Goal: Task Accomplishment & Management: Use online tool/utility

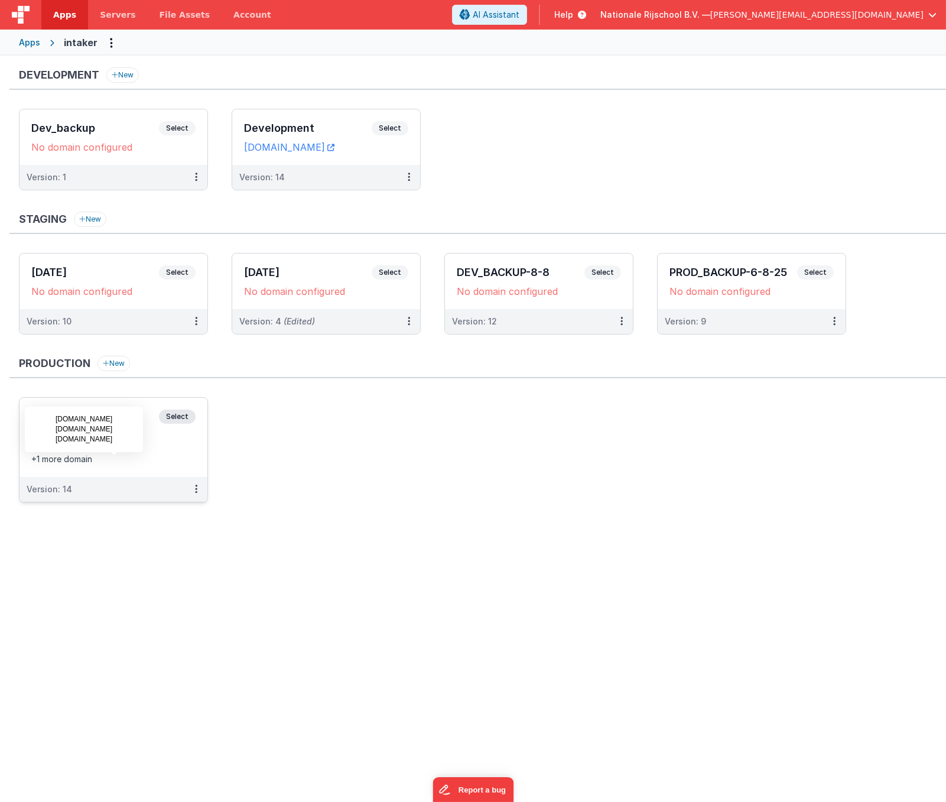
click at [192, 465] on div "+1 more domain" at bounding box center [113, 459] width 164 height 12
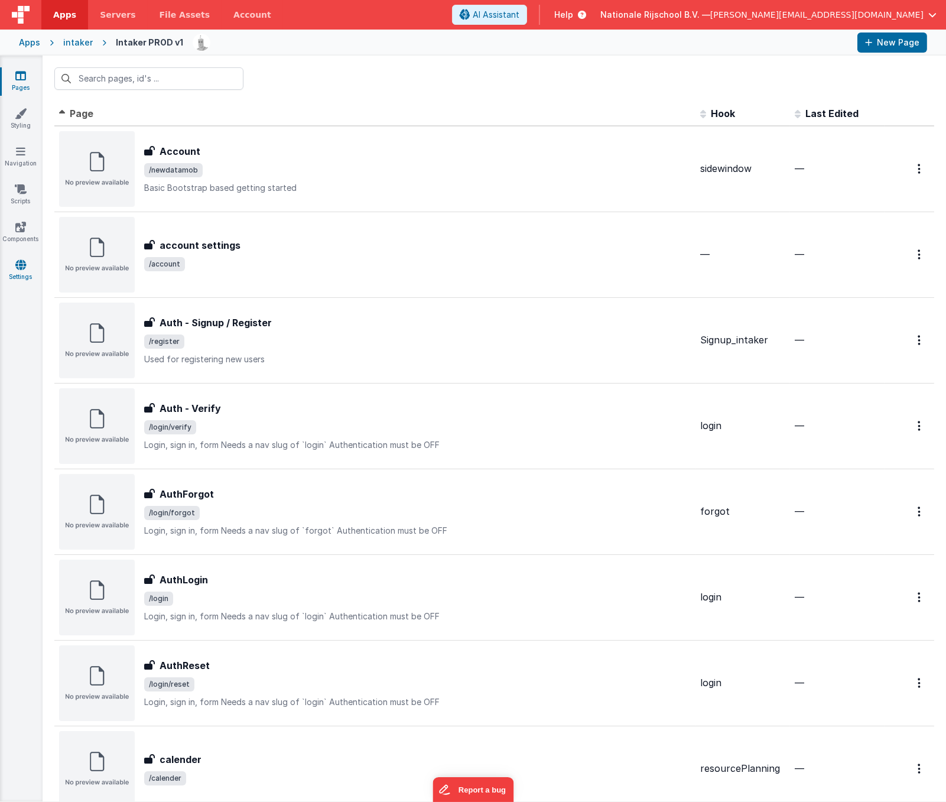
click at [22, 265] on icon at bounding box center [20, 265] width 11 height 12
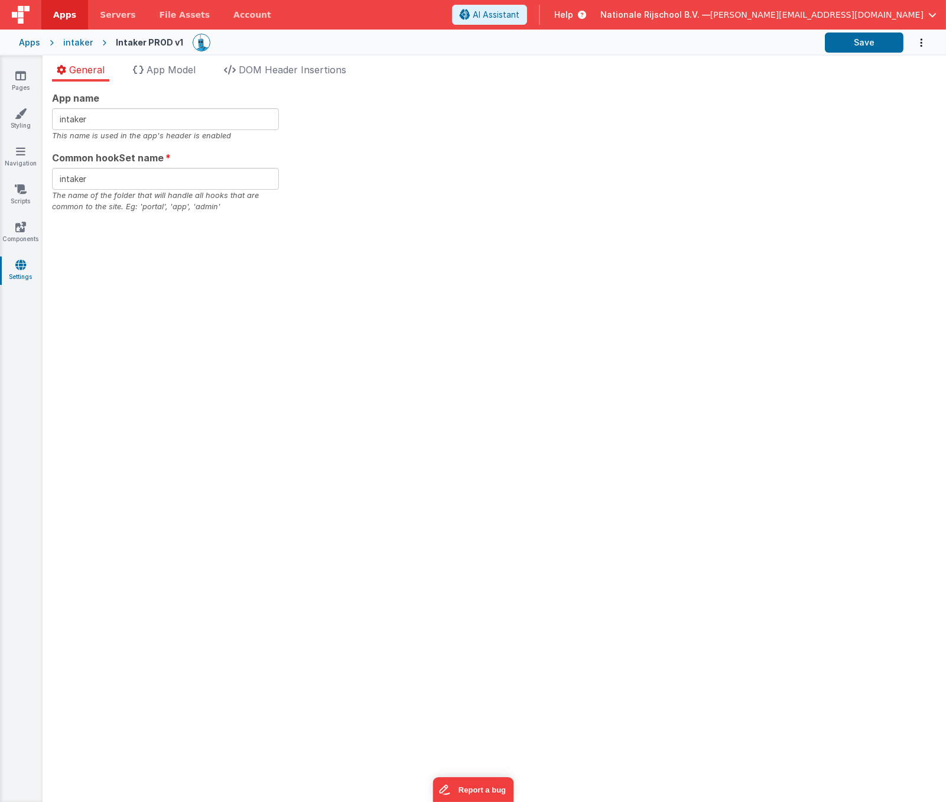
click at [74, 41] on div "intaker" at bounding box center [78, 43] width 30 height 12
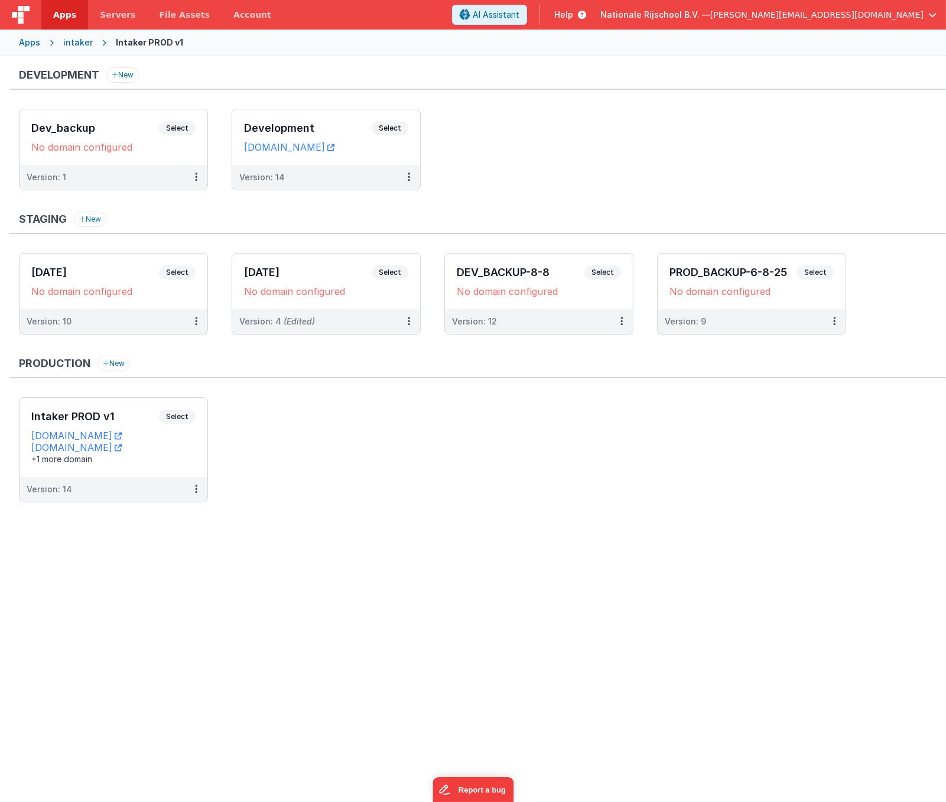
click at [26, 40] on div "Apps" at bounding box center [29, 43] width 21 height 12
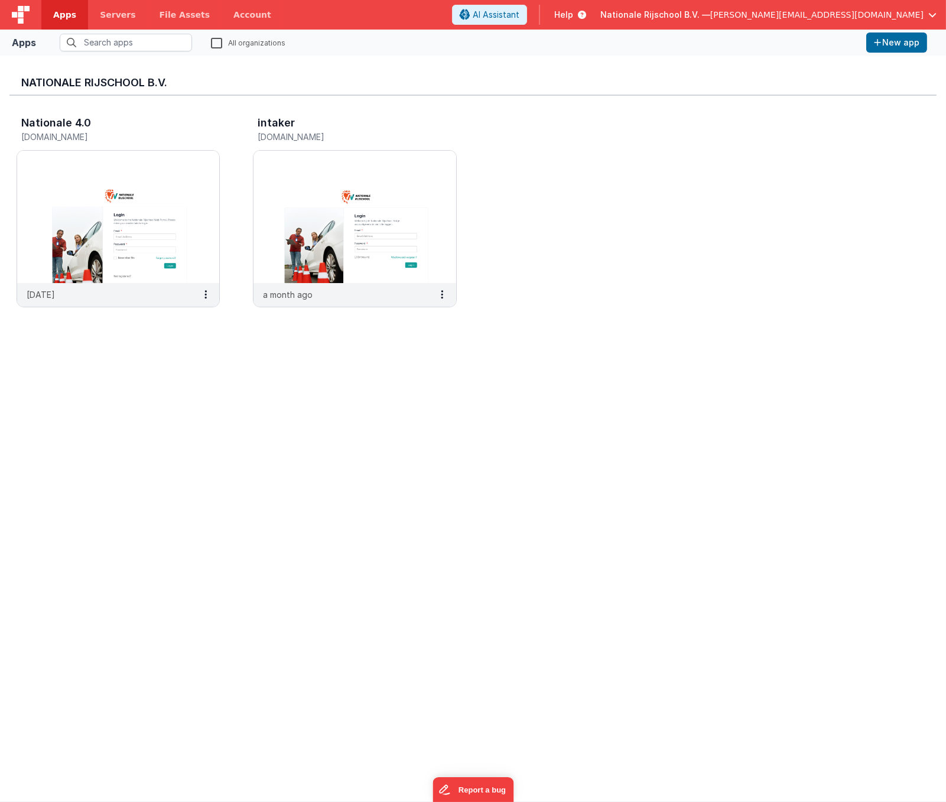
click at [25, 14] on img at bounding box center [21, 15] width 18 height 18
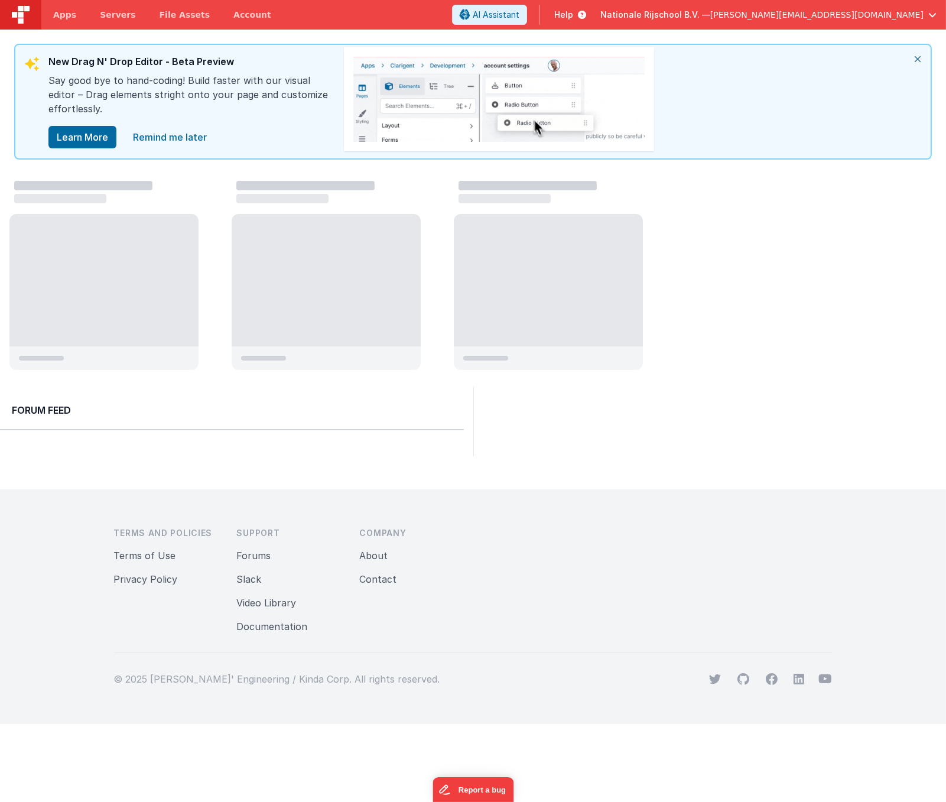
click at [711, 13] on span "Nationale Rijschool B.V. —" at bounding box center [656, 15] width 110 height 12
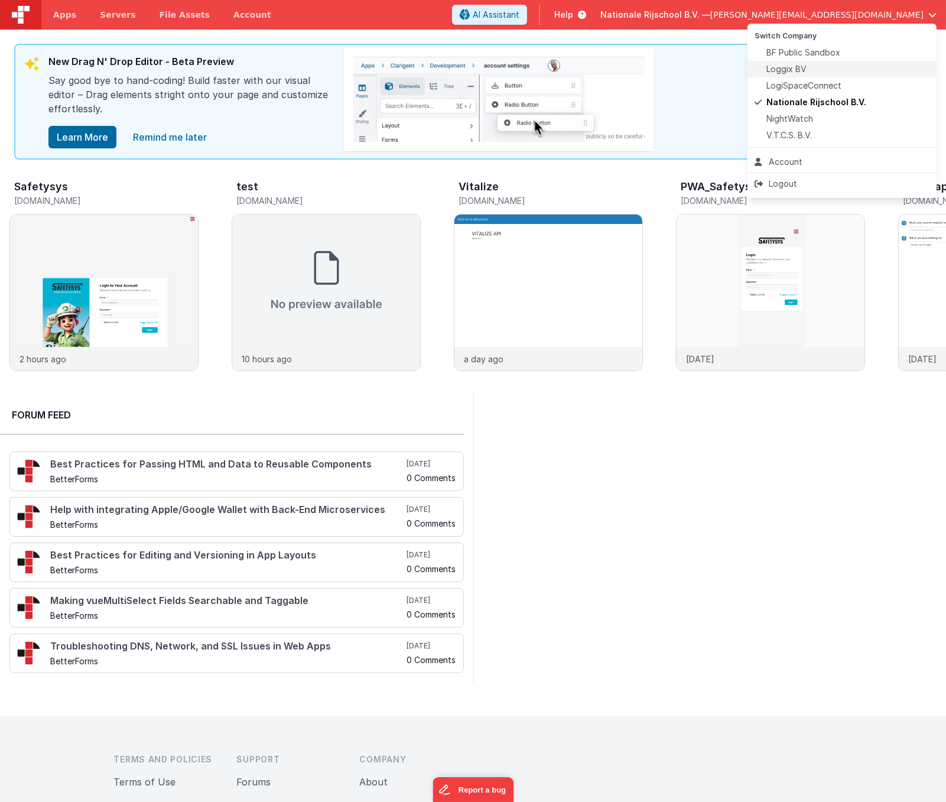
click at [802, 69] on span "Loggix BV" at bounding box center [787, 69] width 40 height 12
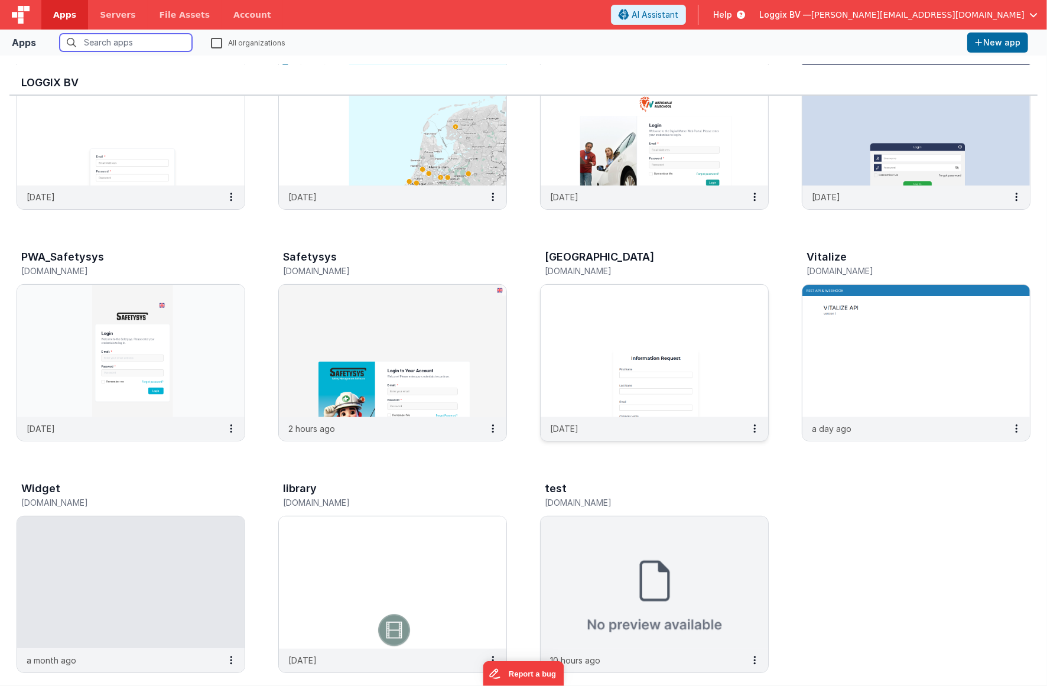
scroll to position [341, 0]
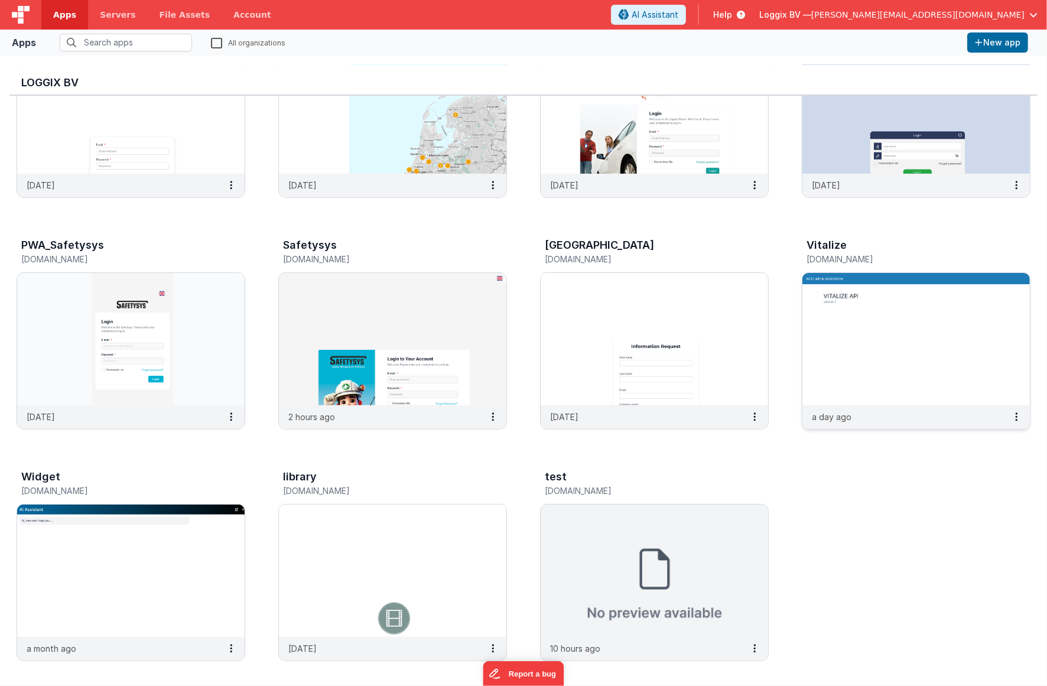
click at [889, 356] on img at bounding box center [917, 339] width 228 height 132
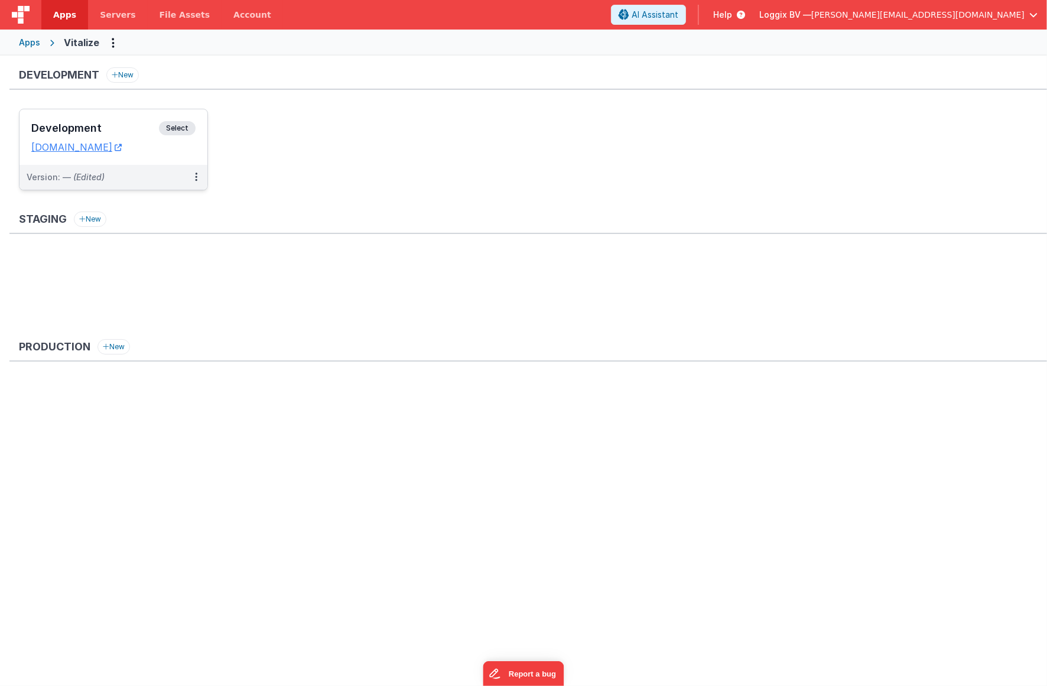
click at [184, 151] on dd "[DOMAIN_NAME]" at bounding box center [113, 147] width 164 height 12
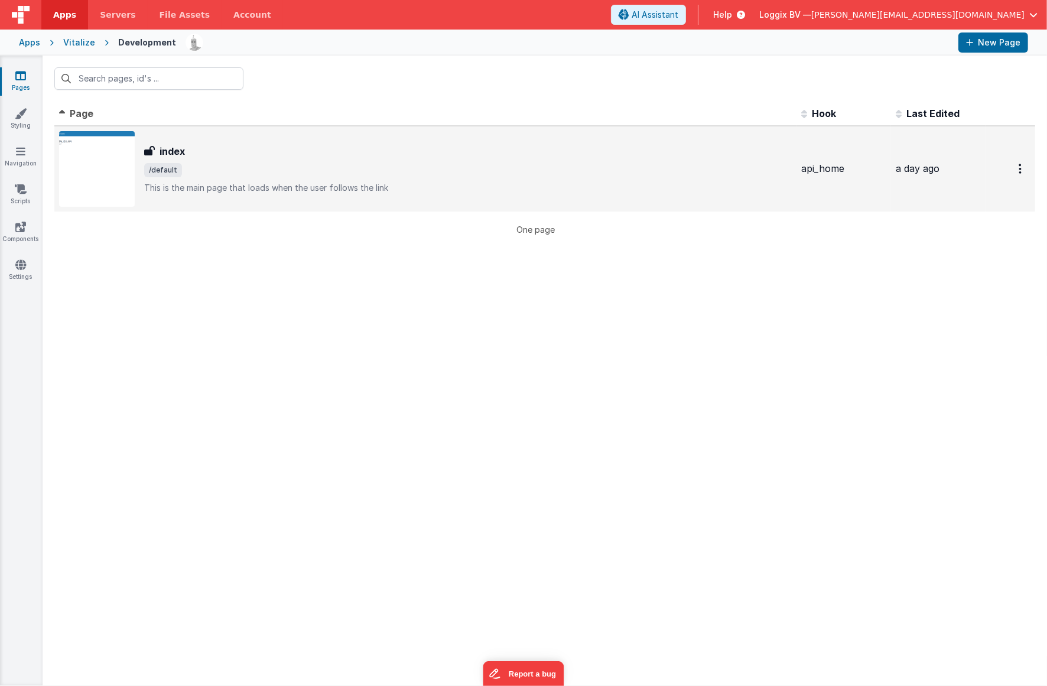
click at [121, 168] on img at bounding box center [97, 169] width 76 height 76
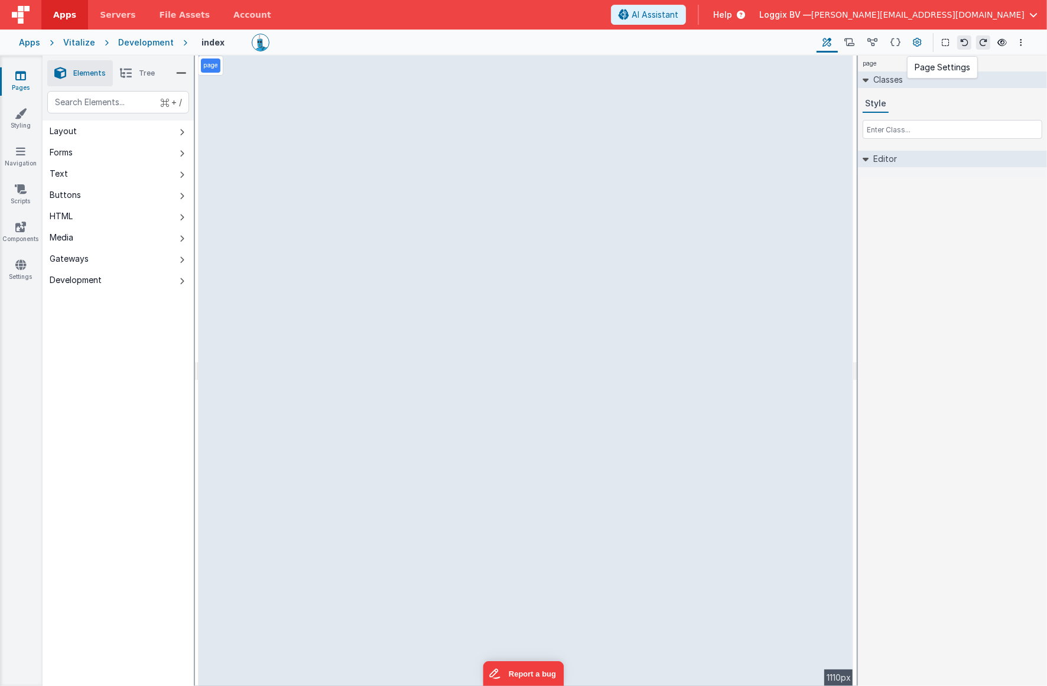
click at [919, 40] on icon at bounding box center [918, 43] width 9 height 12
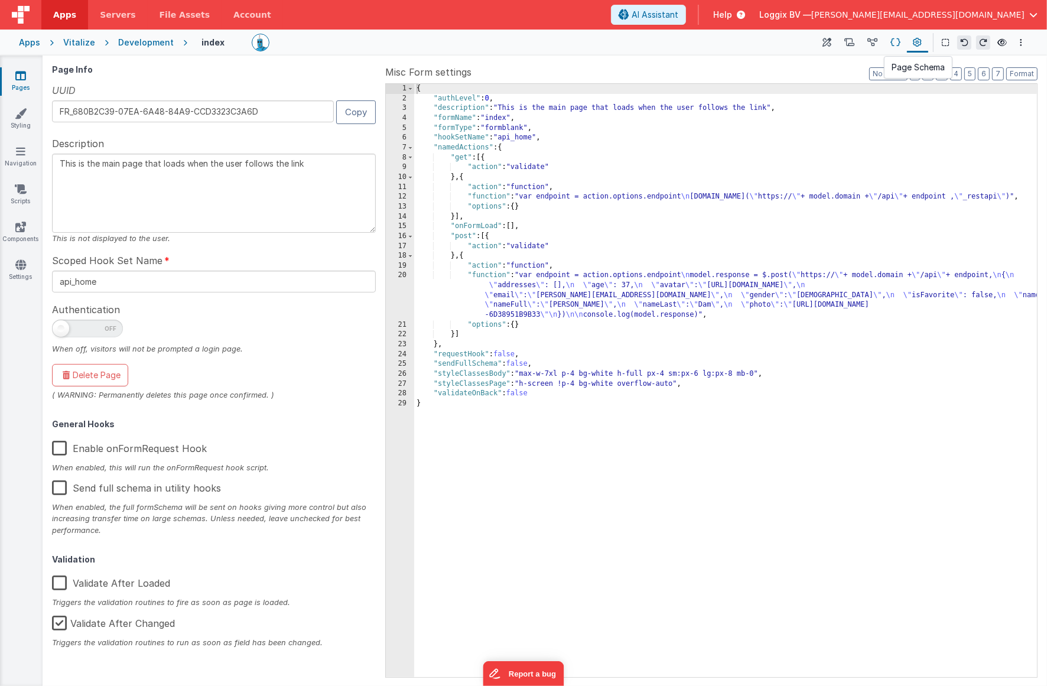
click at [898, 43] on icon at bounding box center [896, 43] width 10 height 12
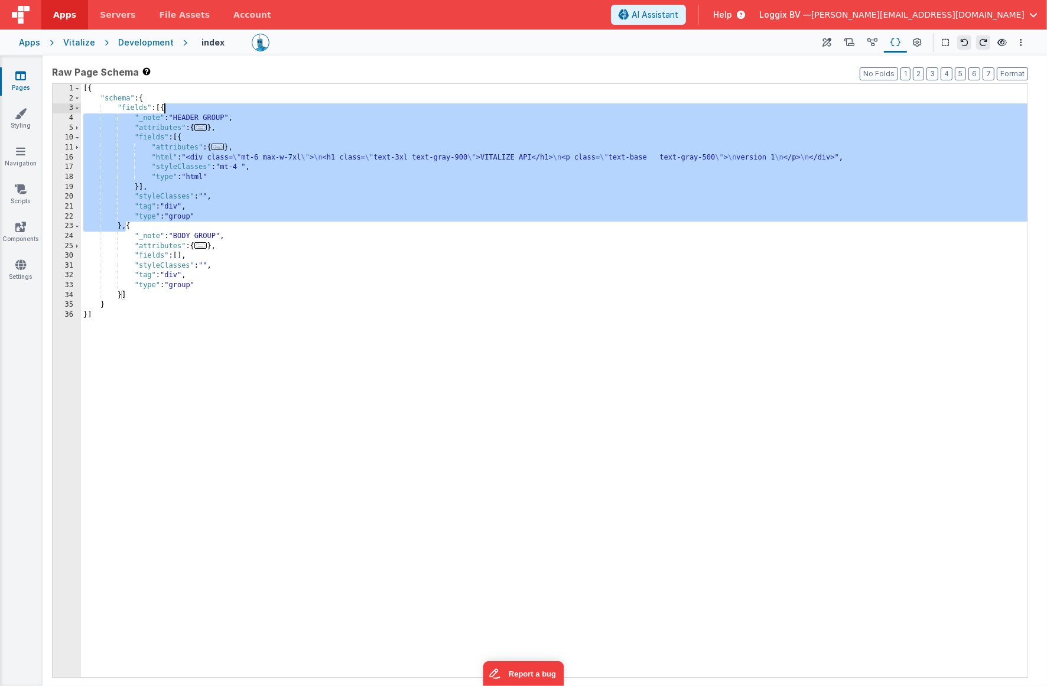
drag, startPoint x: 128, startPoint y: 226, endPoint x: 266, endPoint y: 118, distance: 176.0
click at [163, 109] on div "[{ "schema" : { "fields" : [{ "_note" : "HEADER GROUP" , "attributes" : { ... }…" at bounding box center [554, 390] width 947 height 613
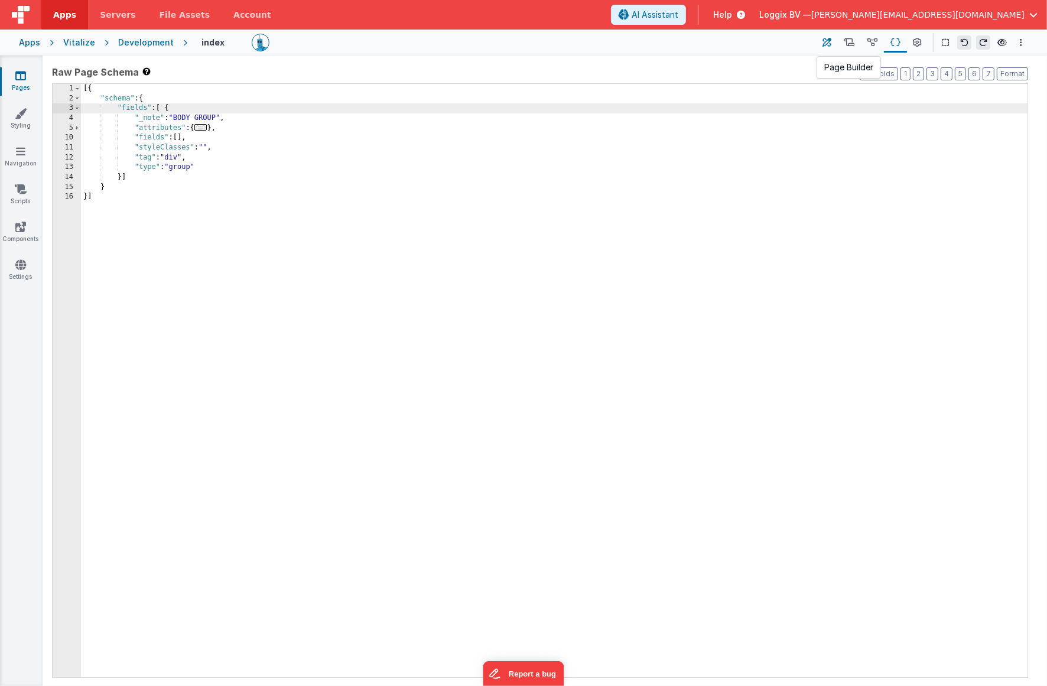
click at [829, 41] on icon at bounding box center [827, 43] width 9 height 12
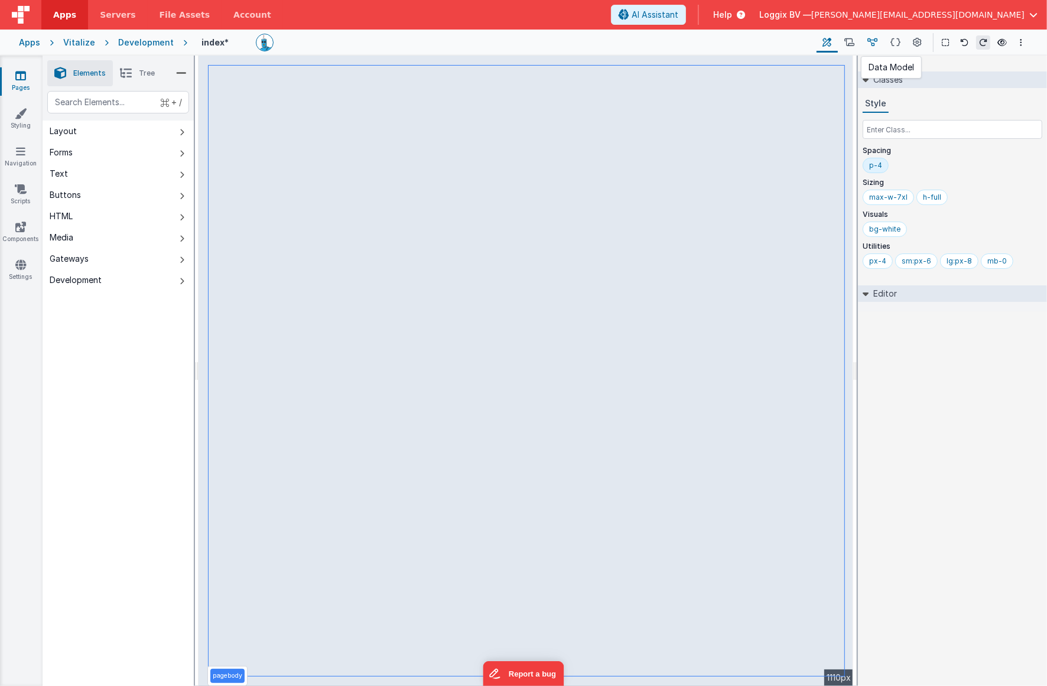
click at [875, 41] on icon at bounding box center [873, 43] width 10 height 12
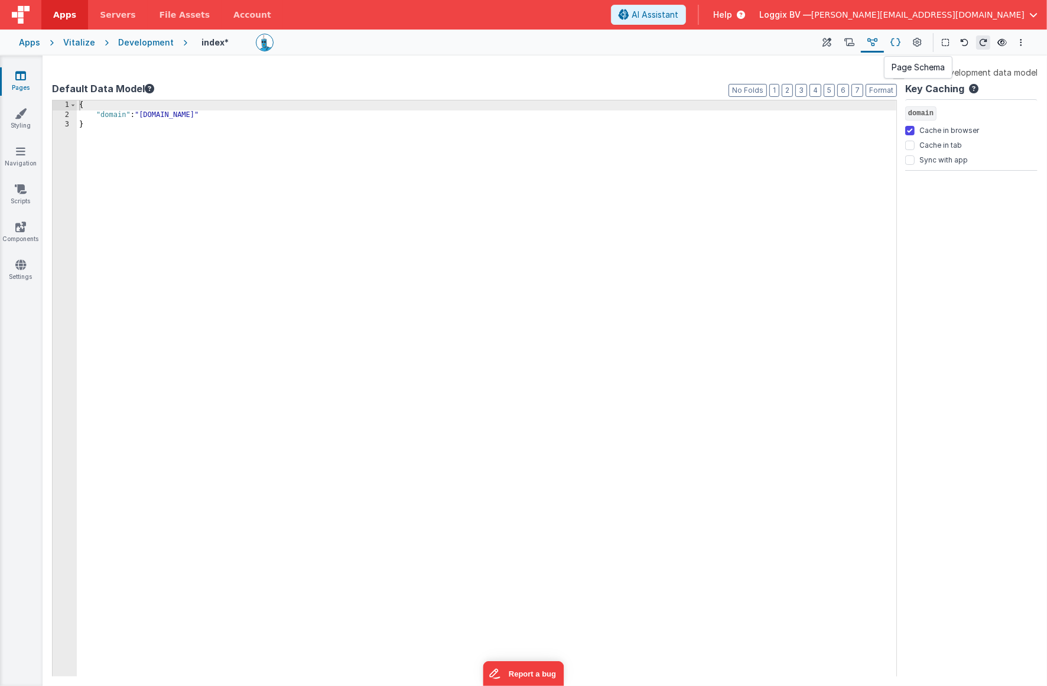
click at [900, 42] on icon at bounding box center [896, 43] width 10 height 12
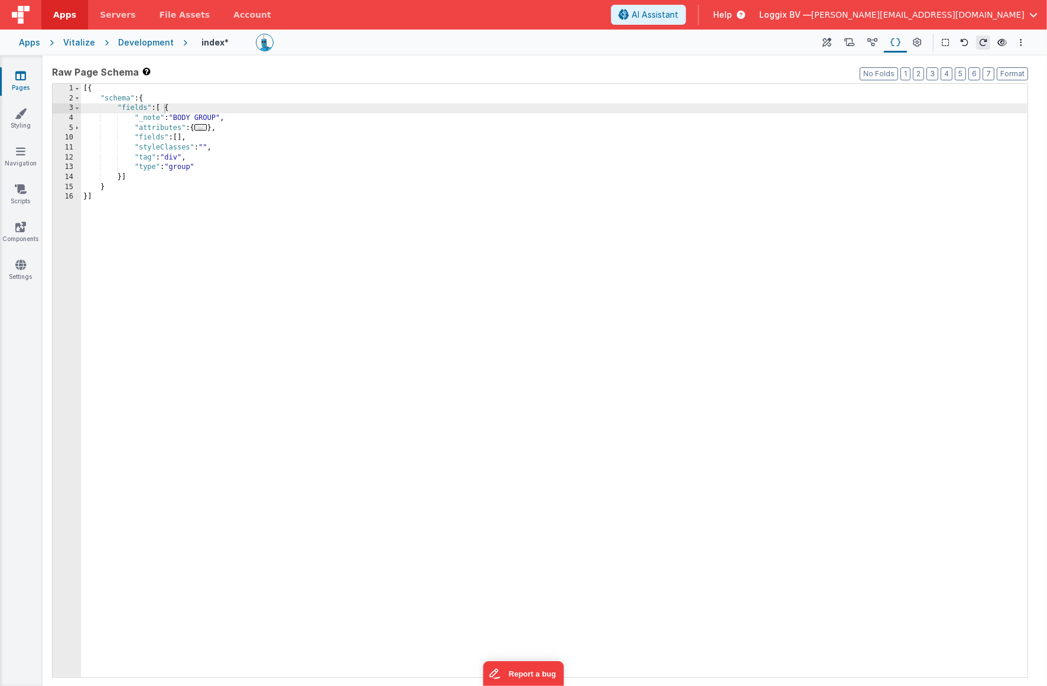
click at [164, 106] on div "[{ "schema" : { "fields" : [ { "_note" : "BODY GROUP" , "attributes" : { ... } …" at bounding box center [554, 390] width 947 height 613
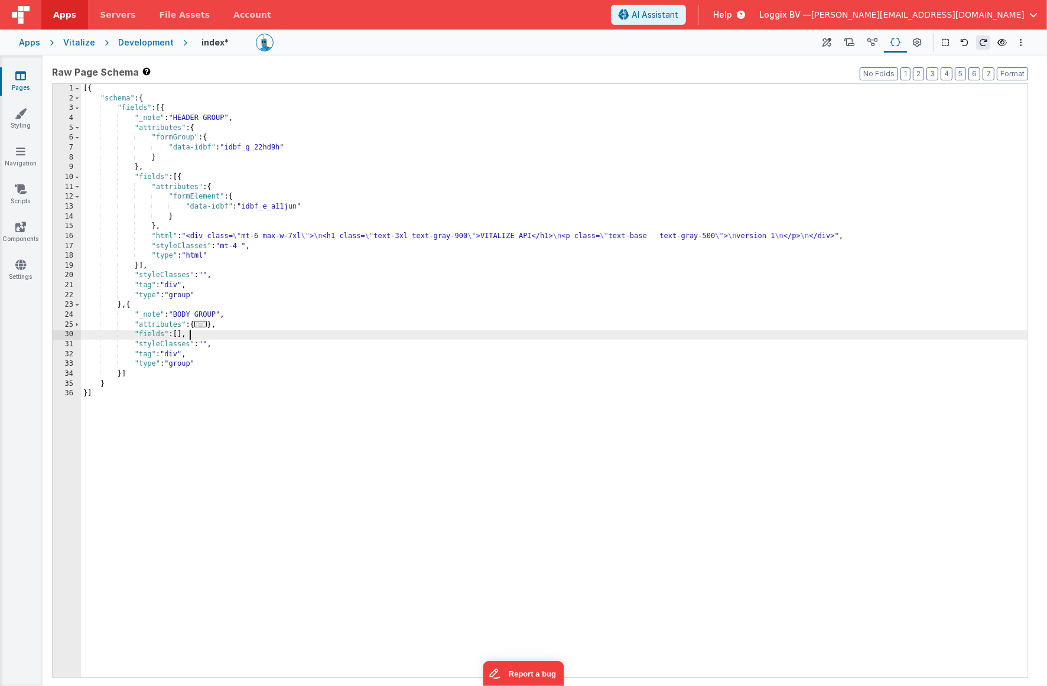
click at [323, 332] on div "[{ "schema" : { "fields" : [{ "_note" : "HEADER GROUP" , "attributes" : { "form…" at bounding box center [554, 390] width 947 height 613
click at [202, 325] on span "..." at bounding box center [200, 324] width 13 height 7
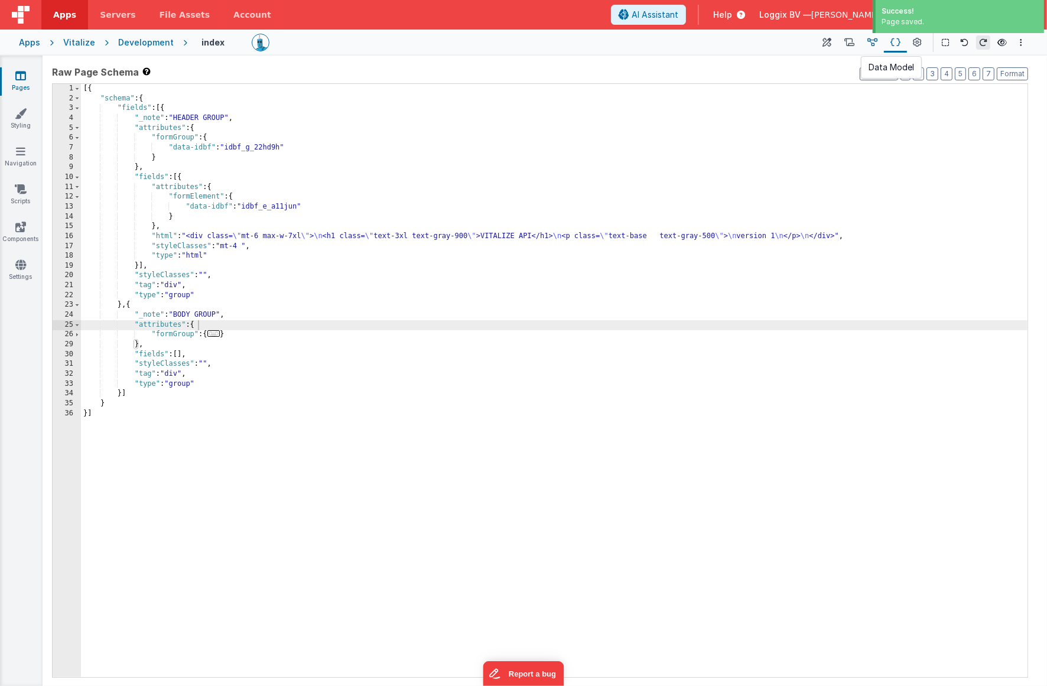
click at [874, 40] on icon at bounding box center [873, 43] width 10 height 12
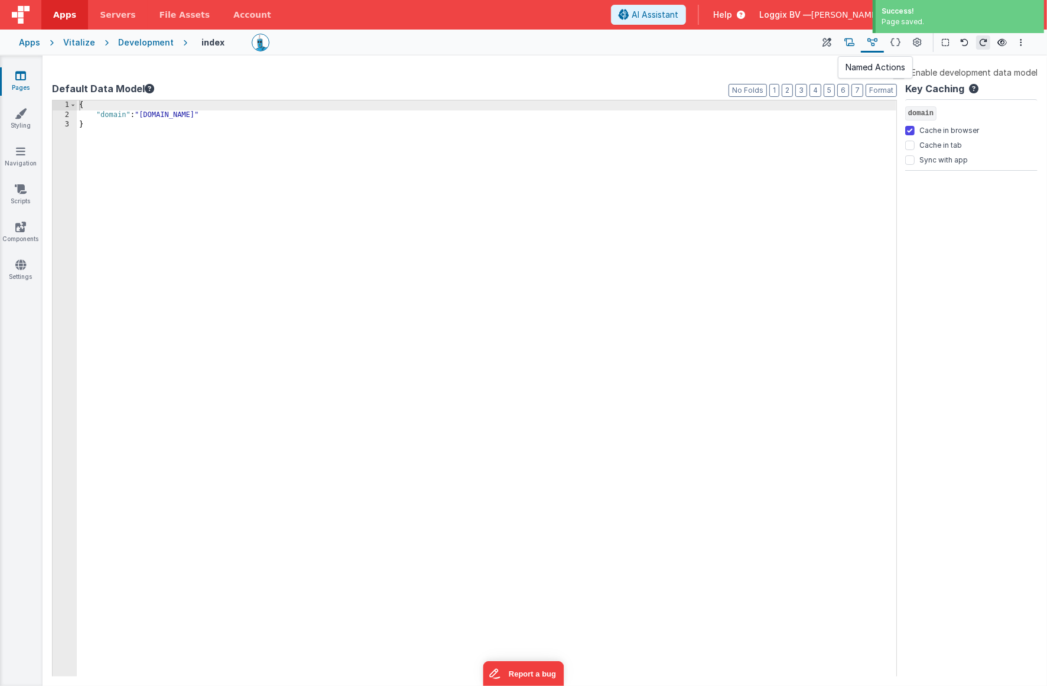
click at [851, 43] on icon at bounding box center [850, 43] width 10 height 12
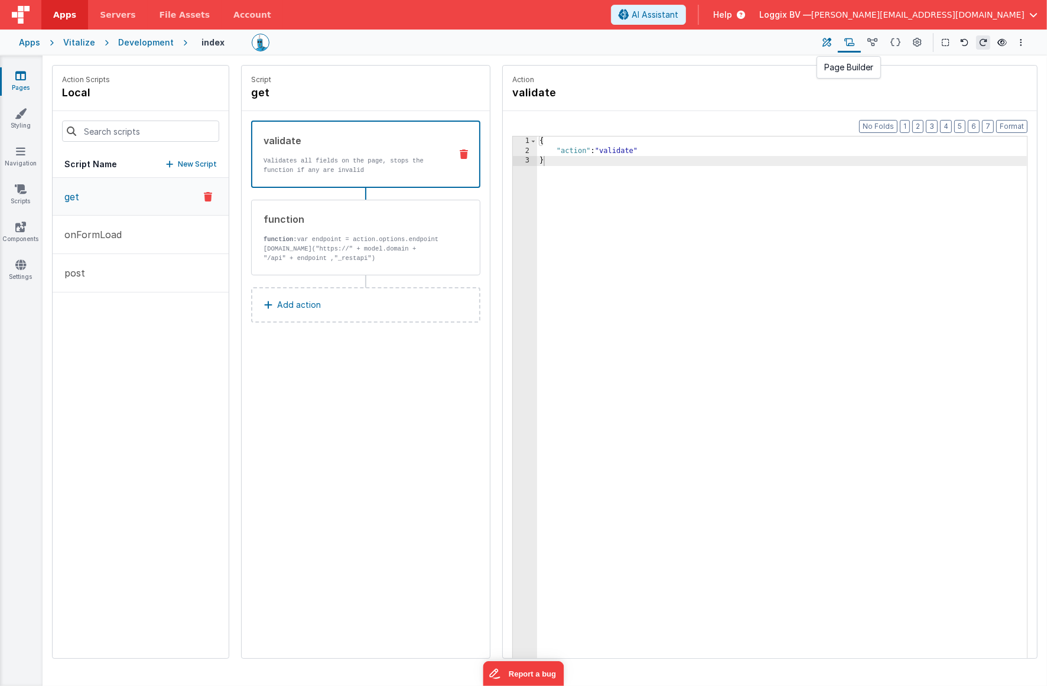
click at [829, 43] on icon at bounding box center [827, 43] width 9 height 12
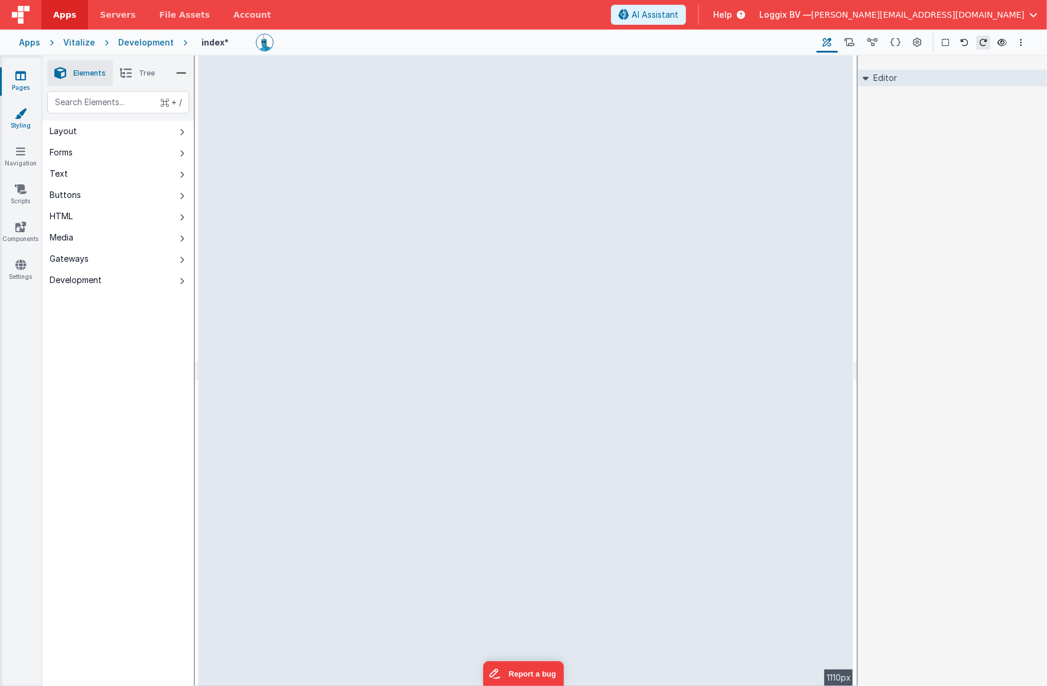
click at [25, 124] on link "Styling" at bounding box center [20, 120] width 43 height 24
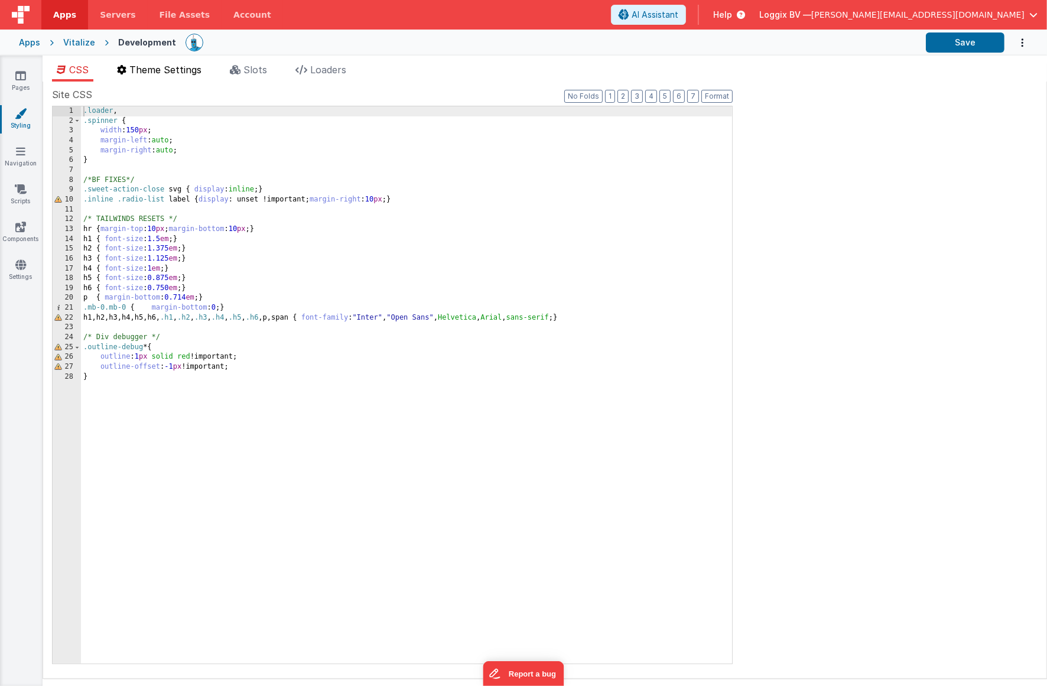
click at [181, 72] on span "Theme Settings" at bounding box center [165, 70] width 72 height 12
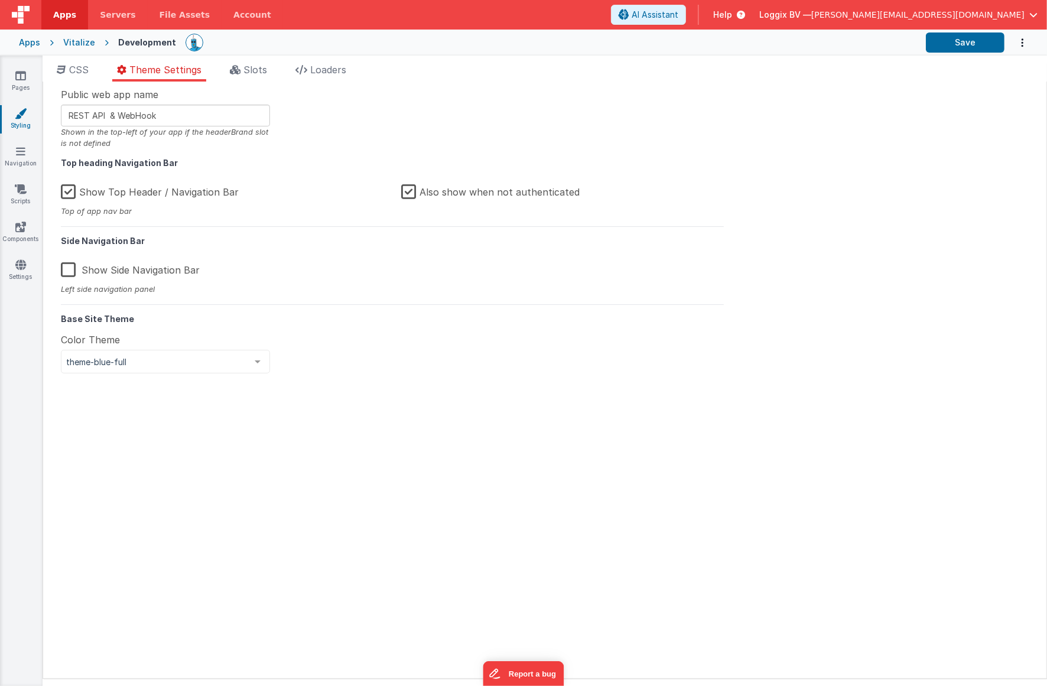
click at [141, 188] on label "Show Top Header / Navigation Bar" at bounding box center [150, 189] width 178 height 25
click at [0, 0] on input "Show Top Header / Navigation Bar" at bounding box center [0, 0] width 0 height 0
click at [946, 43] on button "Save" at bounding box center [965, 43] width 79 height 20
drag, startPoint x: 249, startPoint y: 66, endPoint x: 280, endPoint y: 71, distance: 31.1
click at [251, 67] on span "Slots" at bounding box center [256, 70] width 24 height 12
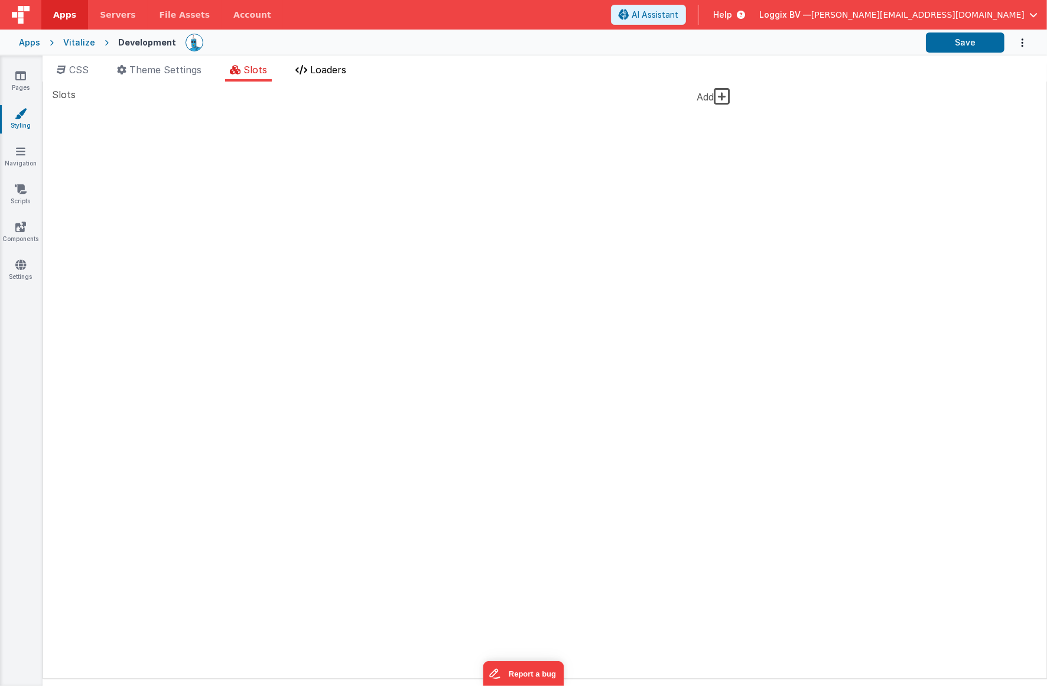
click at [314, 70] on span "Loaders" at bounding box center [328, 70] width 36 height 12
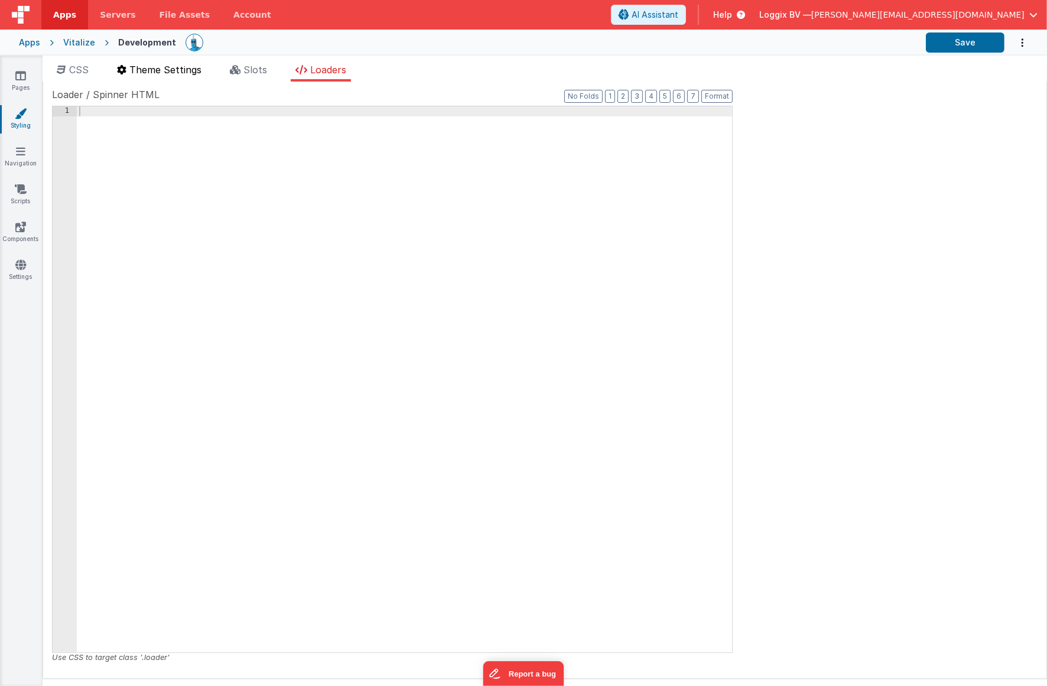
click at [131, 68] on span "Theme Settings" at bounding box center [165, 70] width 72 height 12
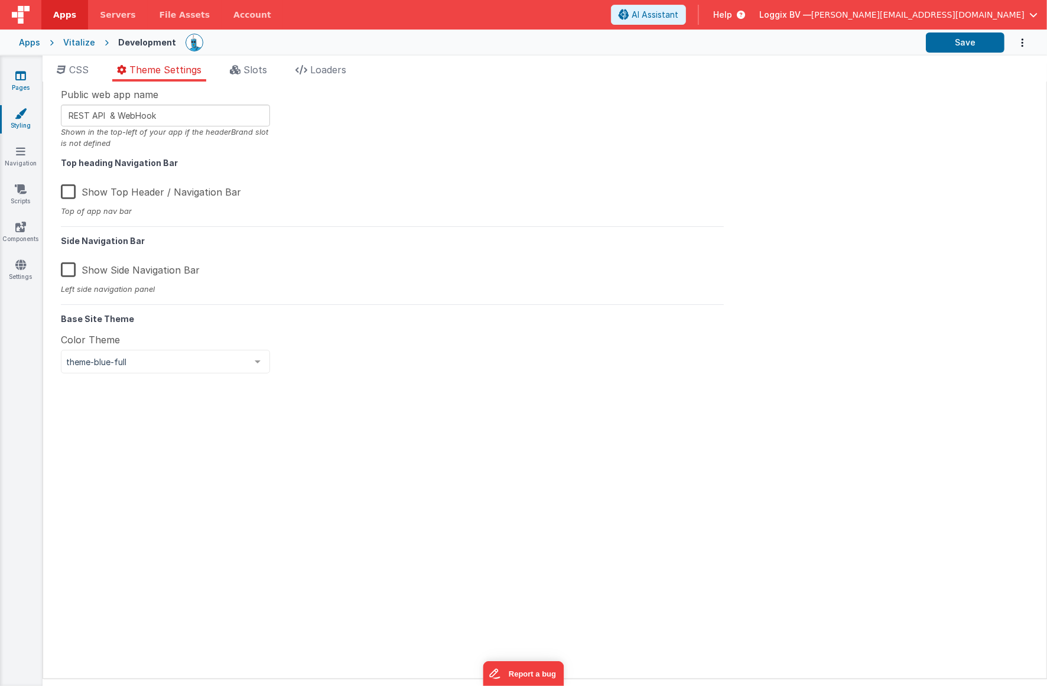
click at [16, 75] on icon at bounding box center [20, 76] width 11 height 12
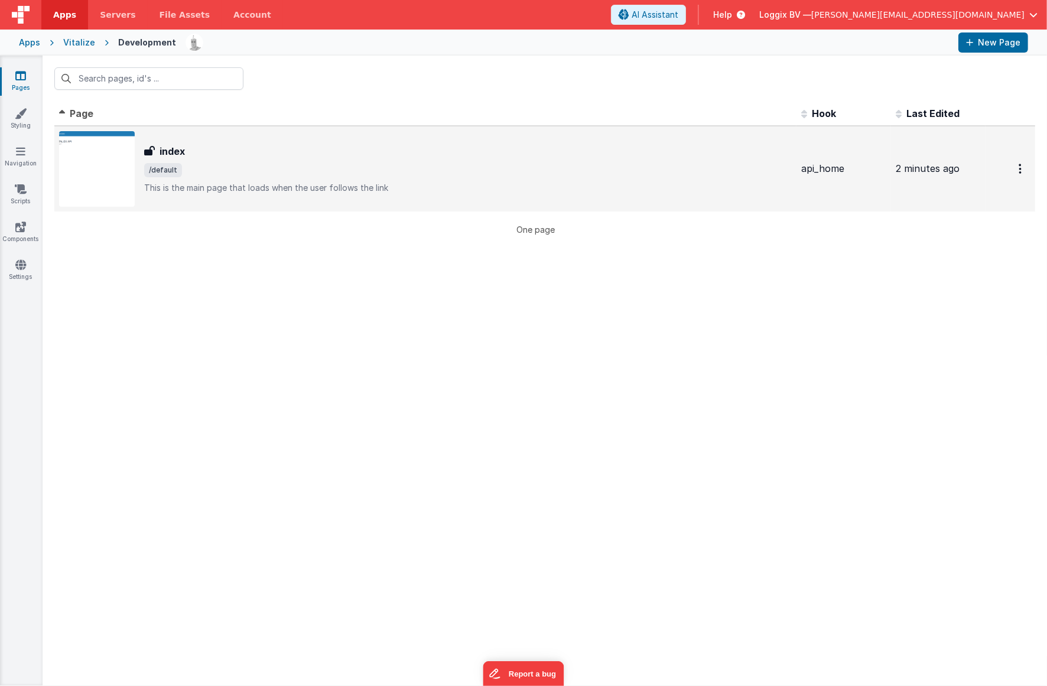
click at [198, 156] on div "index" at bounding box center [468, 151] width 648 height 14
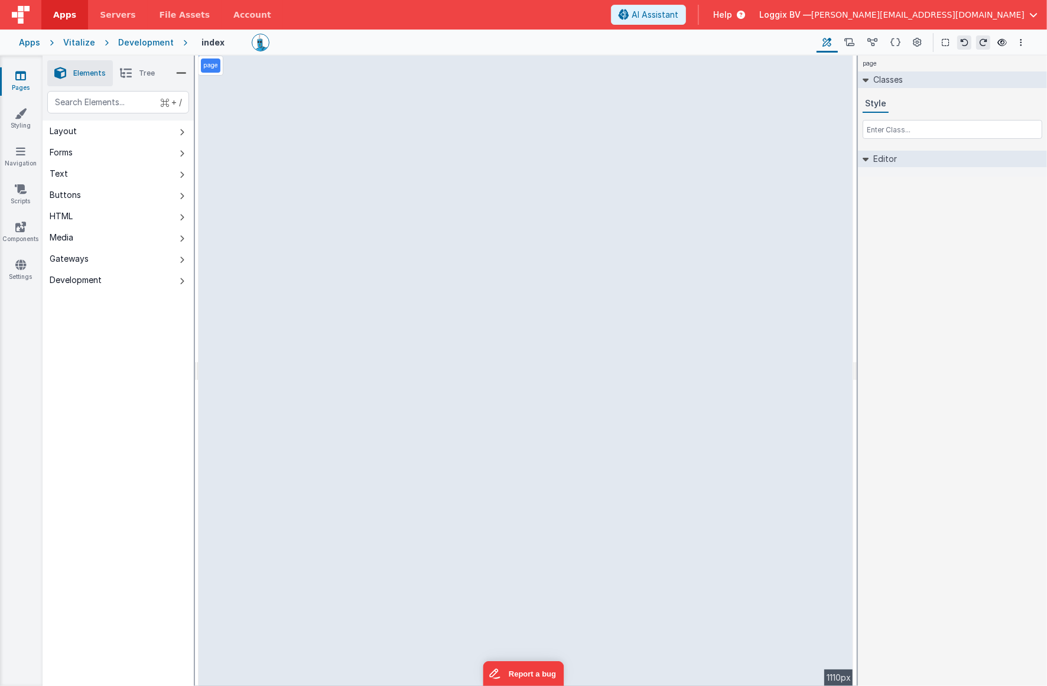
click at [213, 66] on p "page" at bounding box center [210, 65] width 15 height 9
click at [179, 16] on span "File Assets" at bounding box center [185, 15] width 51 height 12
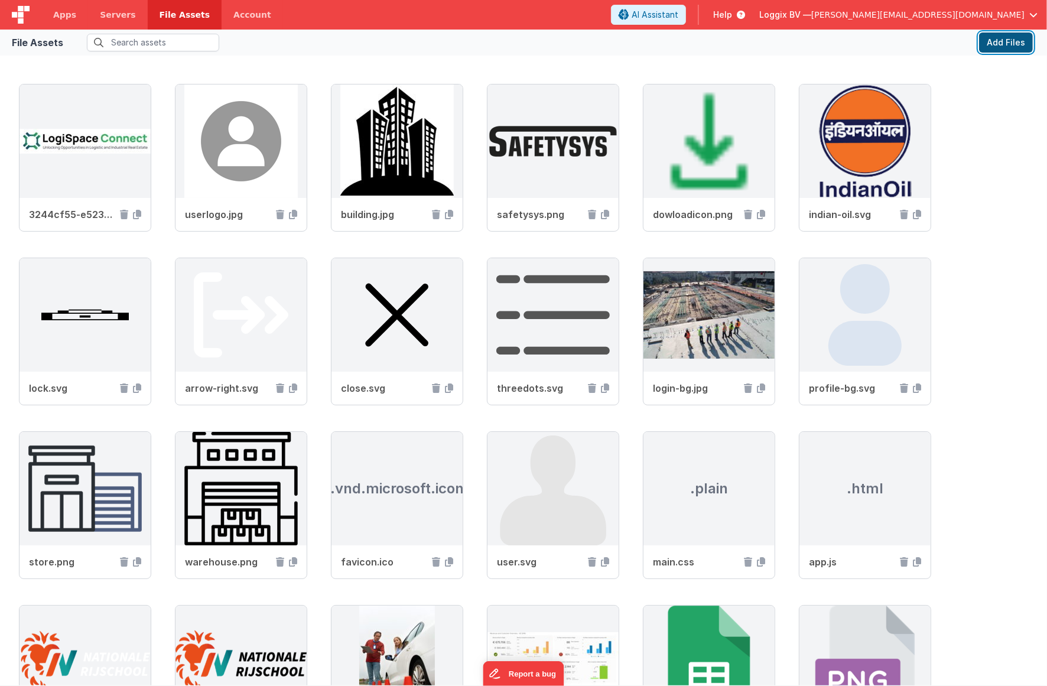
click at [946, 46] on button "Add Files" at bounding box center [1006, 43] width 54 height 20
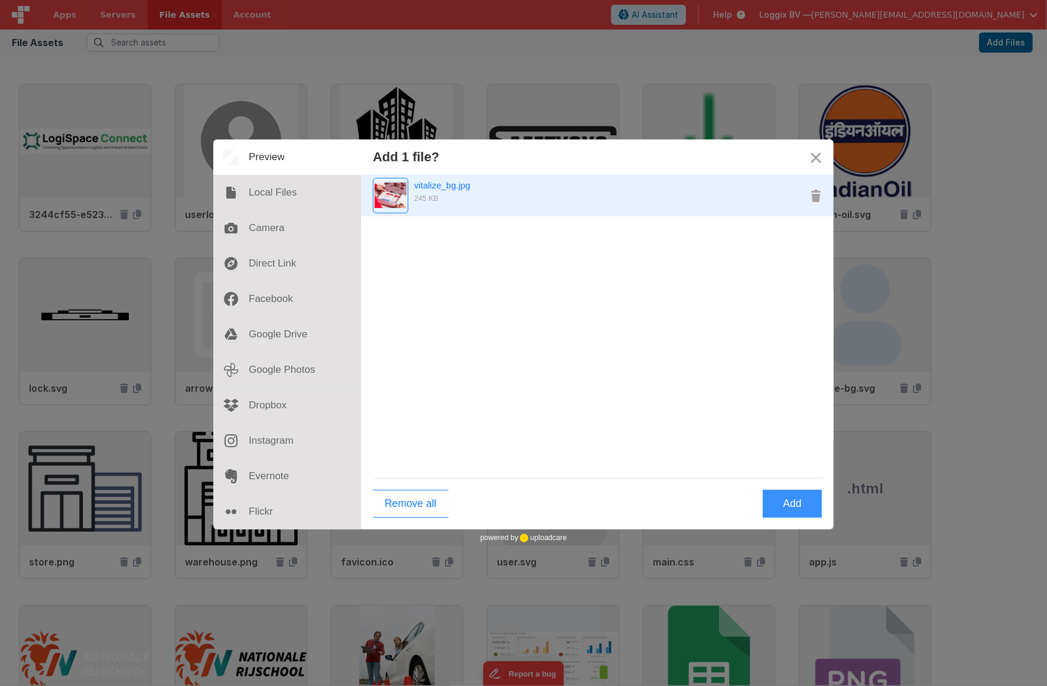
click at [466, 186] on div "vitalize_bg.jpg" at bounding box center [517, 185] width 207 height 15
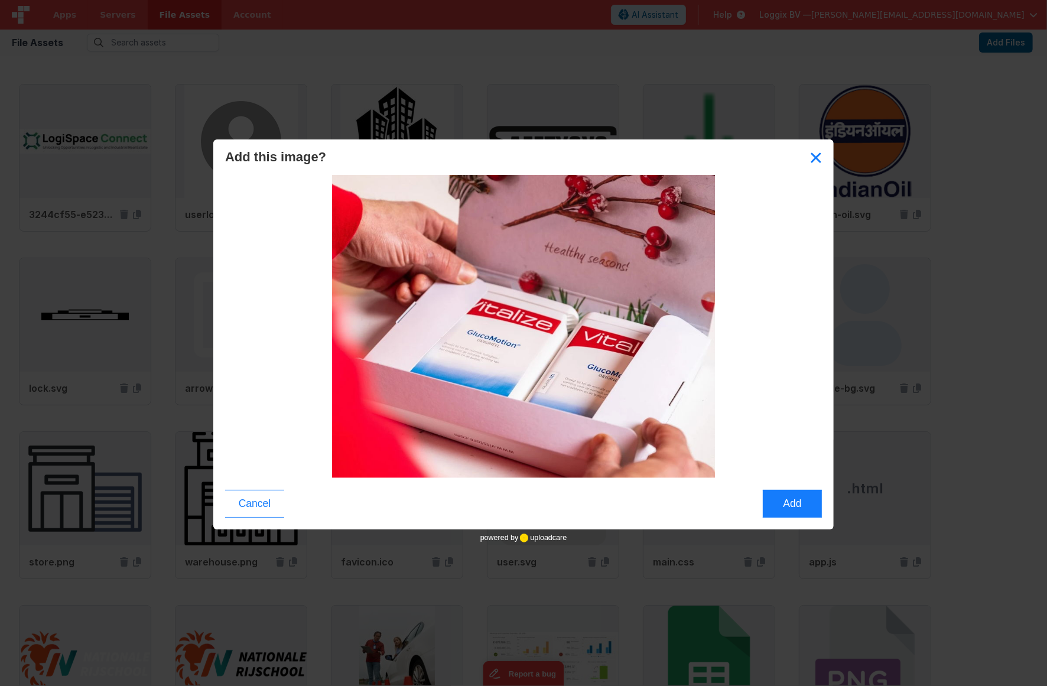
click at [820, 158] on button "Close" at bounding box center [816, 157] width 35 height 35
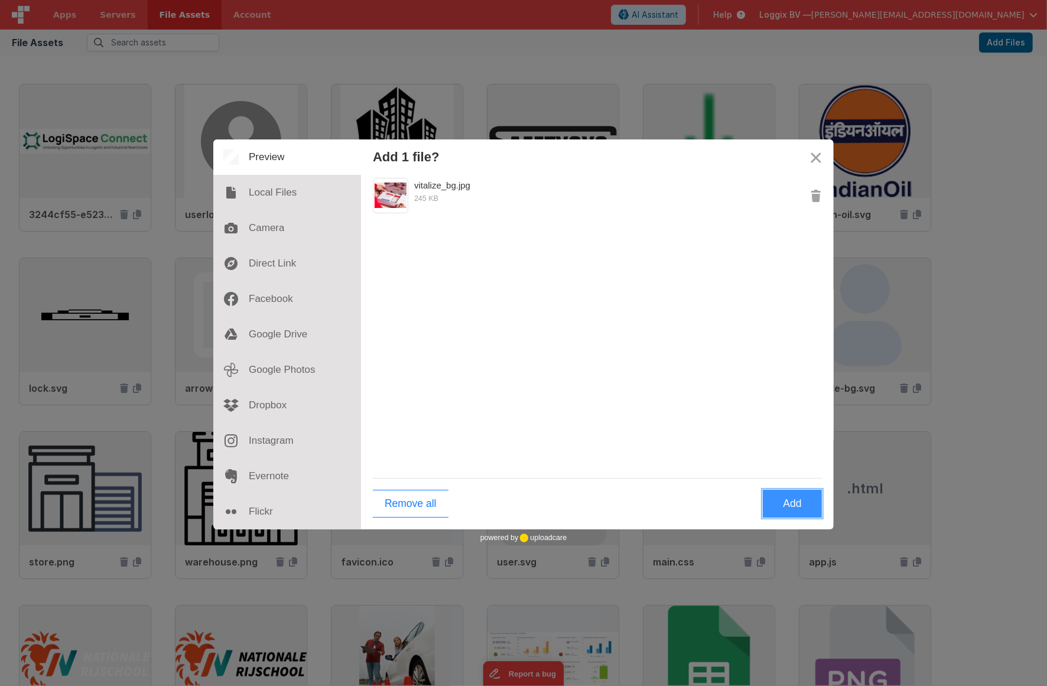
click at [788, 499] on button "Add" at bounding box center [792, 504] width 59 height 28
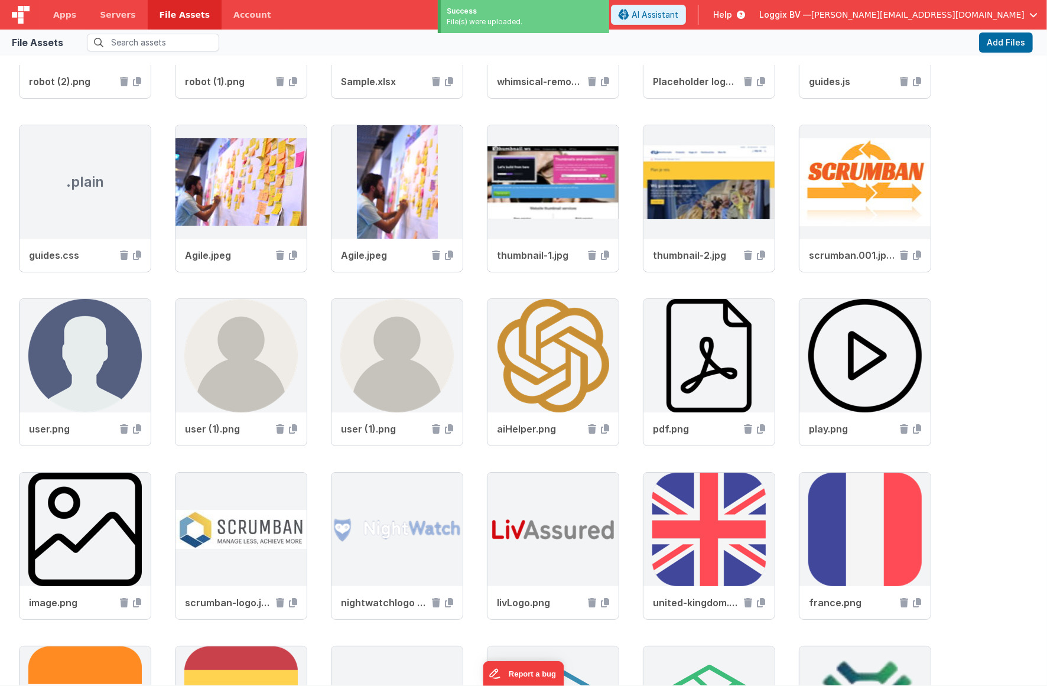
scroll to position [1025, 0]
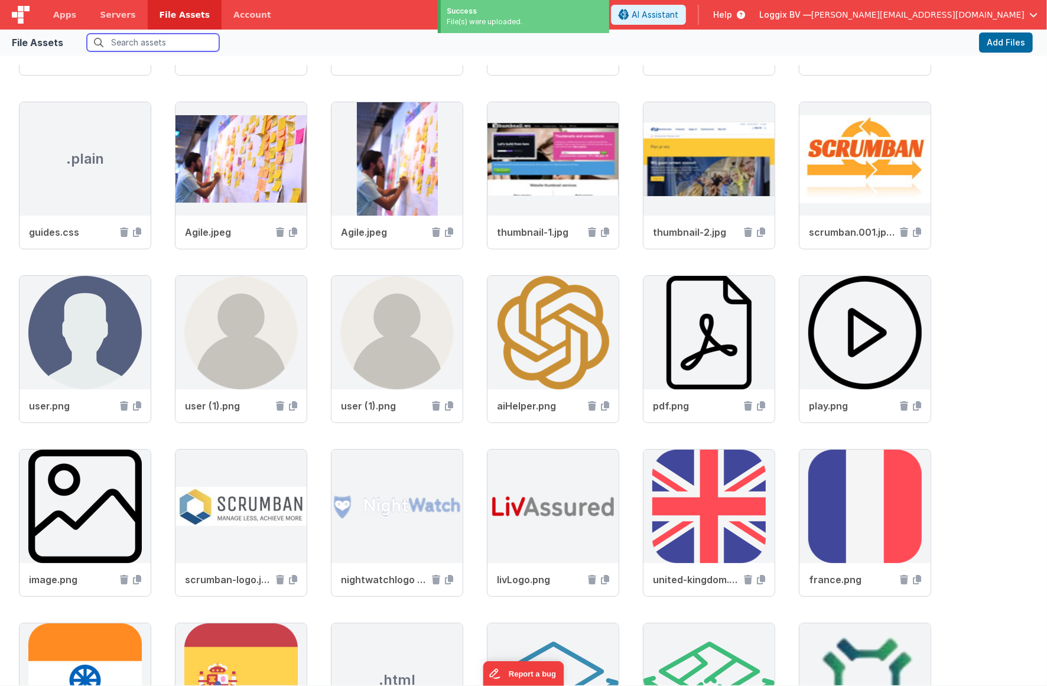
click at [148, 49] on input "text" at bounding box center [153, 43] width 132 height 18
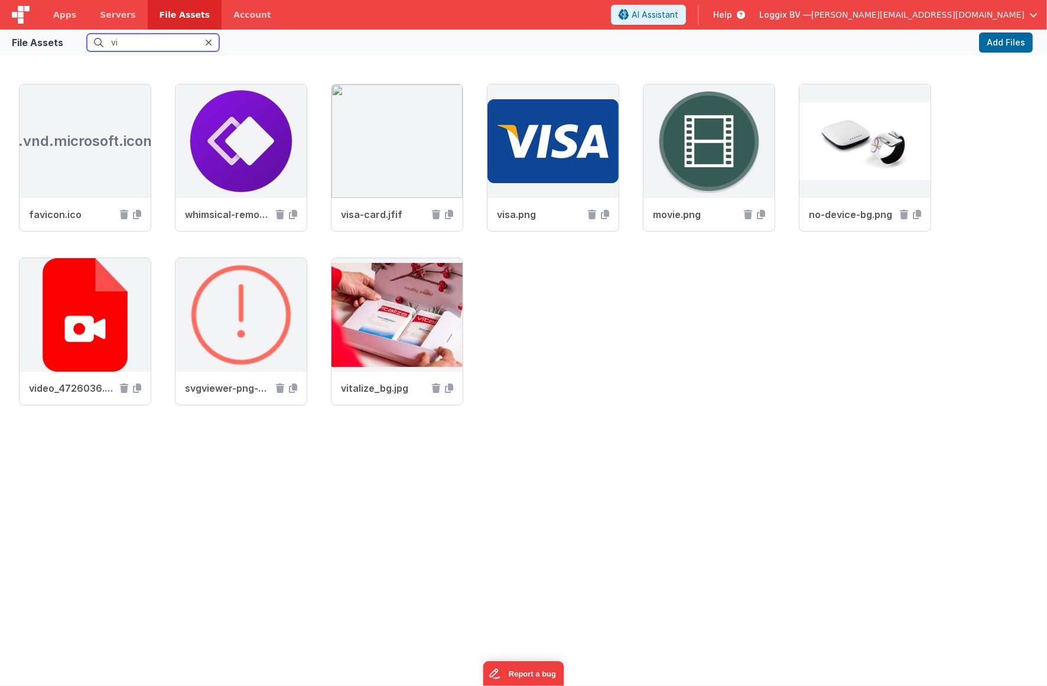
scroll to position [0, 0]
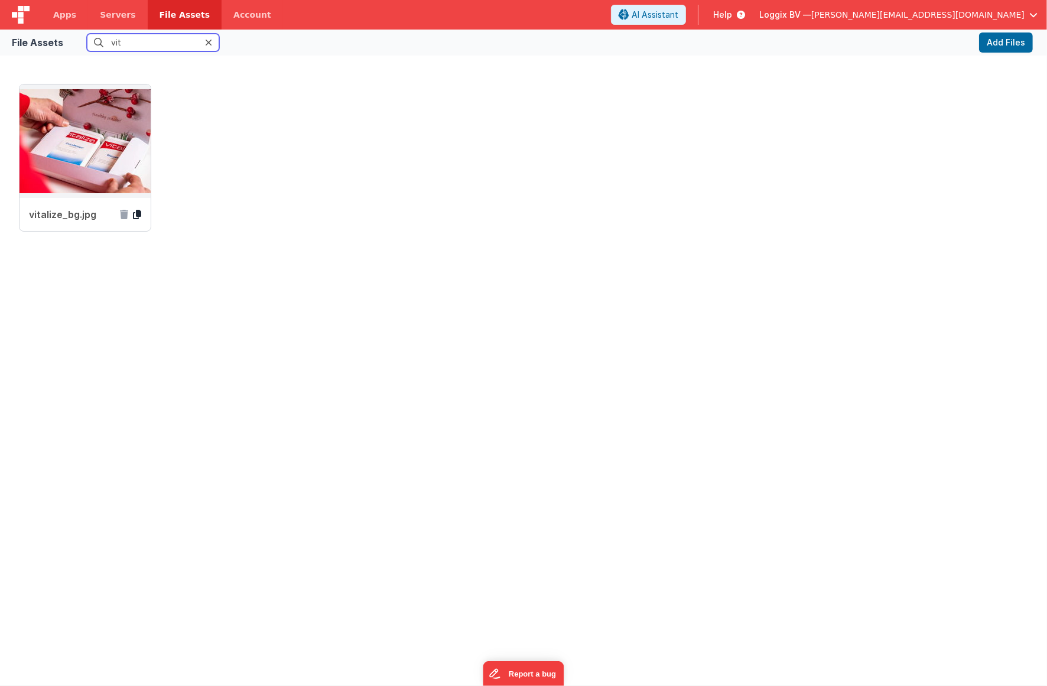
type input "vit"
click at [137, 213] on icon at bounding box center [137, 214] width 8 height 9
click at [64, 9] on span "Apps" at bounding box center [64, 15] width 23 height 12
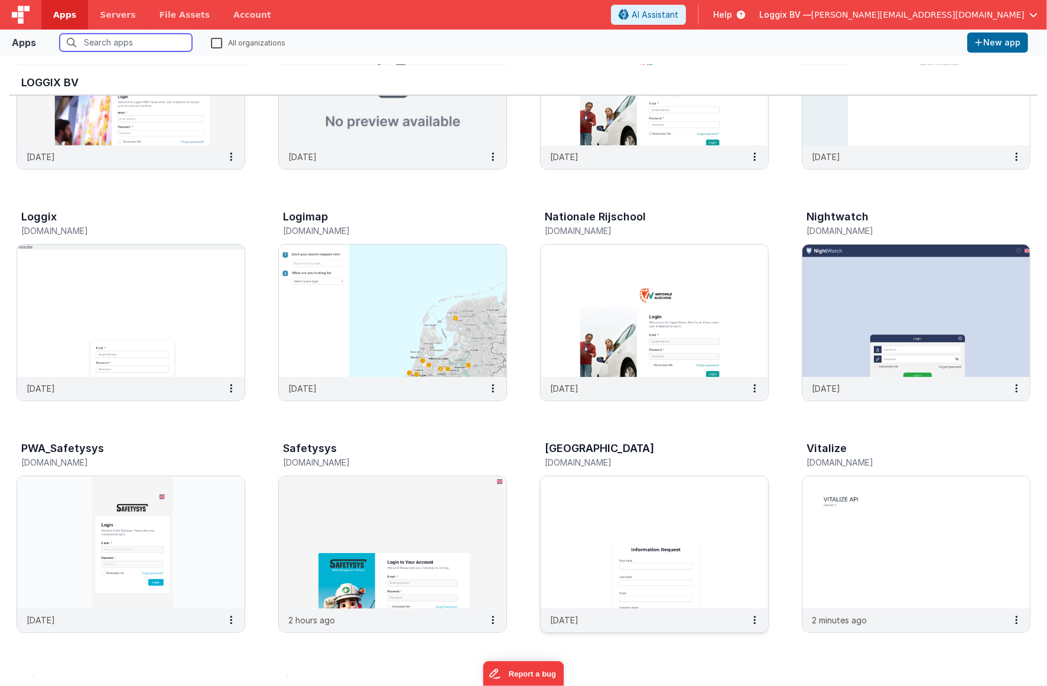
scroll to position [138, 0]
click at [817, 539] on img at bounding box center [917, 542] width 228 height 132
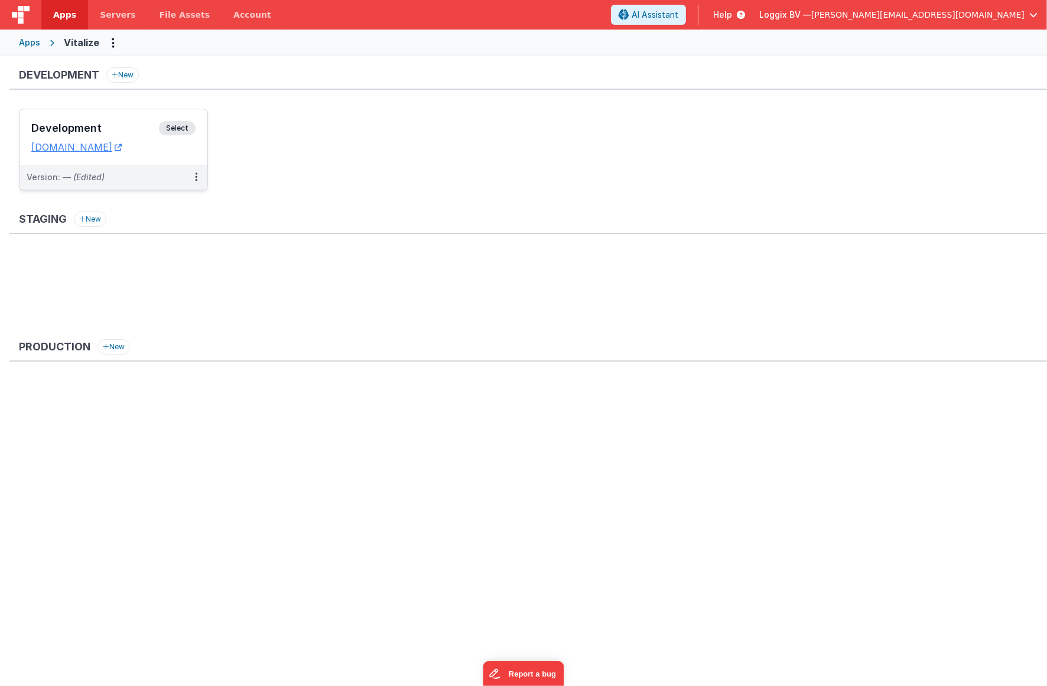
click at [174, 149] on dd "[DOMAIN_NAME]" at bounding box center [113, 147] width 164 height 12
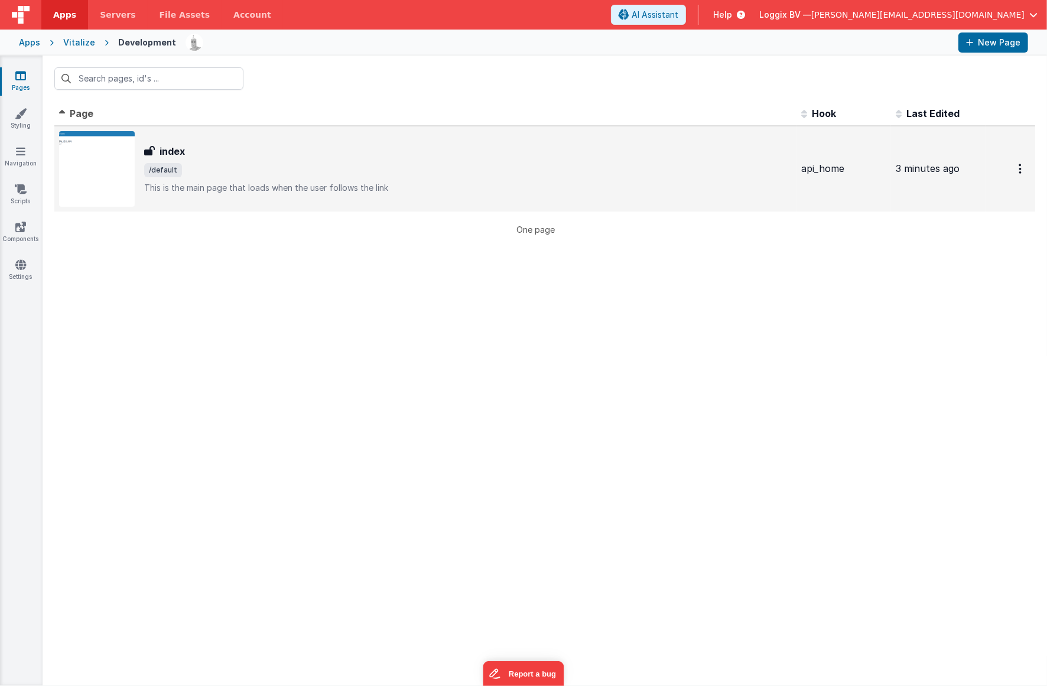
click at [440, 184] on p "This is the main page that loads when the user follows the link" at bounding box center [468, 188] width 648 height 12
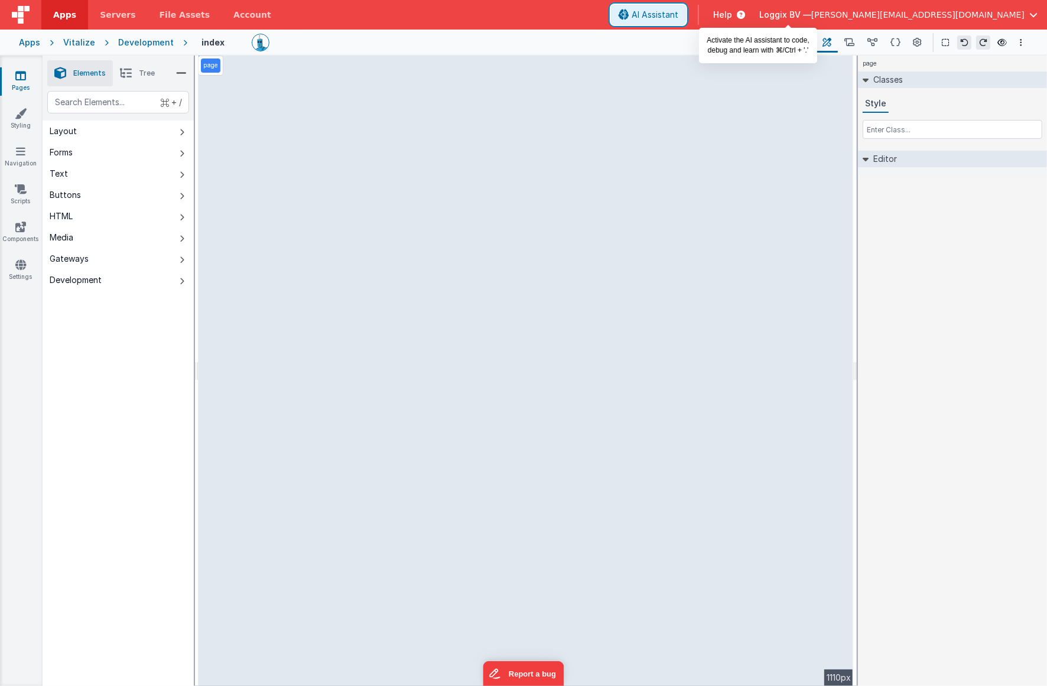
click at [679, 13] on span "AI Assistant" at bounding box center [655, 15] width 47 height 12
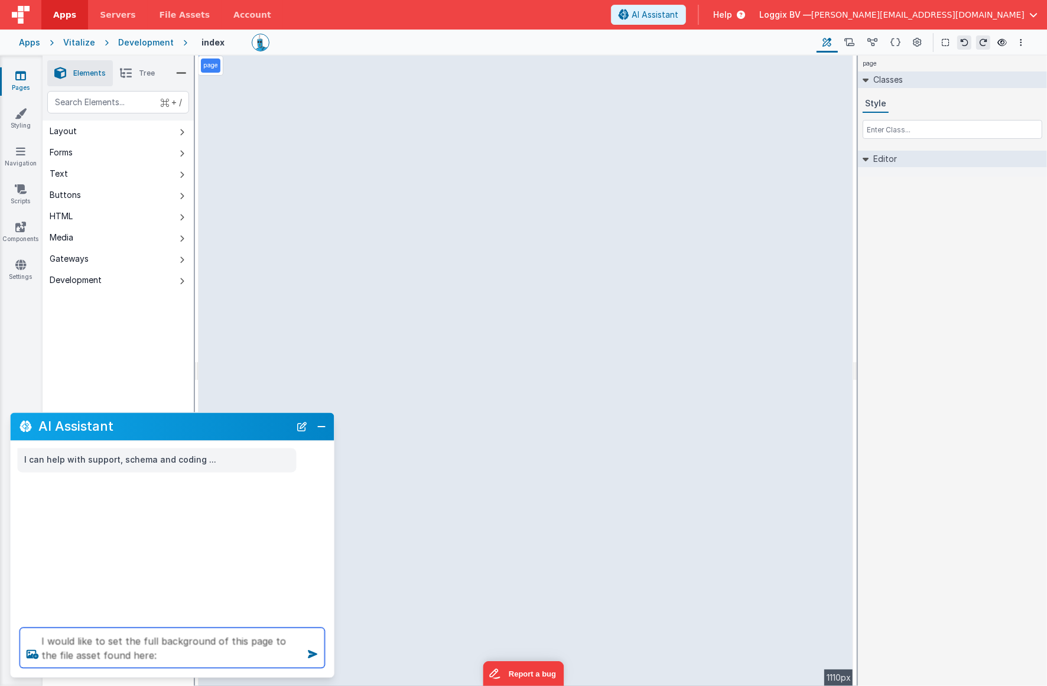
paste textarea "[URL][DOMAIN_NAME]"
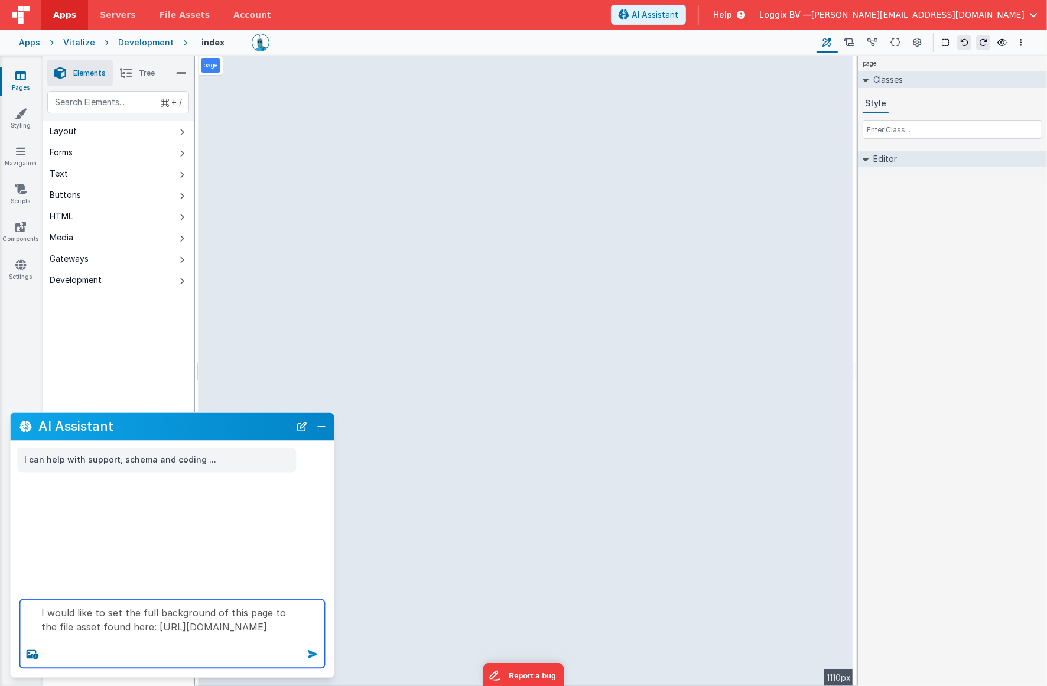
type textarea "I would like to set the full background of this page to the file asset found he…"
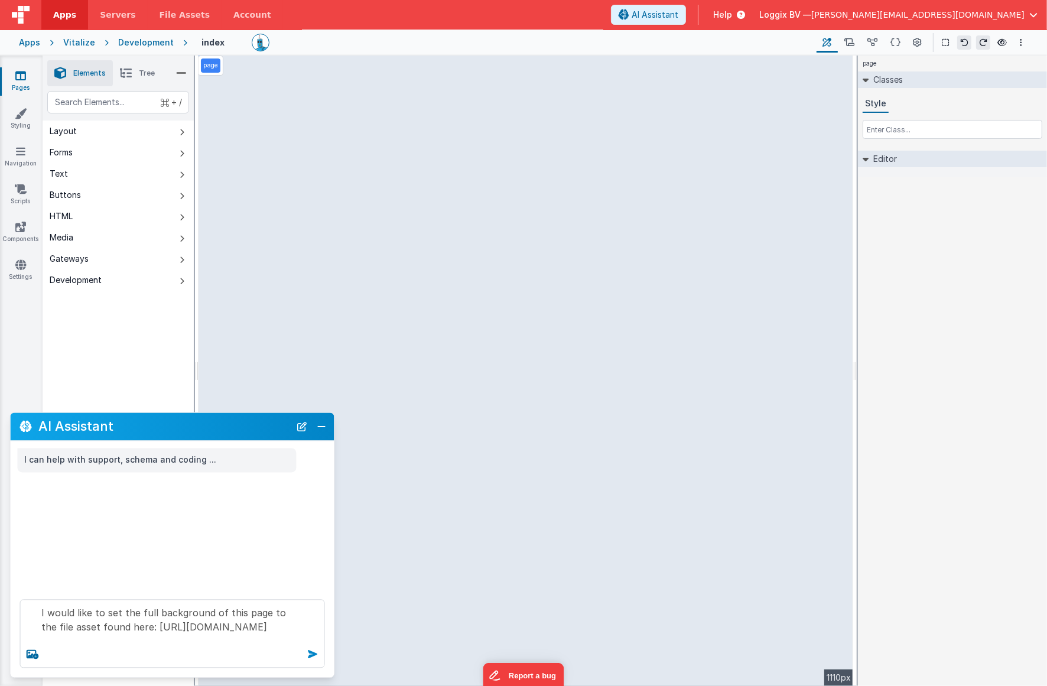
click at [313, 657] on icon at bounding box center [313, 654] width 19 height 19
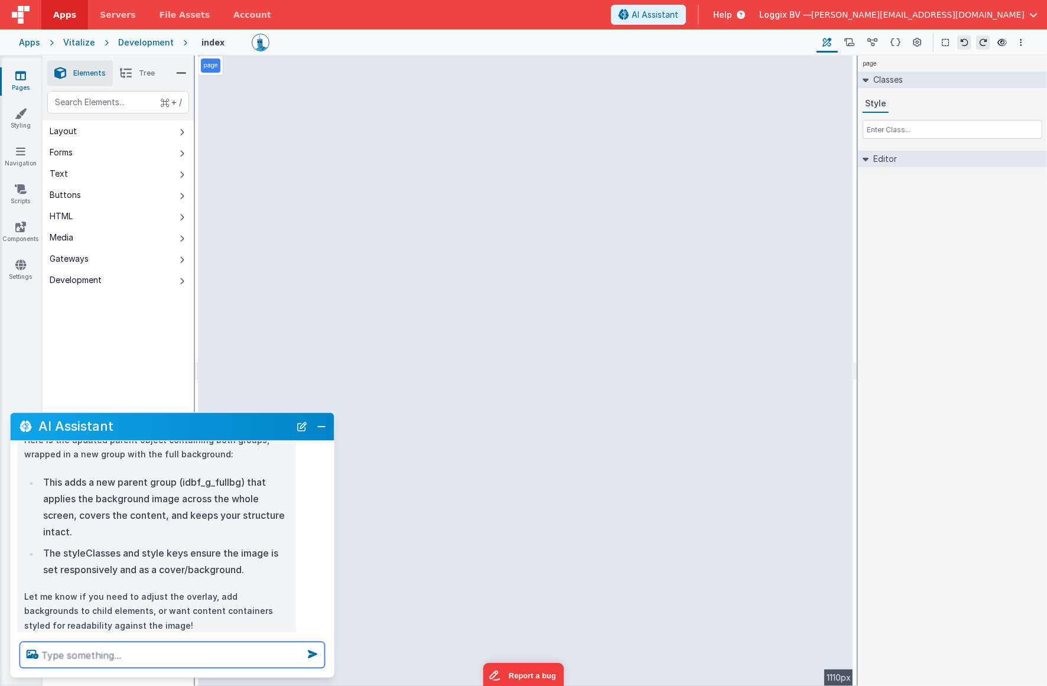
scroll to position [335, 0]
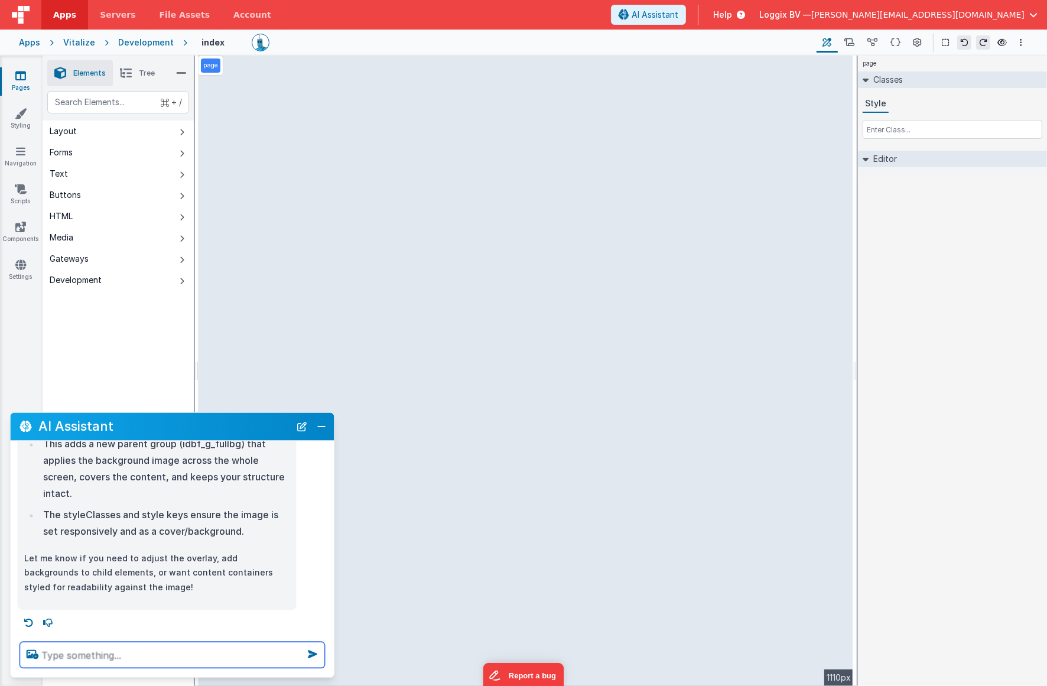
click at [189, 648] on textarea at bounding box center [172, 656] width 305 height 26
type textarea "Do you apply this change?"
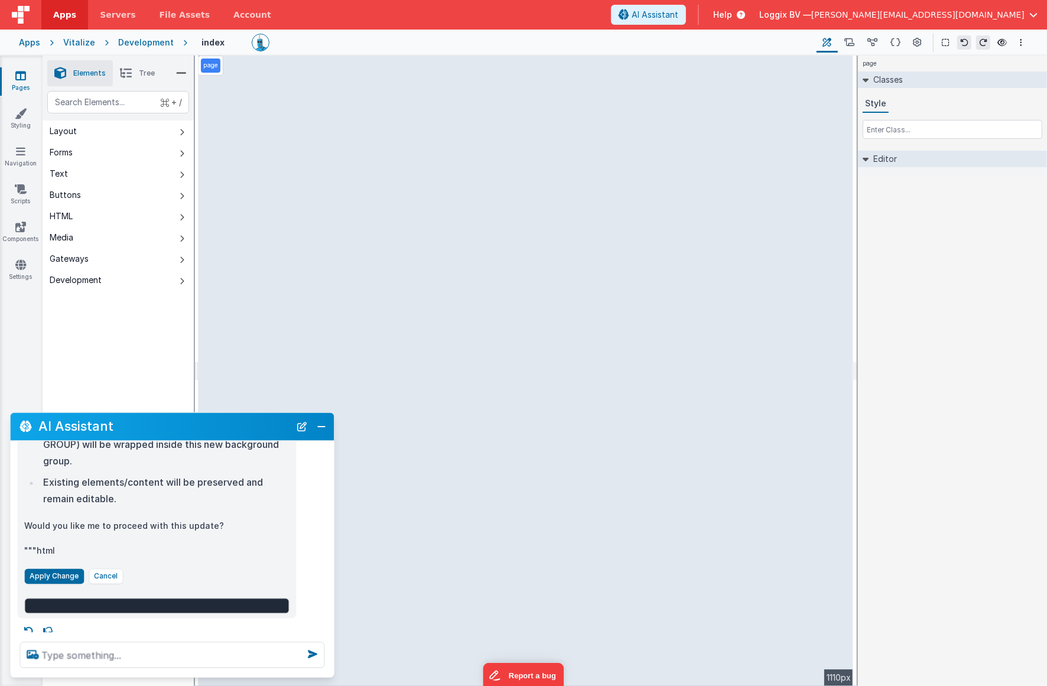
scroll to position [708, 0]
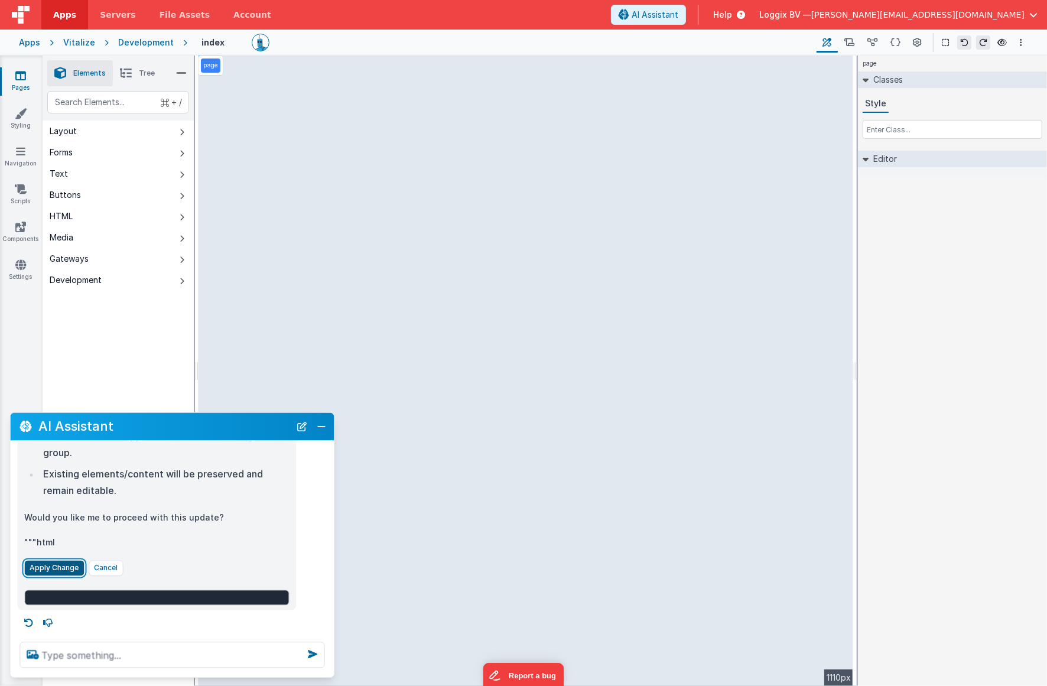
click at [69, 567] on button "Apply Change" at bounding box center [55, 568] width 60 height 15
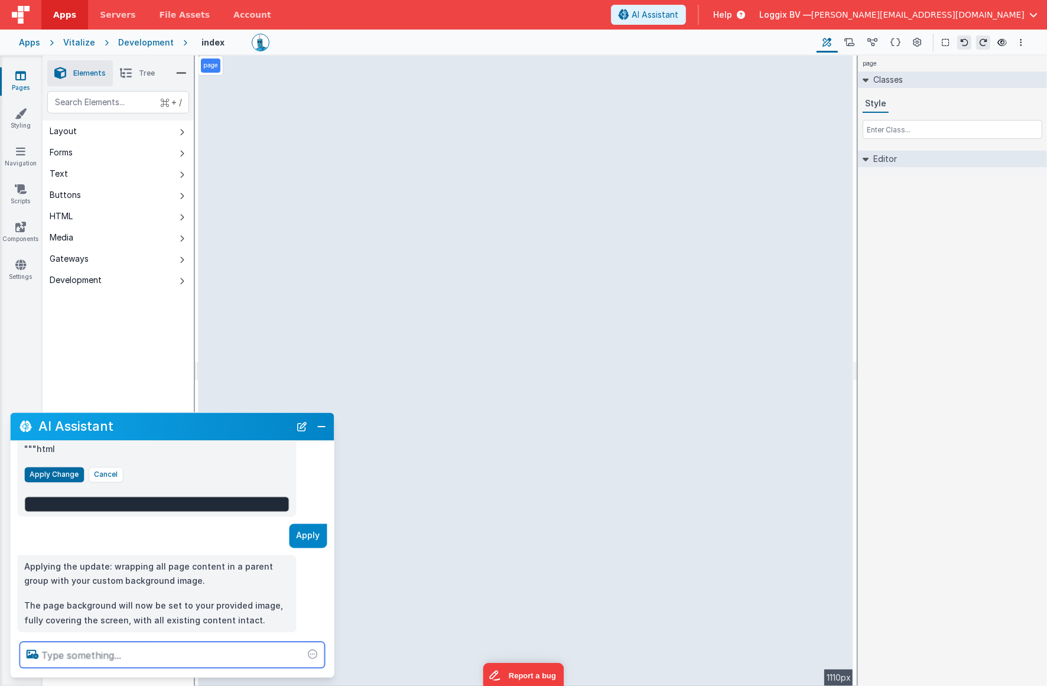
scroll to position [824, 0]
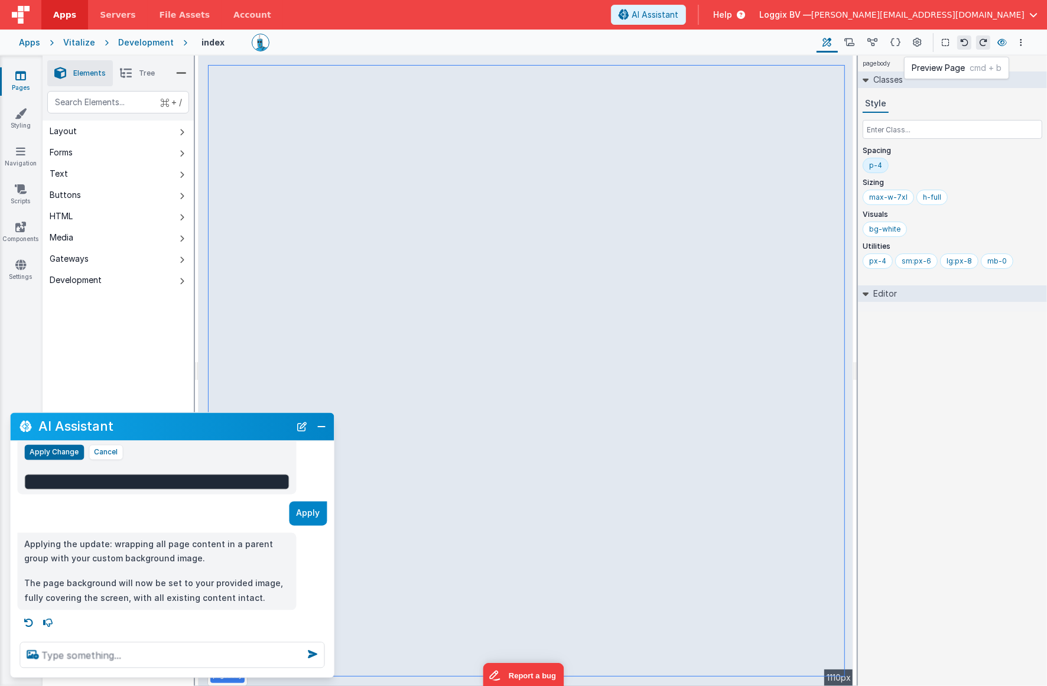
click at [946, 42] on icon at bounding box center [1002, 42] width 9 height 8
click at [145, 607] on div "Applying the update: wrapping all page content in a parent group with your cust…" at bounding box center [157, 572] width 279 height 78
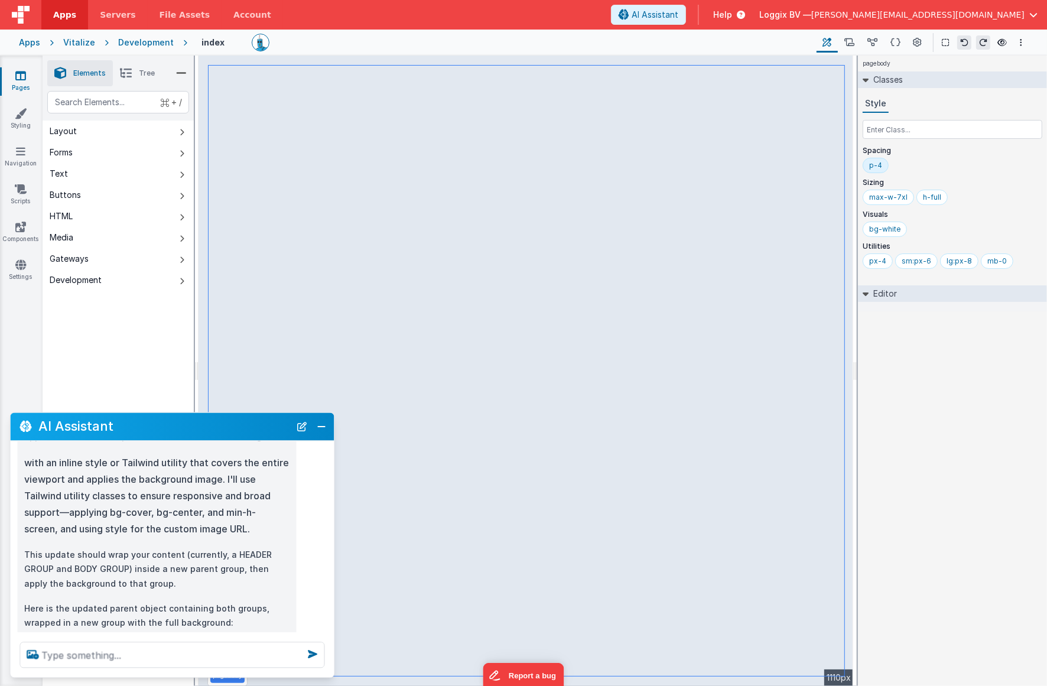
scroll to position [0, 0]
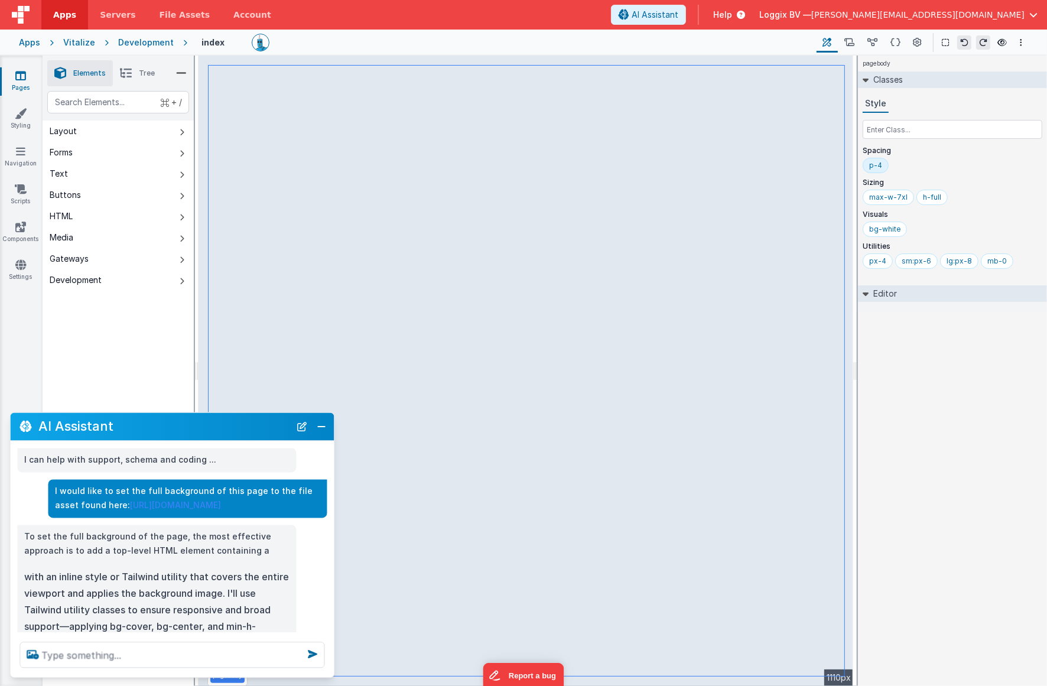
drag, startPoint x: 146, startPoint y: 518, endPoint x: 102, endPoint y: 508, distance: 45.5
click at [102, 508] on p "I would like to set the full background of this page to the file asset found he…" at bounding box center [188, 498] width 265 height 29
copy p "[URL][DOMAIN_NAME]"
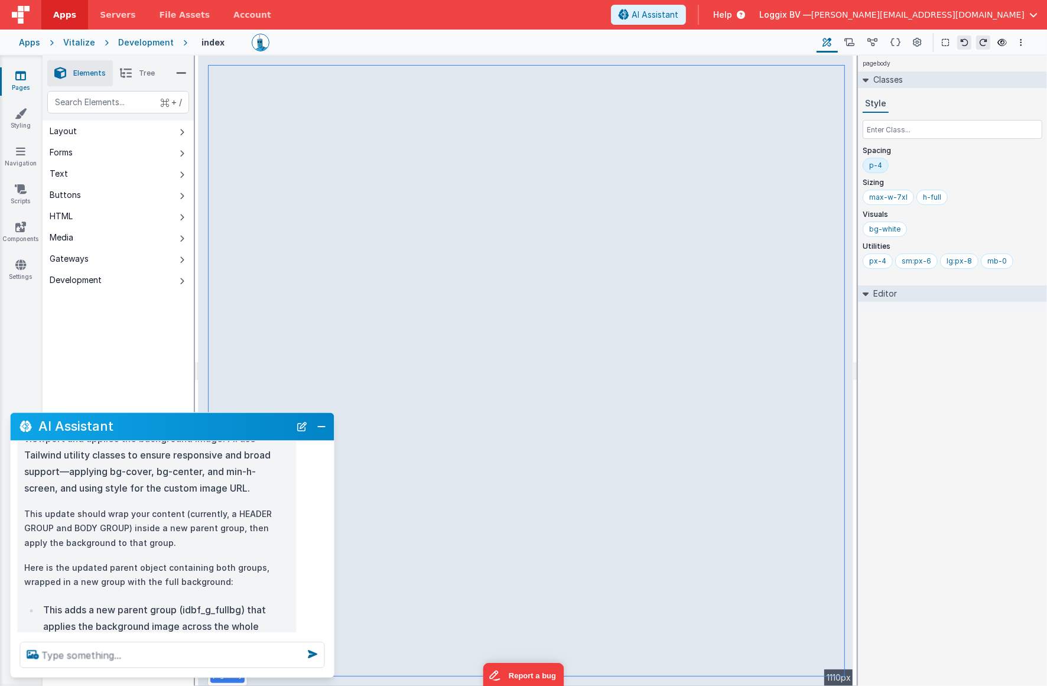
scroll to position [190, 0]
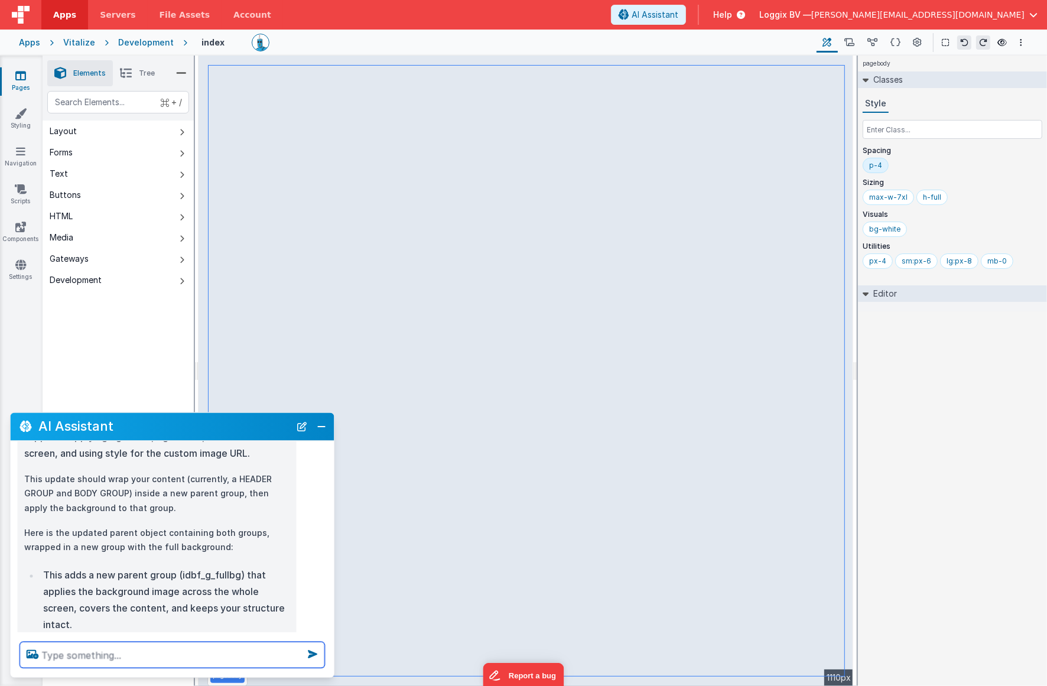
click at [123, 662] on textarea at bounding box center [172, 656] width 305 height 26
paste textarea "[URL][DOMAIN_NAME]"
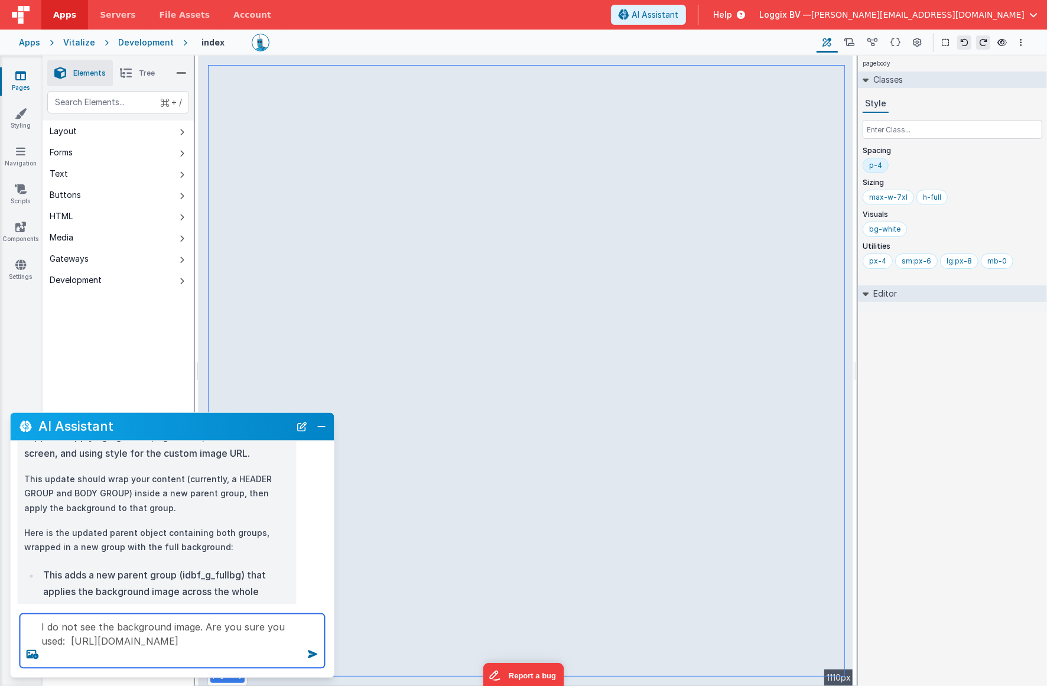
type textarea "I do not see the background image. Are you sure you used: [URL][DOMAIN_NAME]"
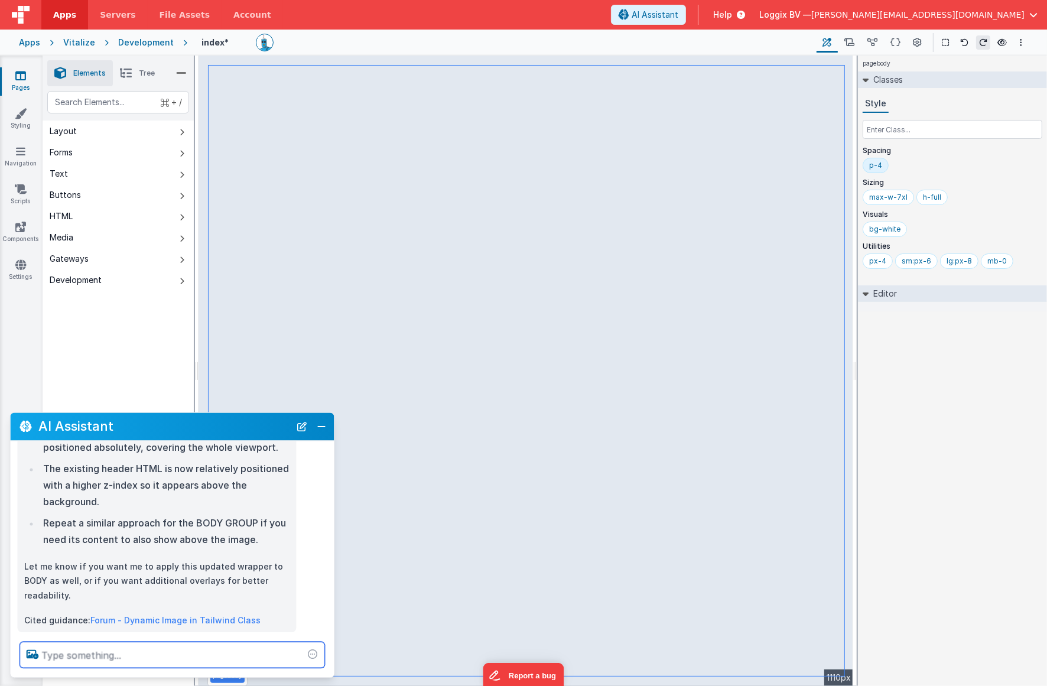
scroll to position [1337, 0]
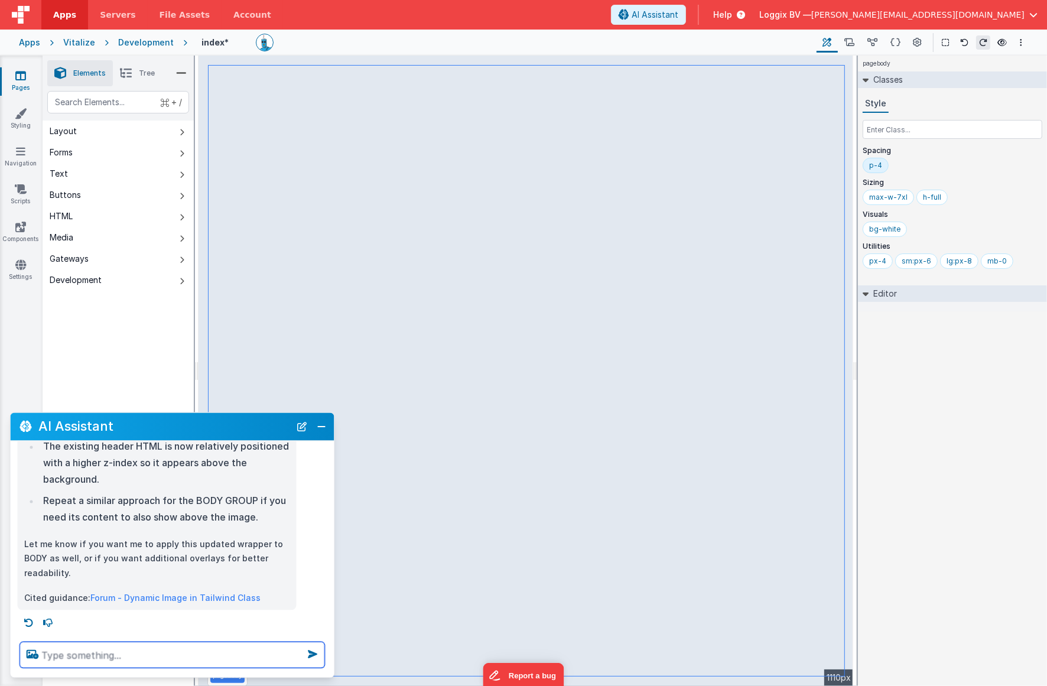
click at [140, 656] on textarea at bounding box center [172, 656] width 305 height 26
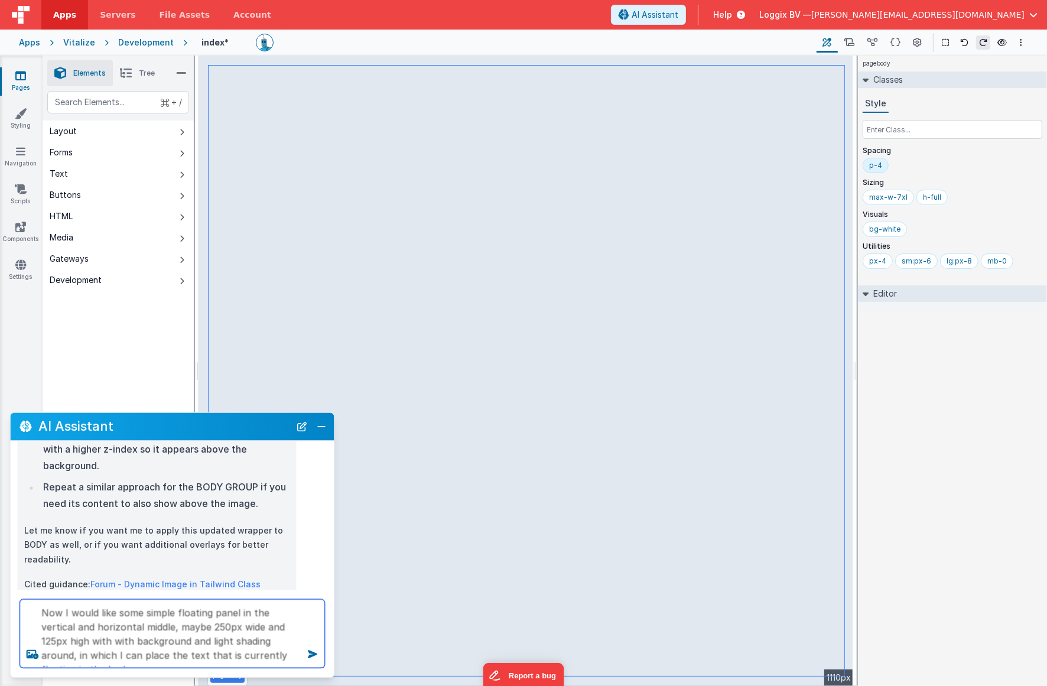
type textarea "Now I would like some simple floating panel in the vertical and horizontal midd…"
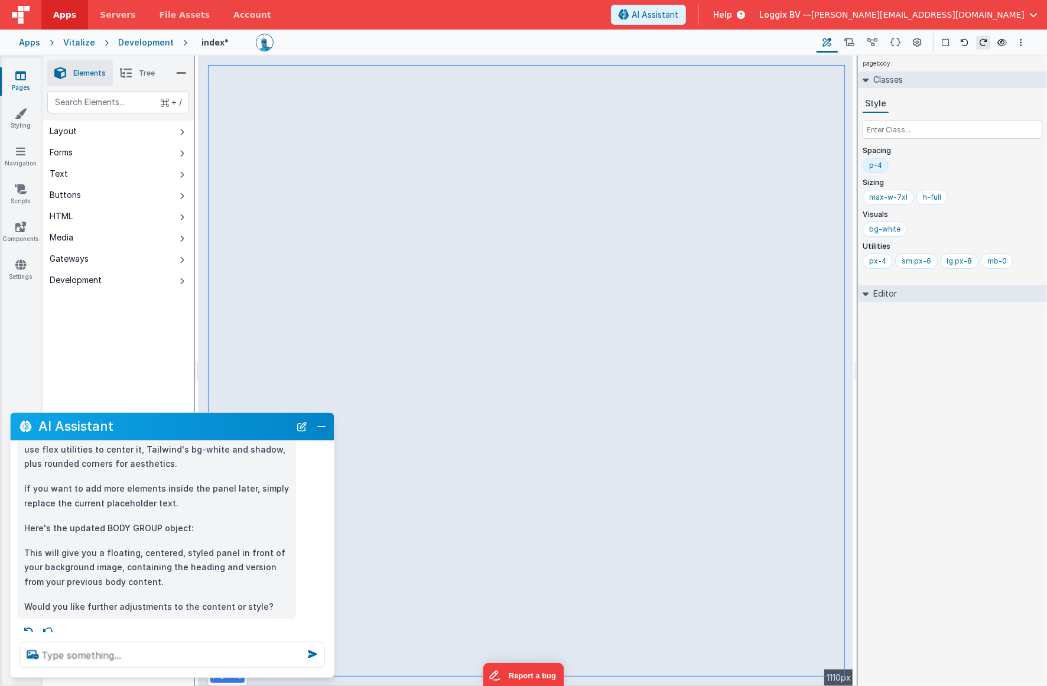
scroll to position [1643, 0]
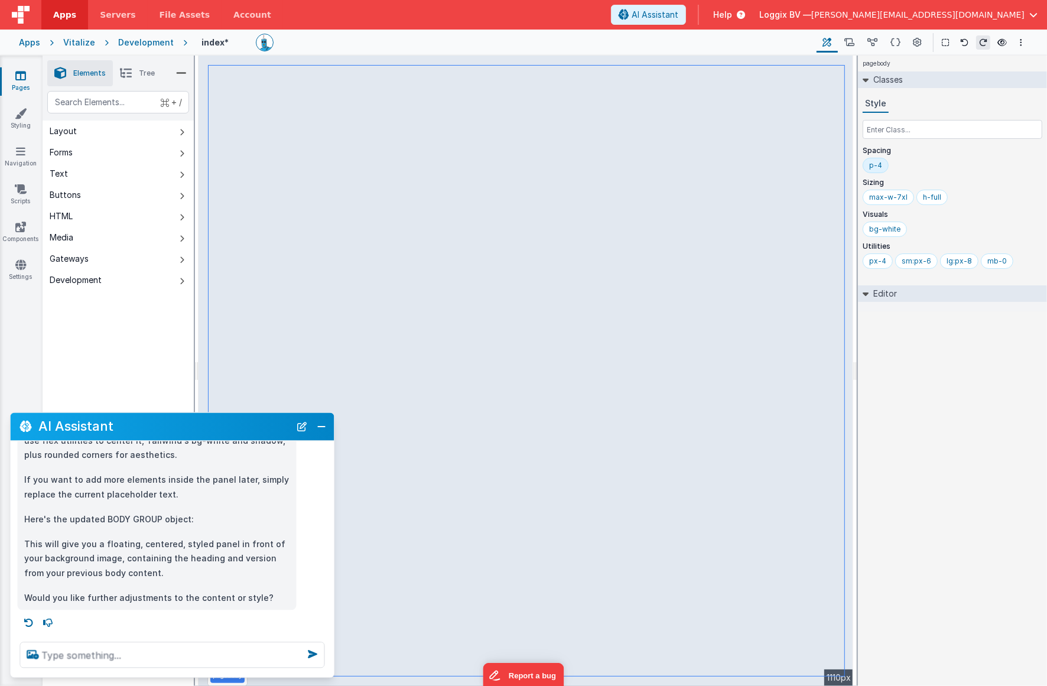
click at [153, 566] on p "This will give you a floating, centered, styled panel in front of your backgrou…" at bounding box center [157, 559] width 265 height 44
click at [946, 331] on div "pagebody Classes Style Spacing p-4 Sizing max-w-7xl h-full Visuals bg-white Uti…" at bounding box center [952, 371] width 189 height 631
click at [946, 158] on div "p-4" at bounding box center [953, 168] width 180 height 20
click at [946, 38] on icon at bounding box center [1002, 42] width 9 height 8
click at [125, 660] on textarea at bounding box center [172, 656] width 305 height 26
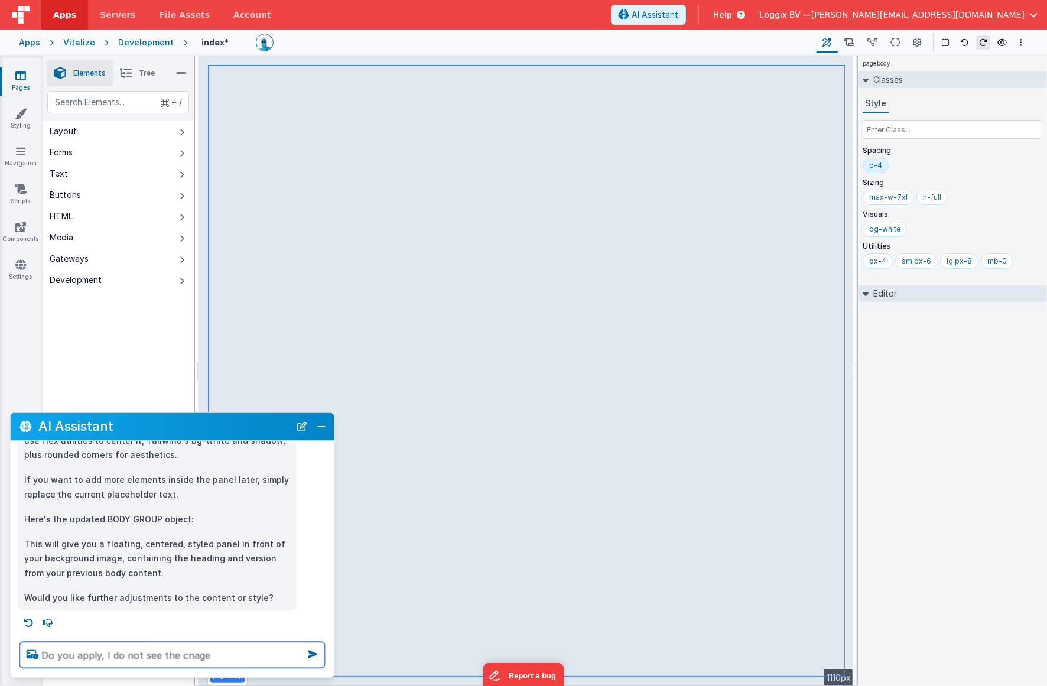
type textarea "Do you apply, I do not see the cnage"
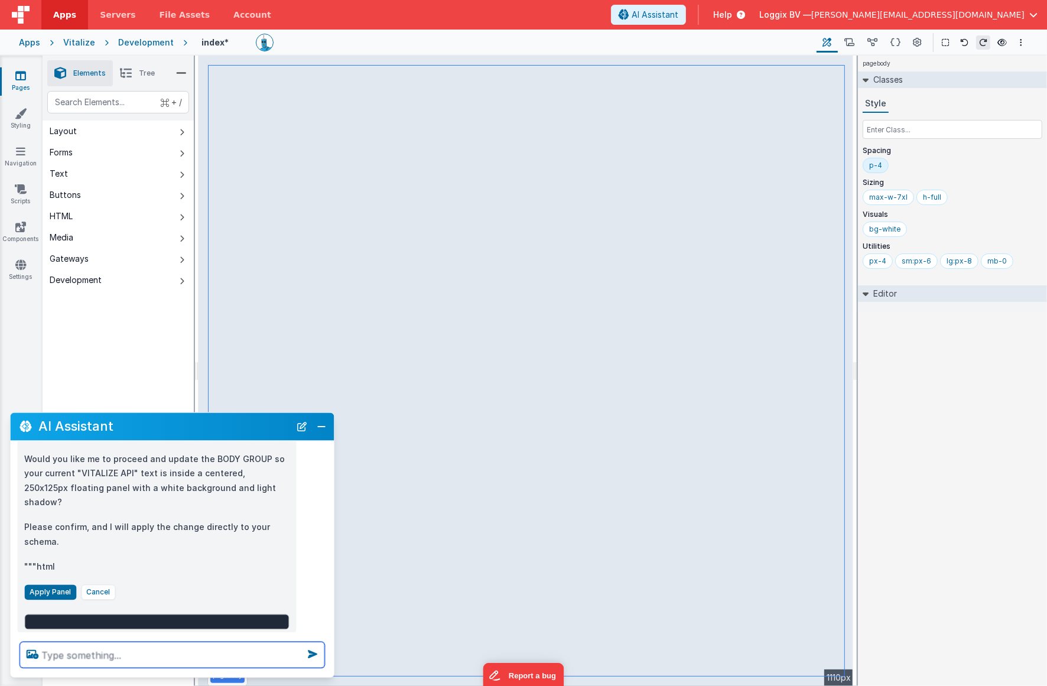
scroll to position [1907, 0]
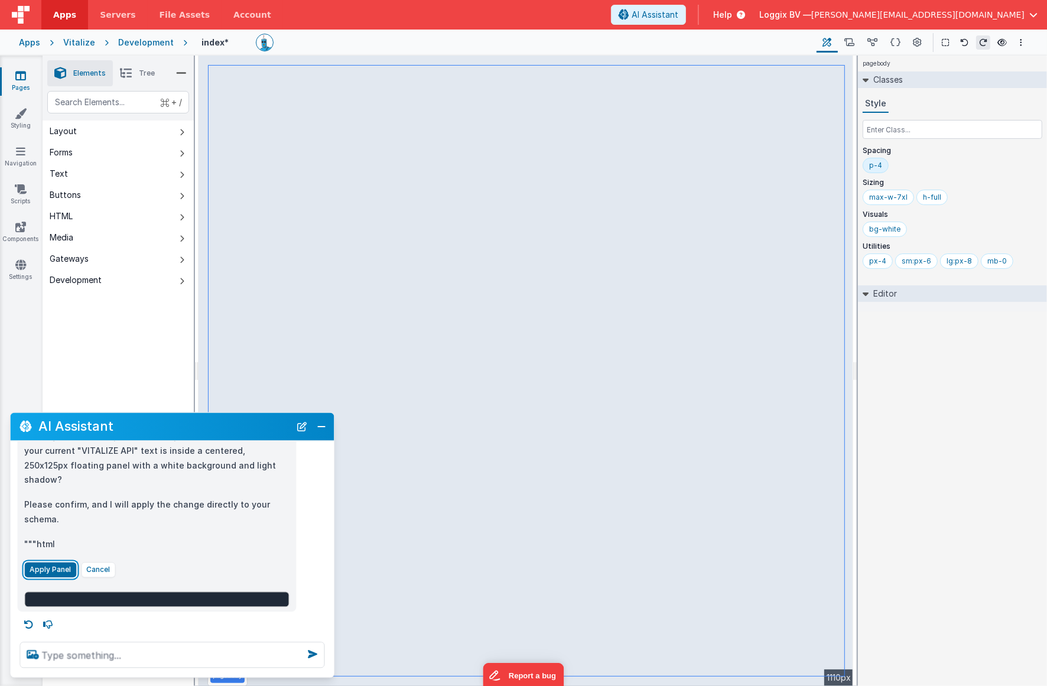
drag, startPoint x: 50, startPoint y: 566, endPoint x: 124, endPoint y: 602, distance: 82.0
click at [50, 566] on button "Apply Panel" at bounding box center [51, 569] width 52 height 15
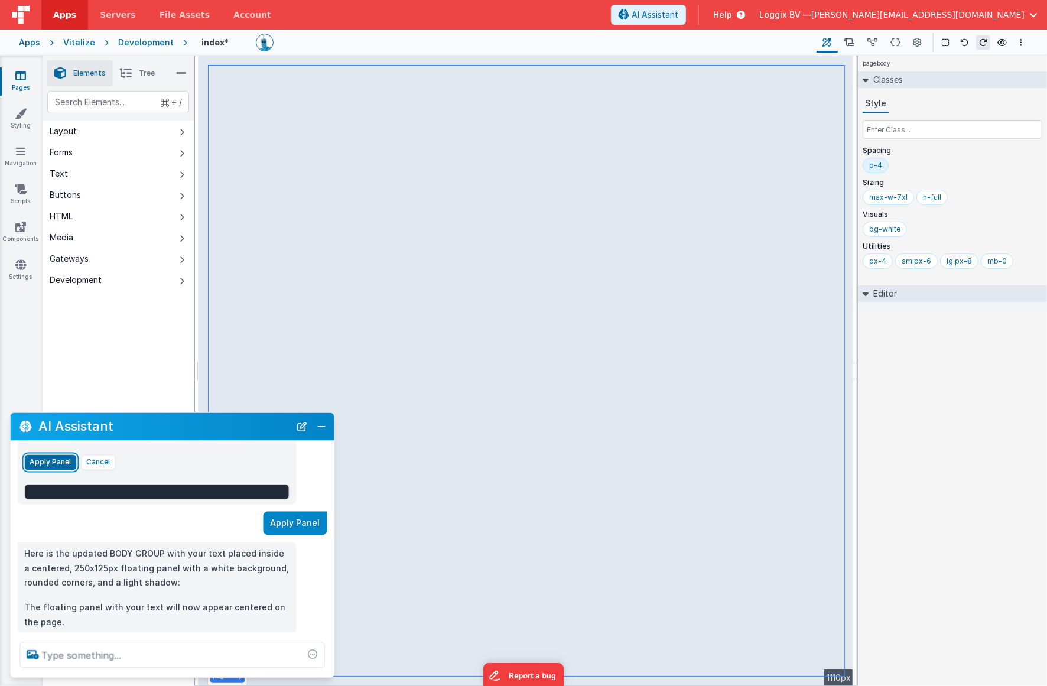
scroll to position [2037, 0]
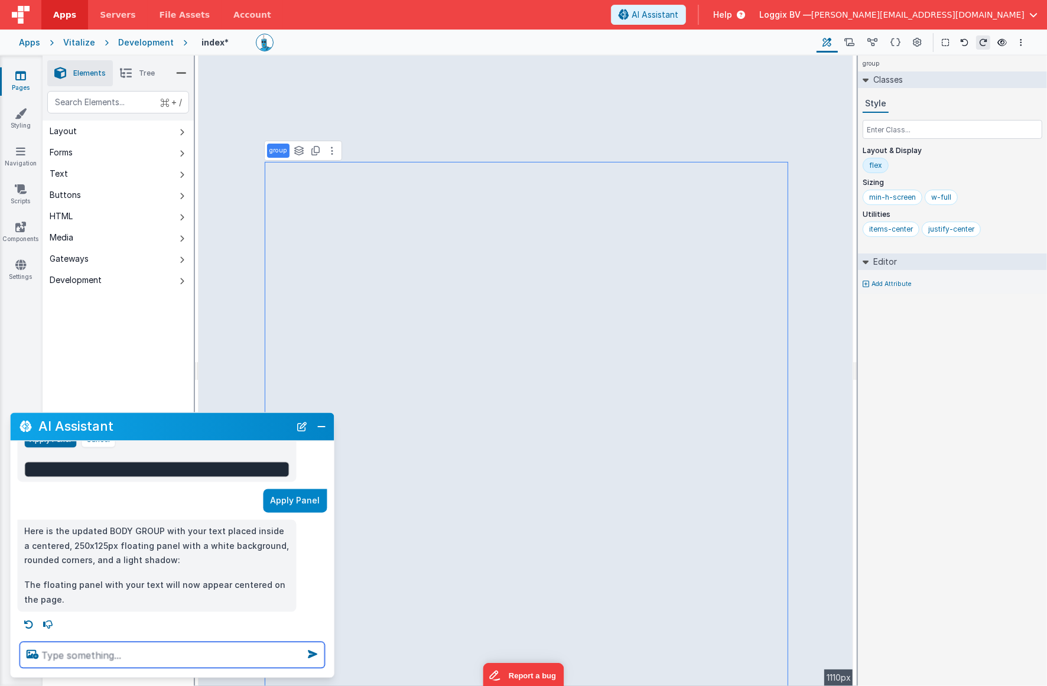
click at [99, 654] on textarea at bounding box center [172, 656] width 305 height 26
type textarea "I saw it for a brief moment but now it is gone again"
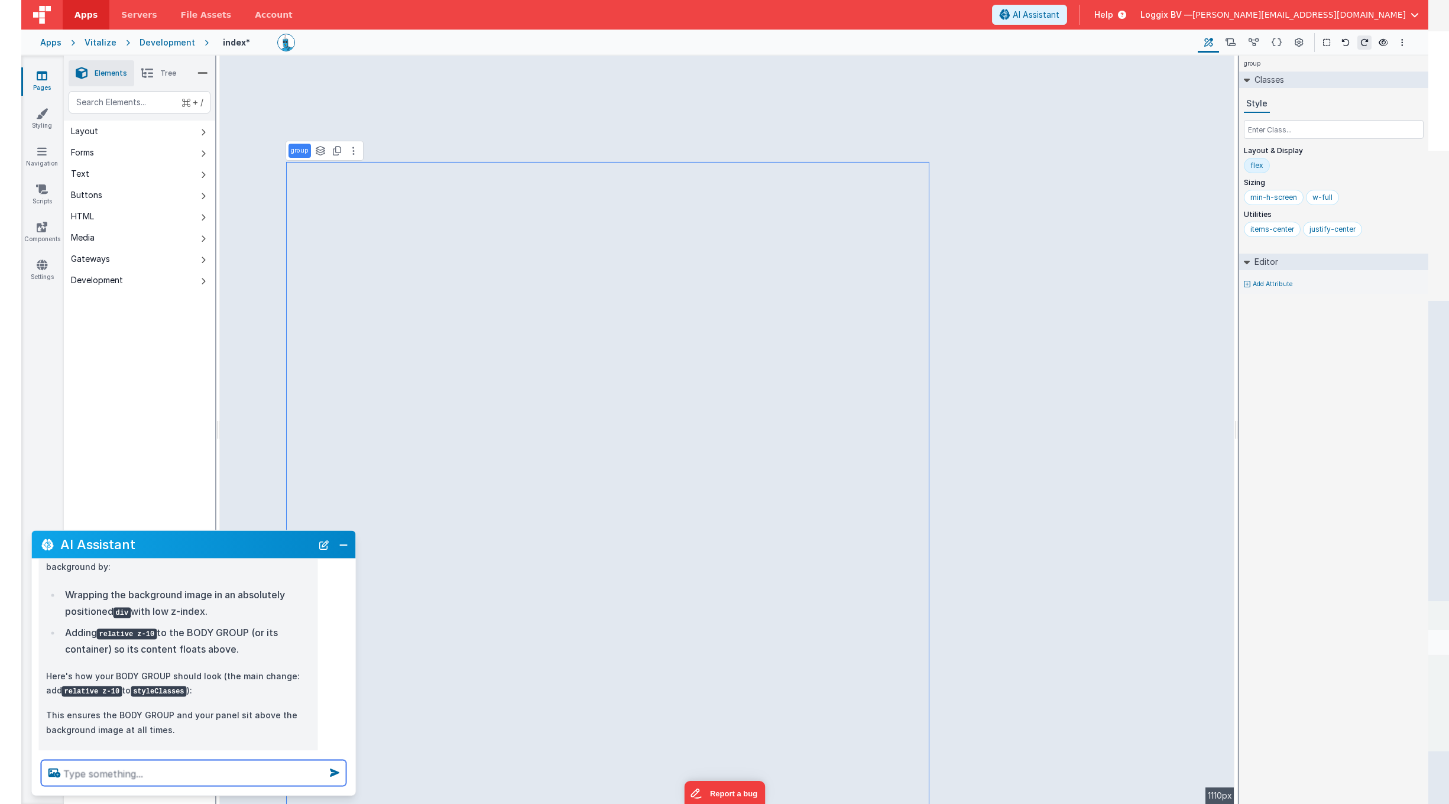
scroll to position [2490, 0]
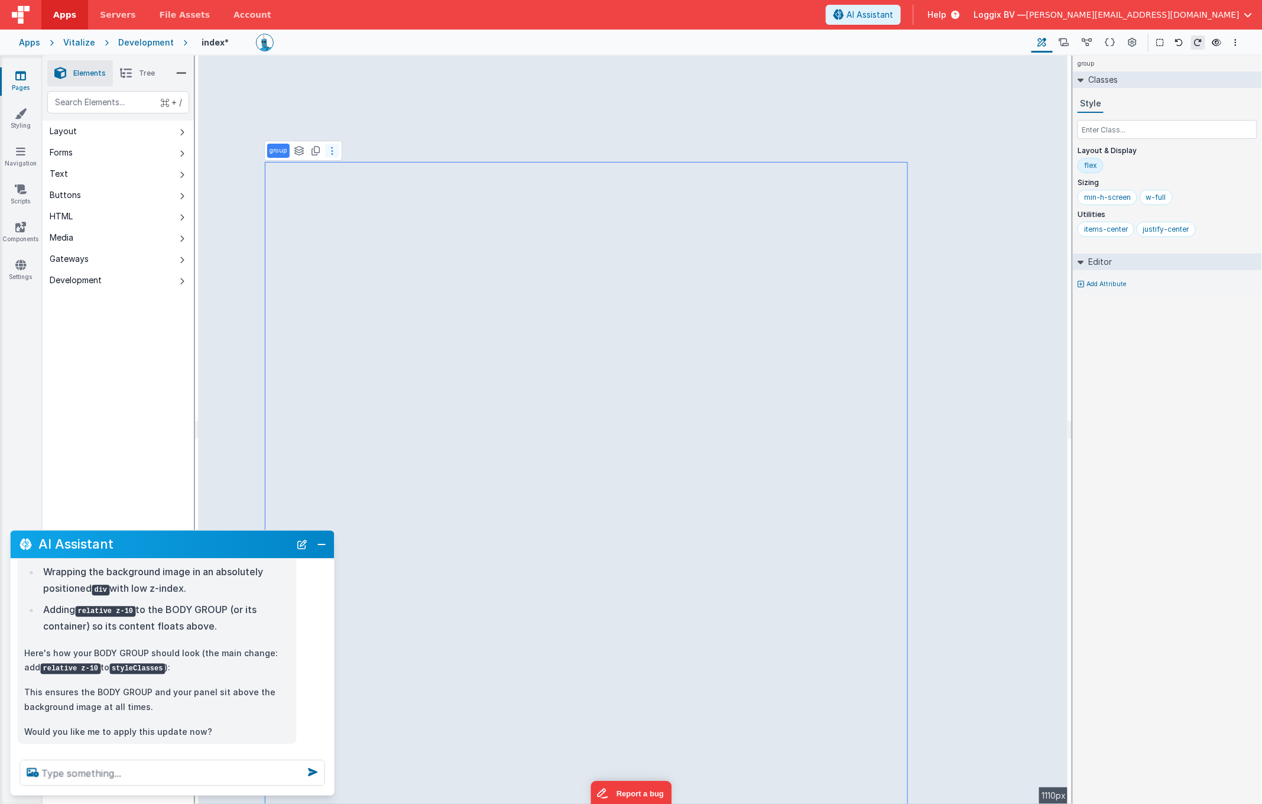
click at [332, 151] on button at bounding box center [332, 151] width 14 height 14
click at [328, 97] on button at bounding box center [328, 92] width 14 height 14
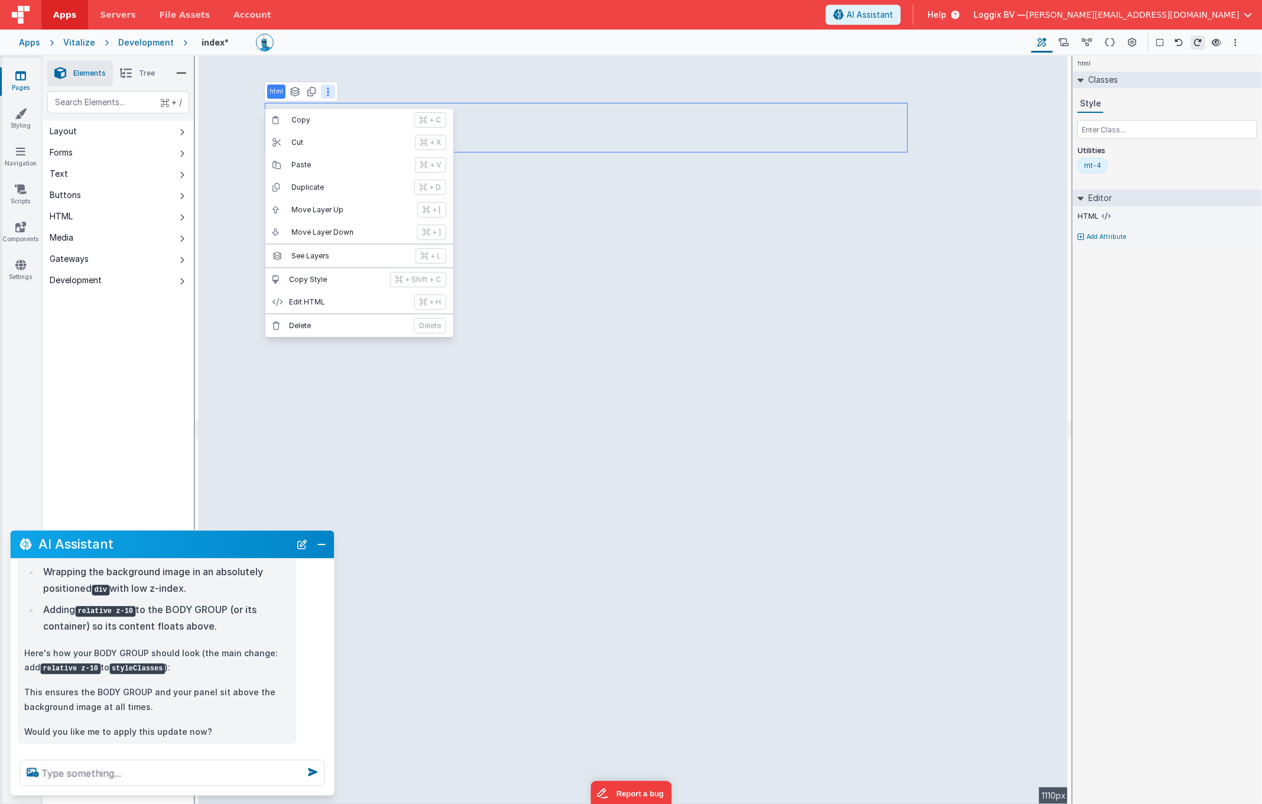
click at [323, 321] on button "[PERSON_NAME]" at bounding box center [359, 325] width 188 height 22
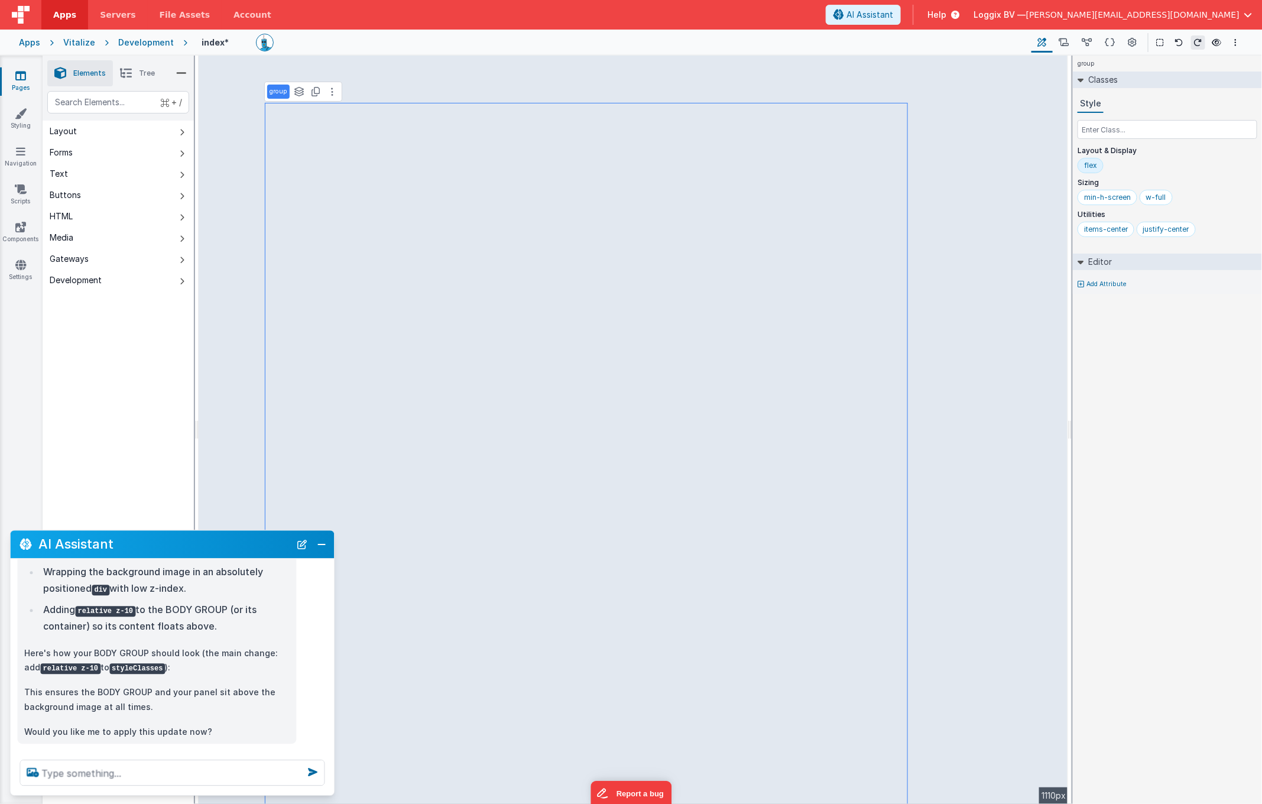
click at [277, 88] on p "group" at bounding box center [279, 91] width 18 height 9
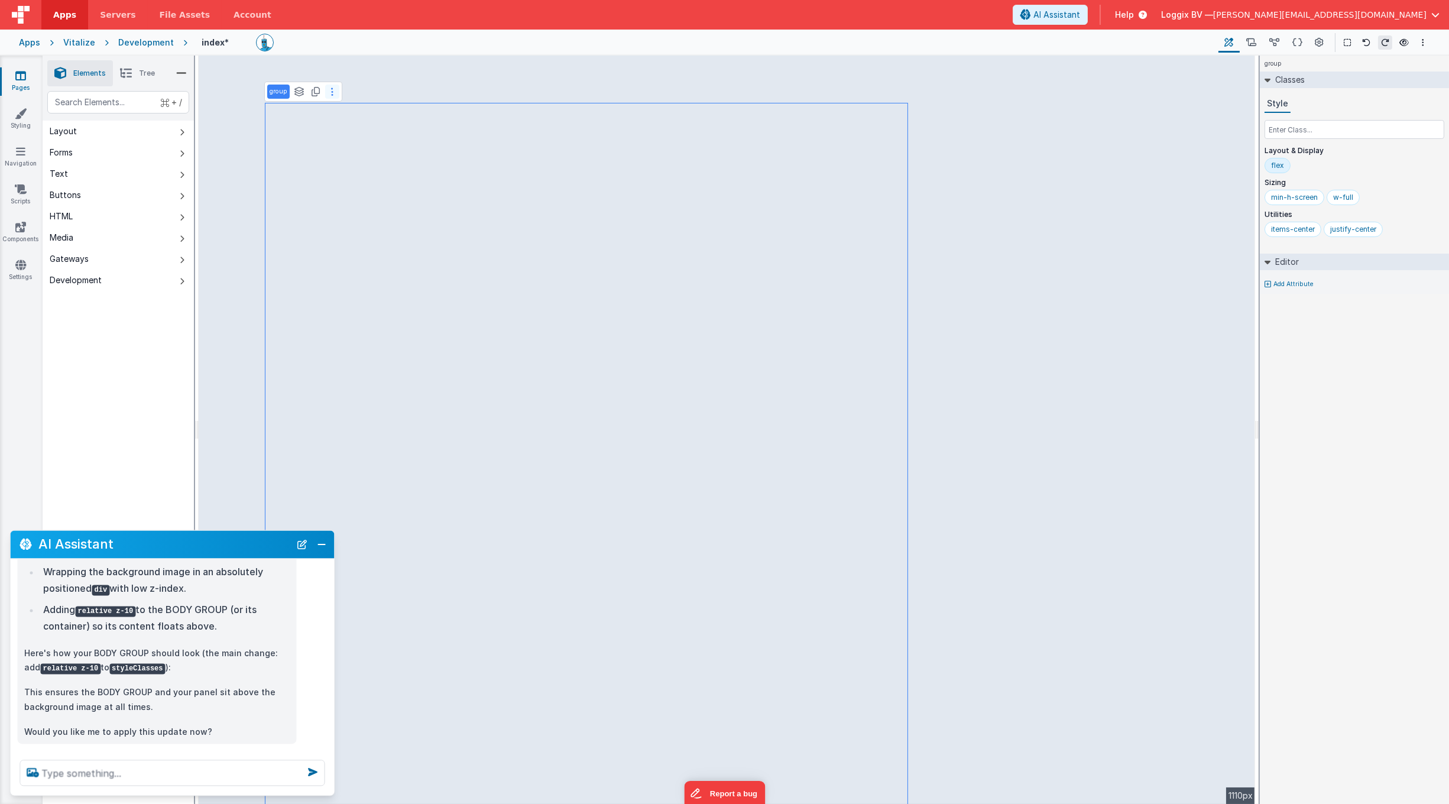
click at [329, 92] on button at bounding box center [332, 92] width 14 height 14
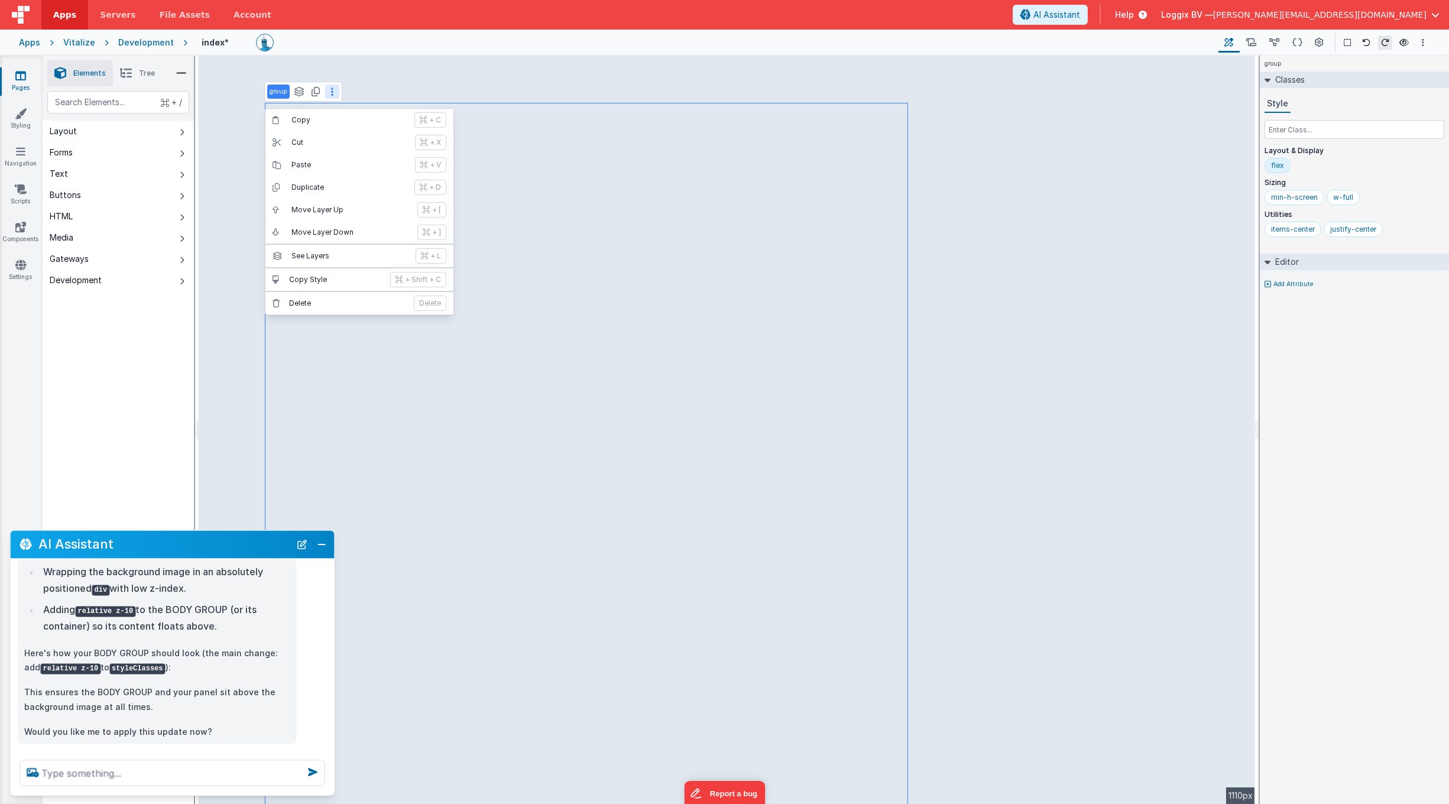
click at [318, 254] on p "See Layers" at bounding box center [349, 255] width 117 height 9
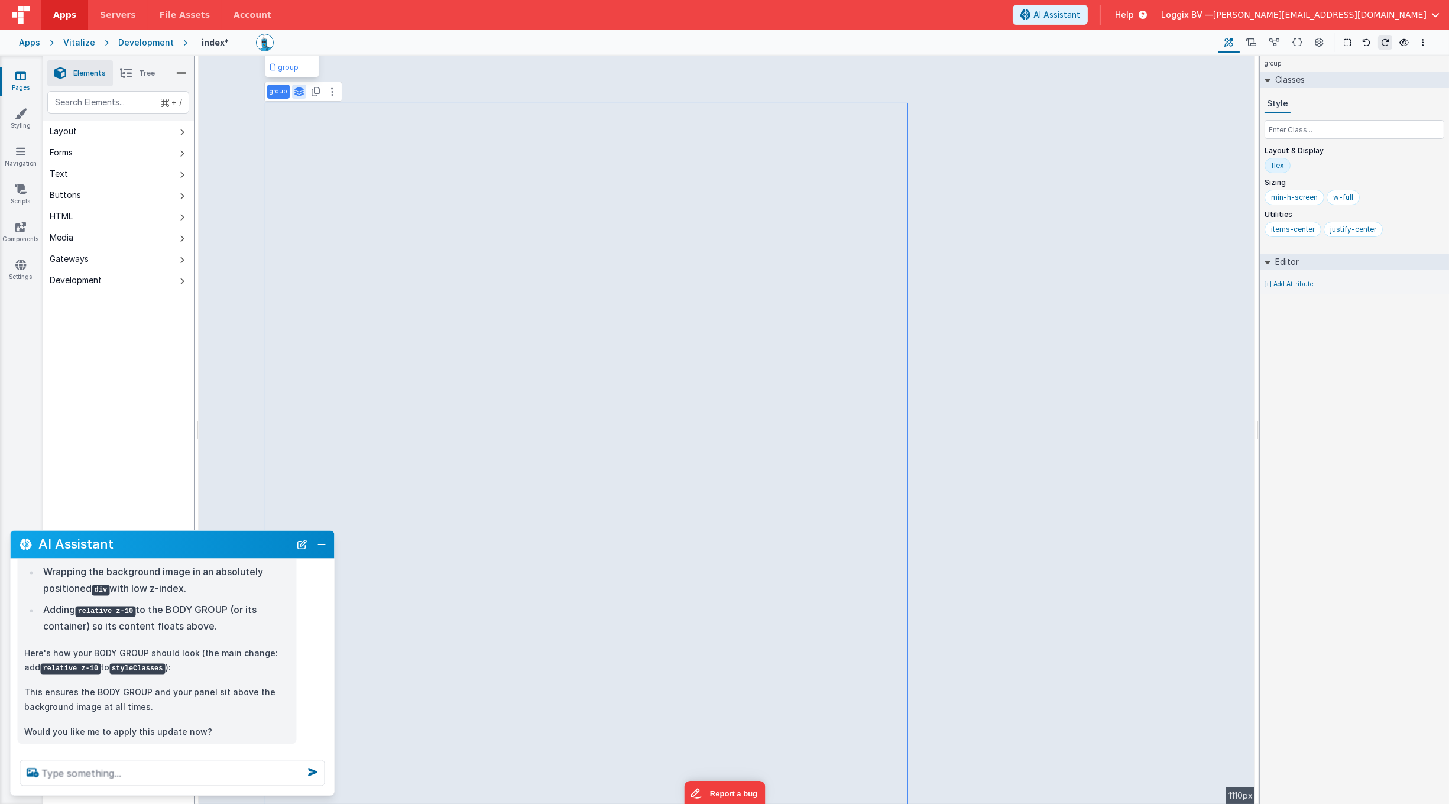
click at [277, 92] on p "group" at bounding box center [279, 91] width 18 height 9
click at [155, 770] on textarea at bounding box center [172, 773] width 305 height 26
type textarea "Can you make sure that the group that holds that panel is always aligned in the…"
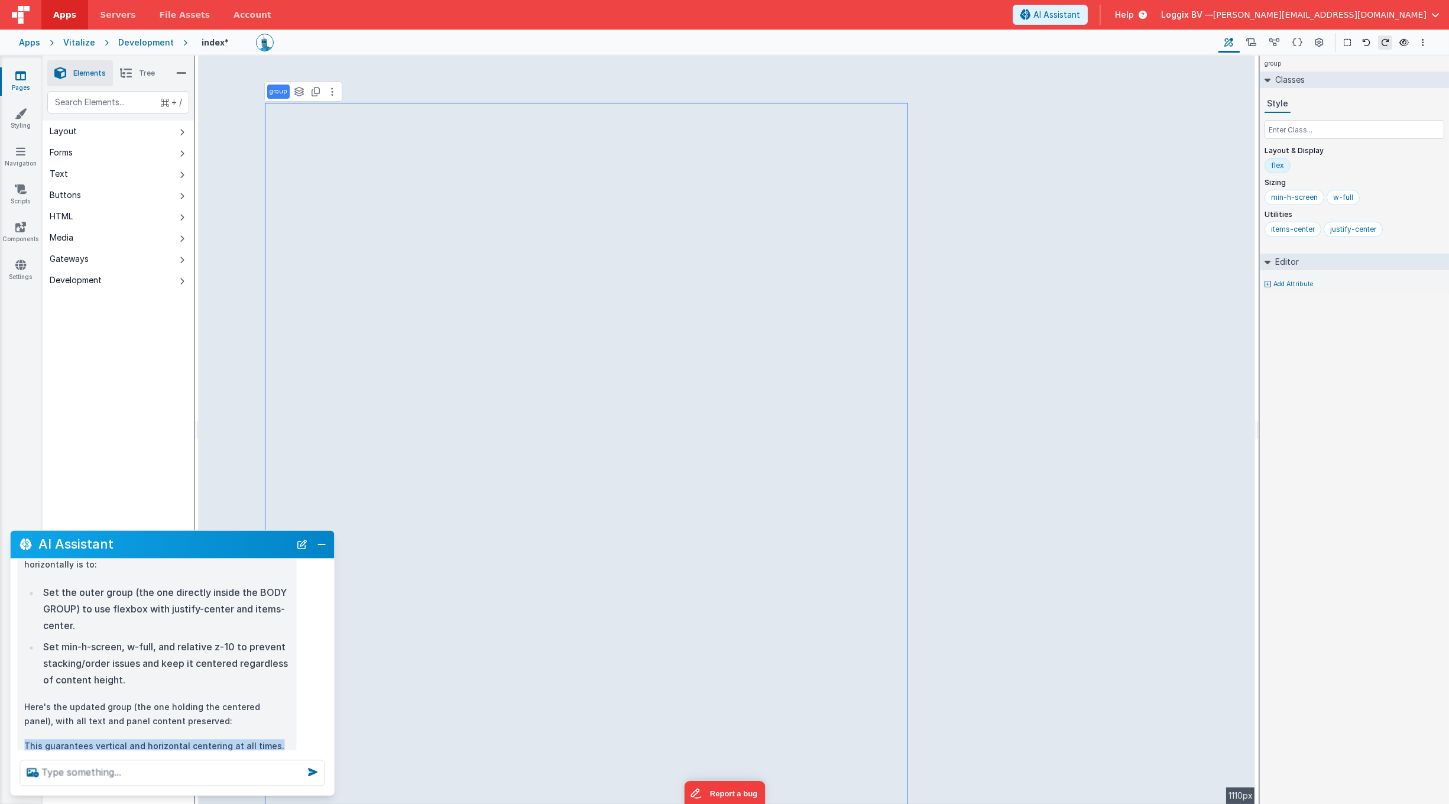
scroll to position [2763, 0]
drag, startPoint x: 206, startPoint y: 702, endPoint x: 282, endPoint y: 738, distance: 84.1
click at [282, 738] on div "I can help with support, schema and coding ... I would like to set the full bac…" at bounding box center [173, 655] width 324 height 192
click at [177, 774] on textarea at bounding box center [172, 773] width 305 height 26
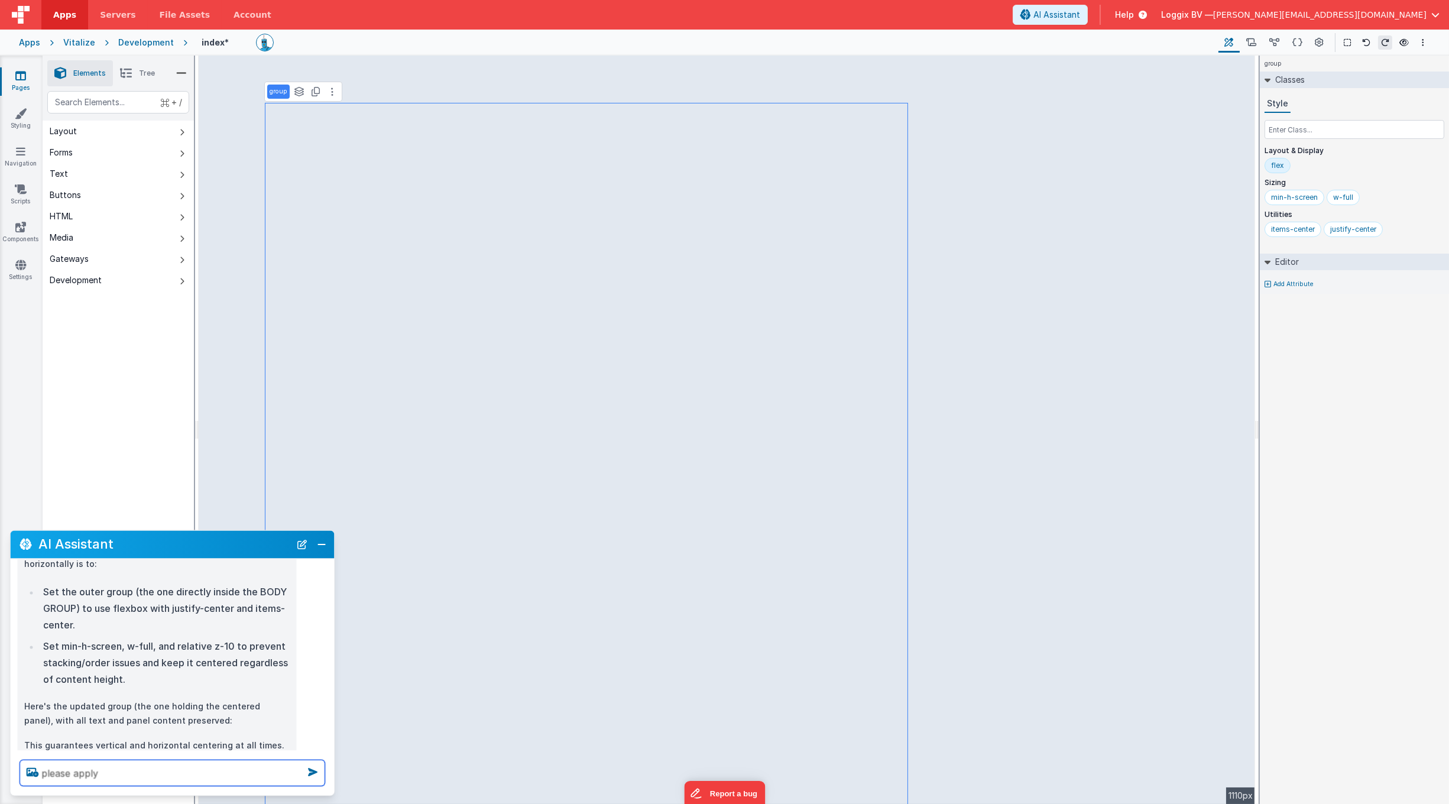
type textarea "please apply"
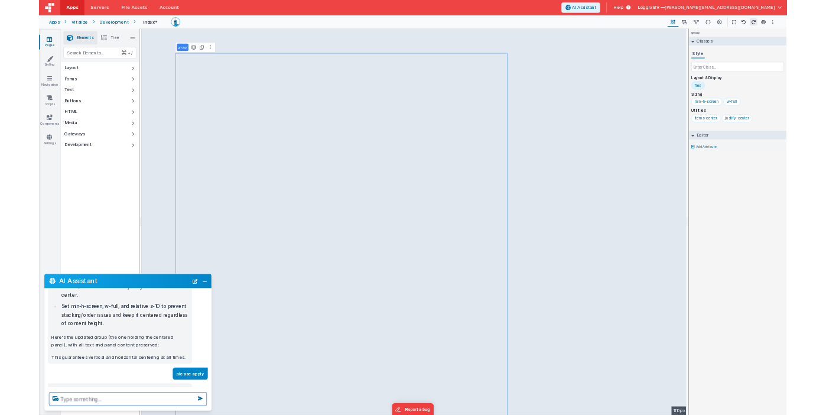
scroll to position [2838, 0]
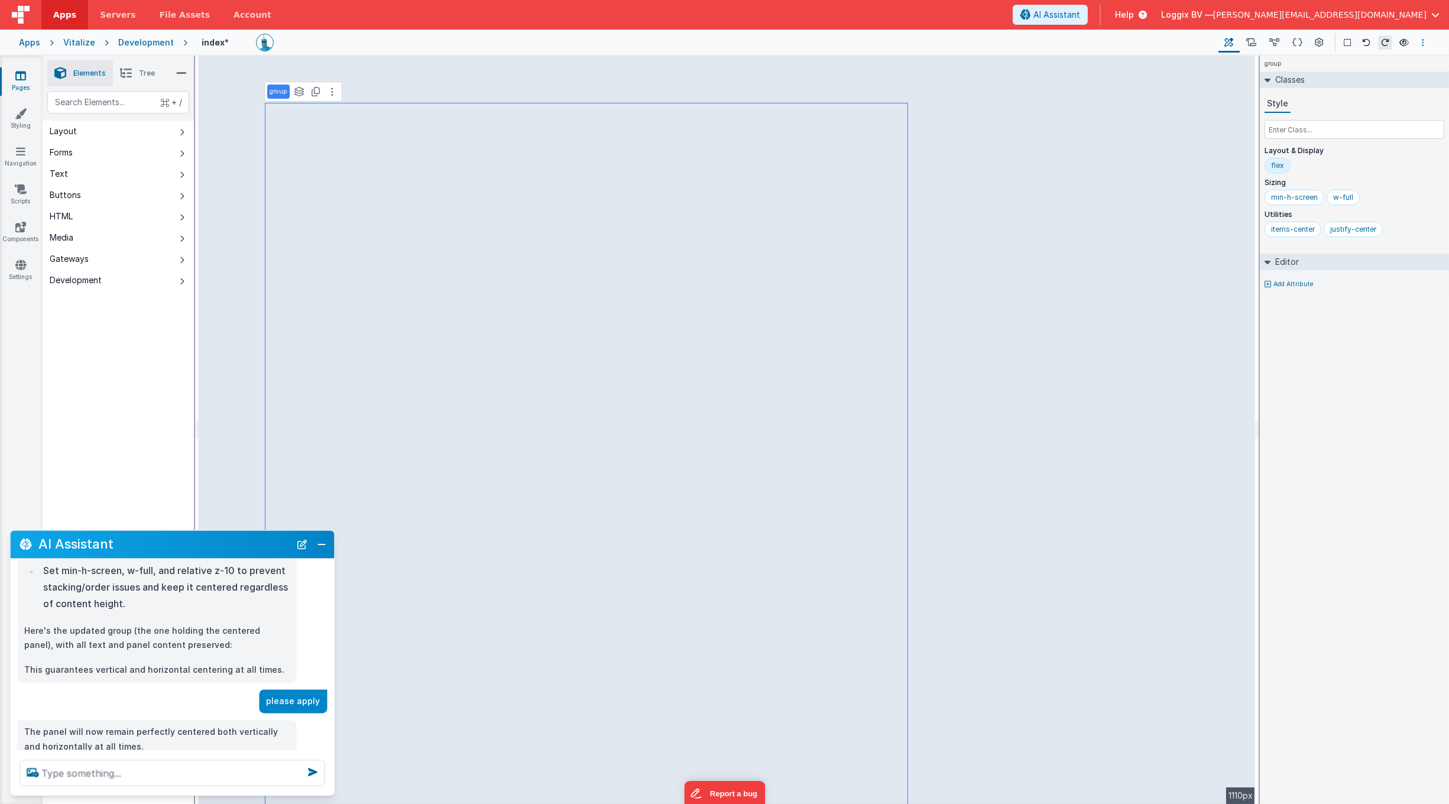
click at [946, 40] on button "Options" at bounding box center [1423, 42] width 14 height 14
click at [946, 63] on p "Save" at bounding box center [1354, 66] width 74 height 12
click at [946, 40] on button "Options" at bounding box center [1423, 42] width 14 height 14
click at [946, 40] on button at bounding box center [724, 402] width 1449 height 804
click at [946, 43] on icon at bounding box center [1403, 42] width 9 height 8
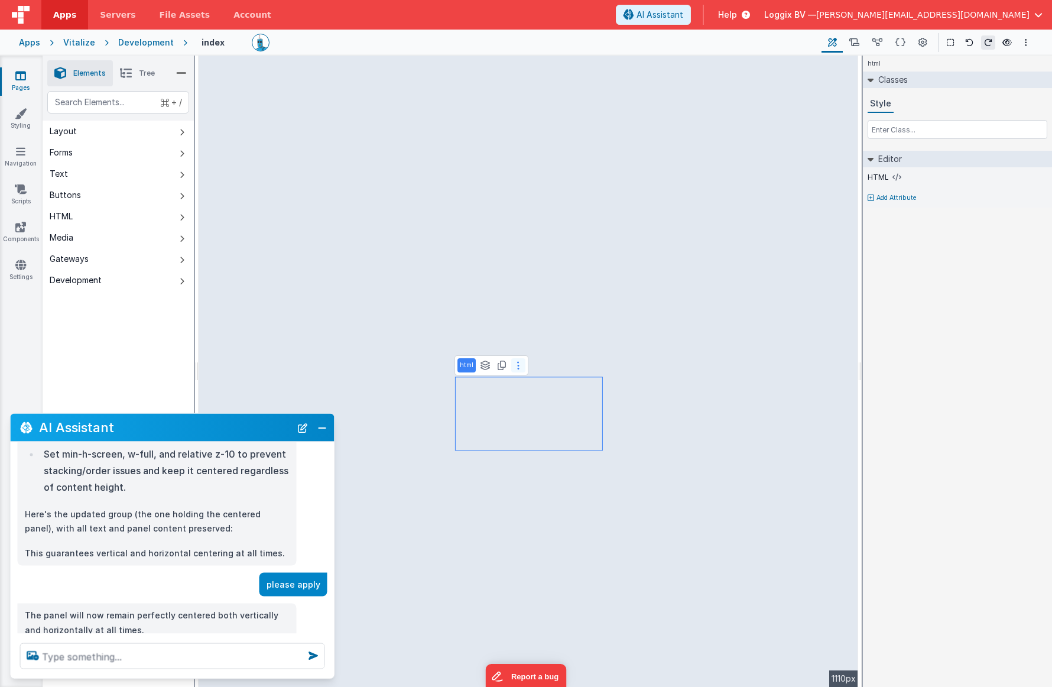
click at [514, 362] on button at bounding box center [518, 365] width 14 height 14
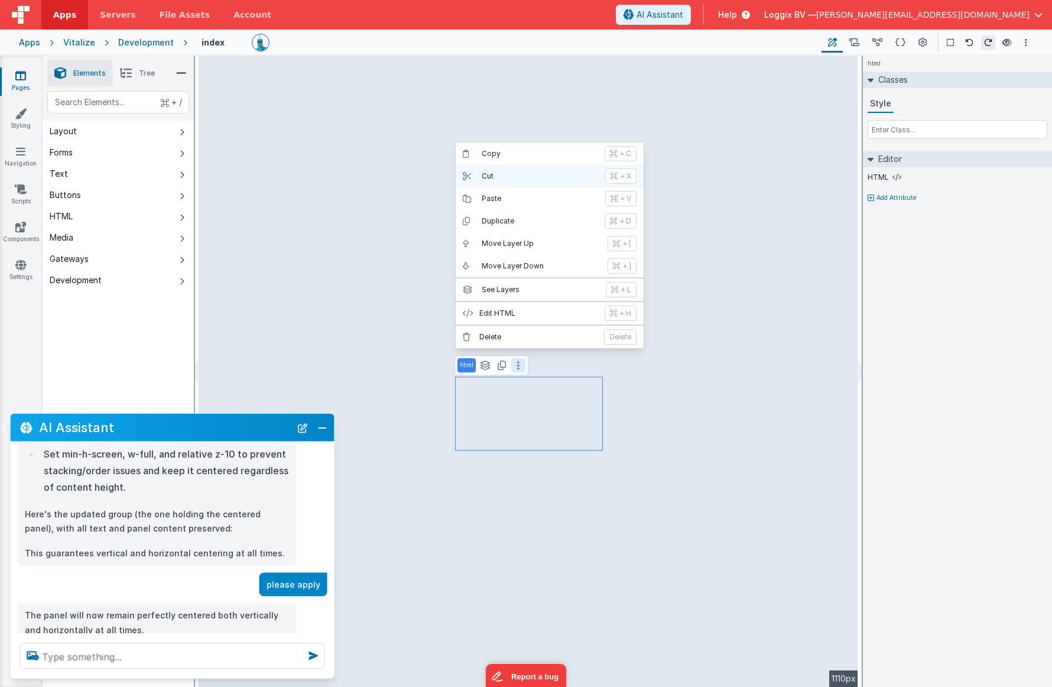
click at [483, 174] on p "Cut" at bounding box center [540, 175] width 116 height 9
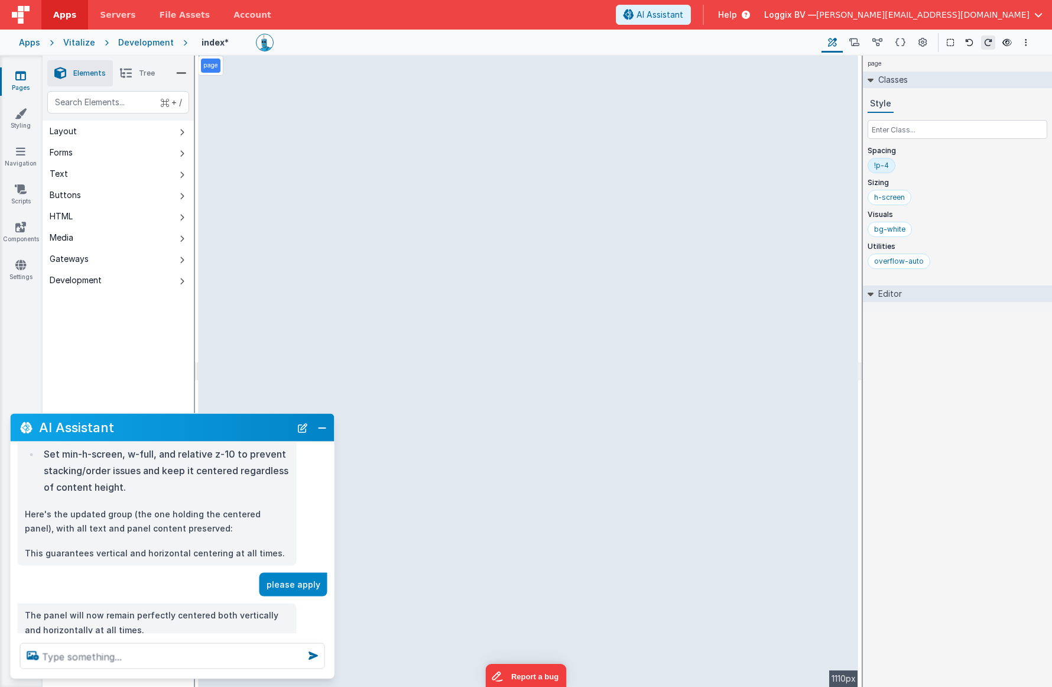
click at [215, 69] on p "page" at bounding box center [210, 65] width 15 height 9
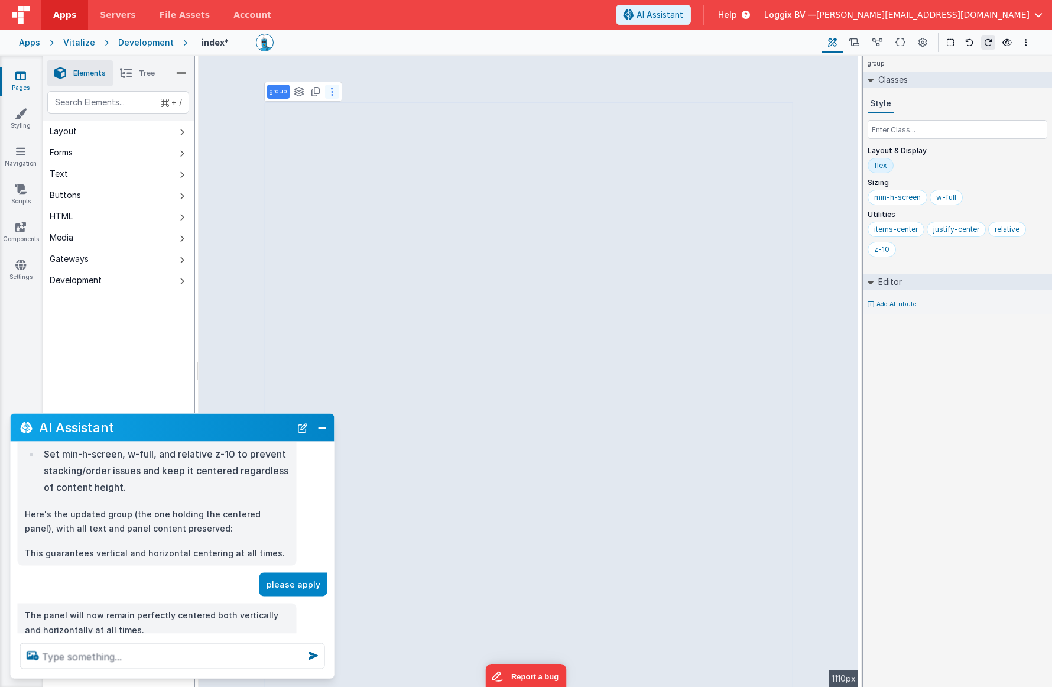
click at [332, 93] on icon at bounding box center [332, 91] width 2 height 9
click at [331, 93] on icon at bounding box center [332, 91] width 2 height 9
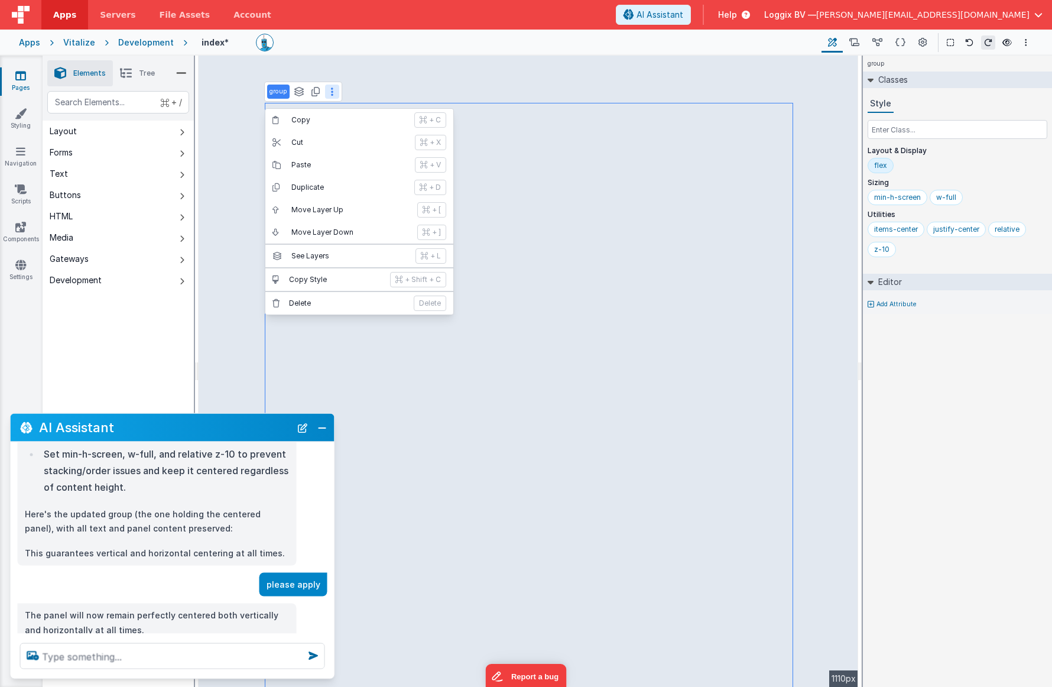
click at [320, 159] on button "Paste + V" at bounding box center [359, 165] width 188 height 22
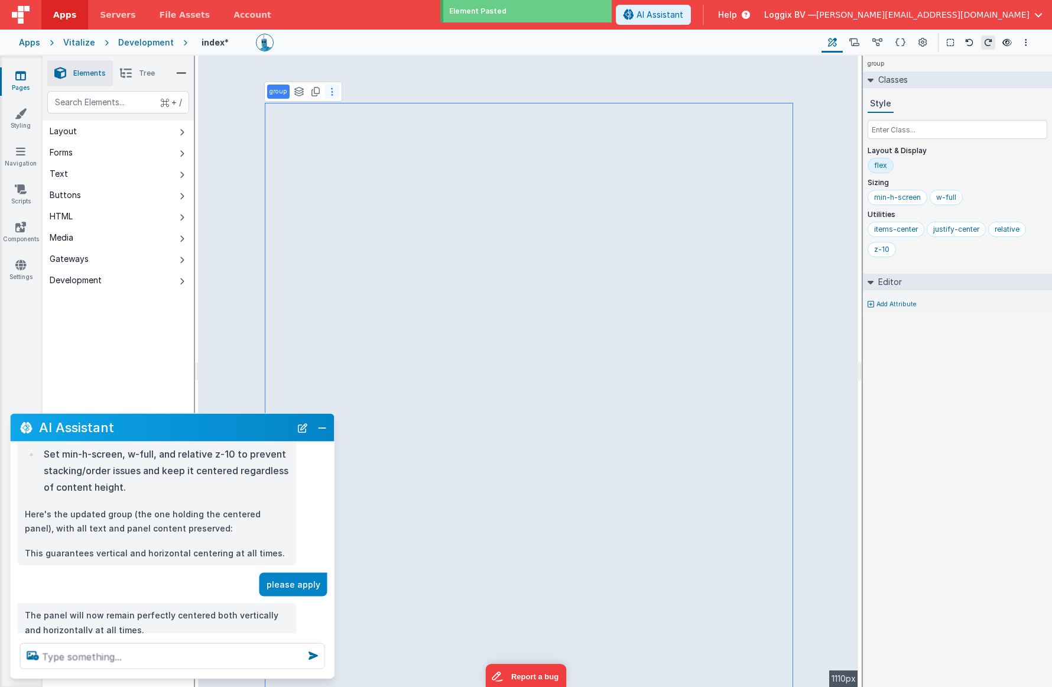
click at [328, 89] on button at bounding box center [332, 92] width 14 height 14
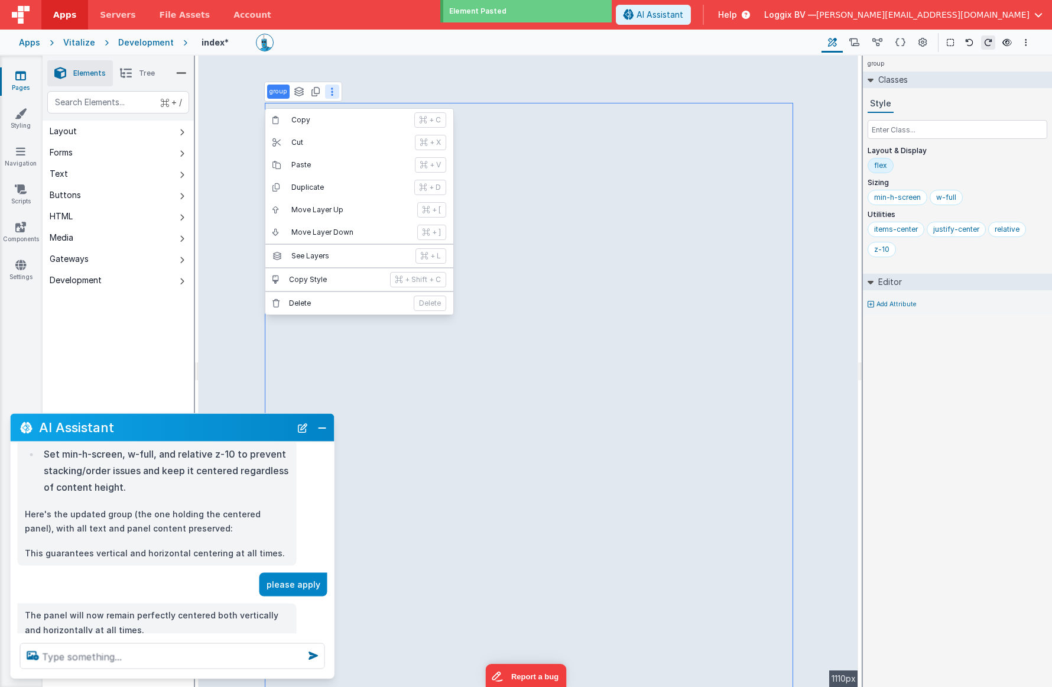
click at [932, 155] on div "Layout & Display flex" at bounding box center [958, 162] width 180 height 32
click at [884, 163] on div "flex" at bounding box center [880, 165] width 13 height 9
click at [885, 163] on div "flex" at bounding box center [880, 165] width 13 height 9
click at [927, 166] on div "flex" at bounding box center [958, 168] width 180 height 20
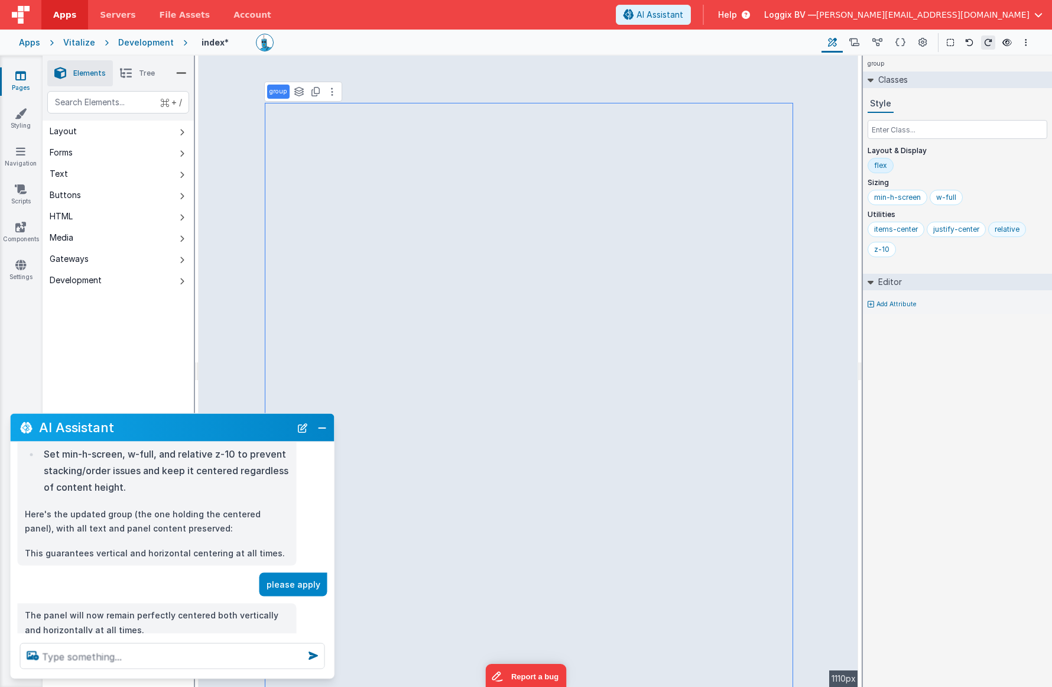
click at [946, 228] on div "relative" at bounding box center [1007, 229] width 25 height 9
click at [946, 229] on div "justify-center" at bounding box center [956, 229] width 46 height 9
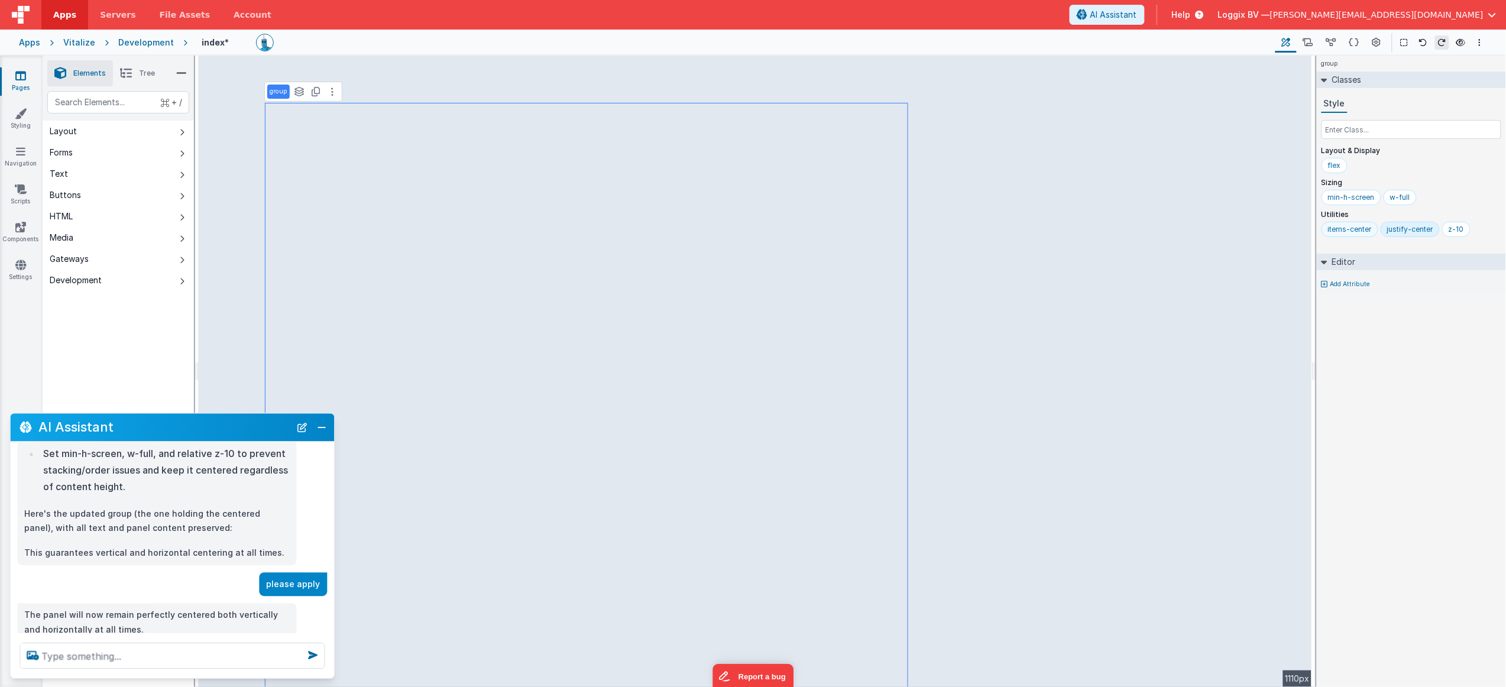
click at [946, 227] on div "items-center" at bounding box center [1350, 229] width 44 height 9
click at [946, 232] on div "justify-center" at bounding box center [1410, 229] width 46 height 9
click at [946, 197] on div "min-h-screen" at bounding box center [1351, 197] width 47 height 9
click at [946, 198] on div "w-full" at bounding box center [1400, 197] width 20 height 9
click at [283, 89] on p "group" at bounding box center [279, 91] width 18 height 9
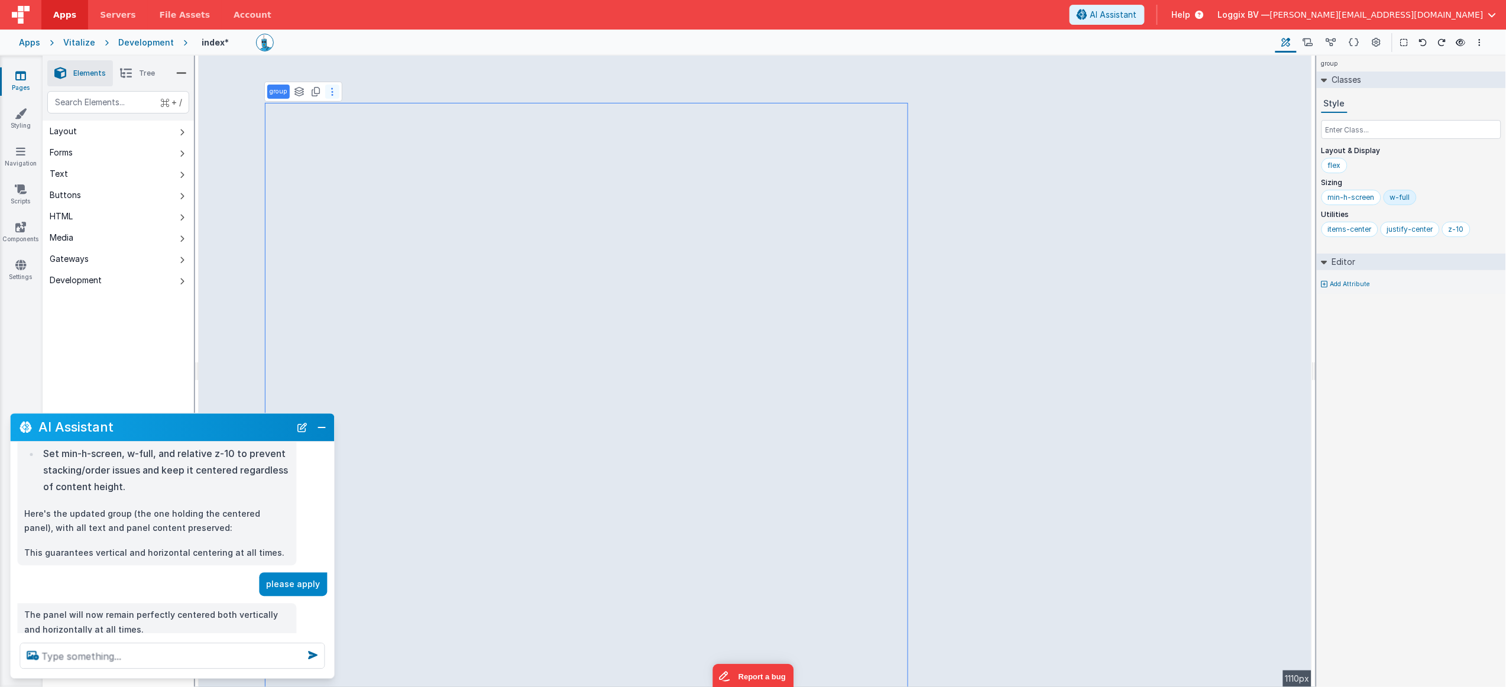
click at [333, 90] on button at bounding box center [332, 92] width 14 height 14
click at [946, 199] on div "max-w-7xl" at bounding box center [1347, 197] width 38 height 9
click at [946, 232] on div "bg-white" at bounding box center [1343, 229] width 31 height 9
click at [25, 264] on icon at bounding box center [20, 265] width 11 height 12
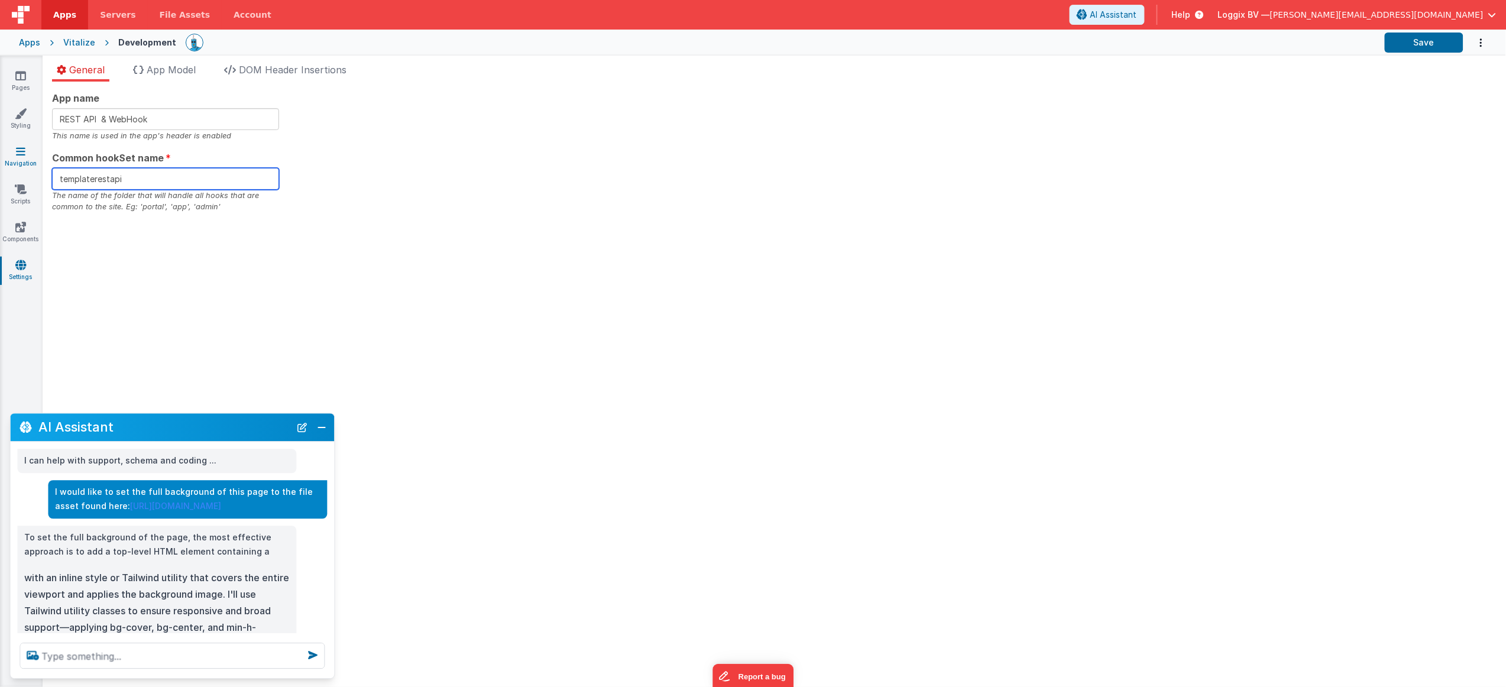
drag, startPoint x: 138, startPoint y: 180, endPoint x: 1, endPoint y: 151, distance: 140.0
click at [3, 152] on section "Pages Styling Navigation Scripts Components Settings General App Model DOM Head…" at bounding box center [753, 371] width 1506 height 631
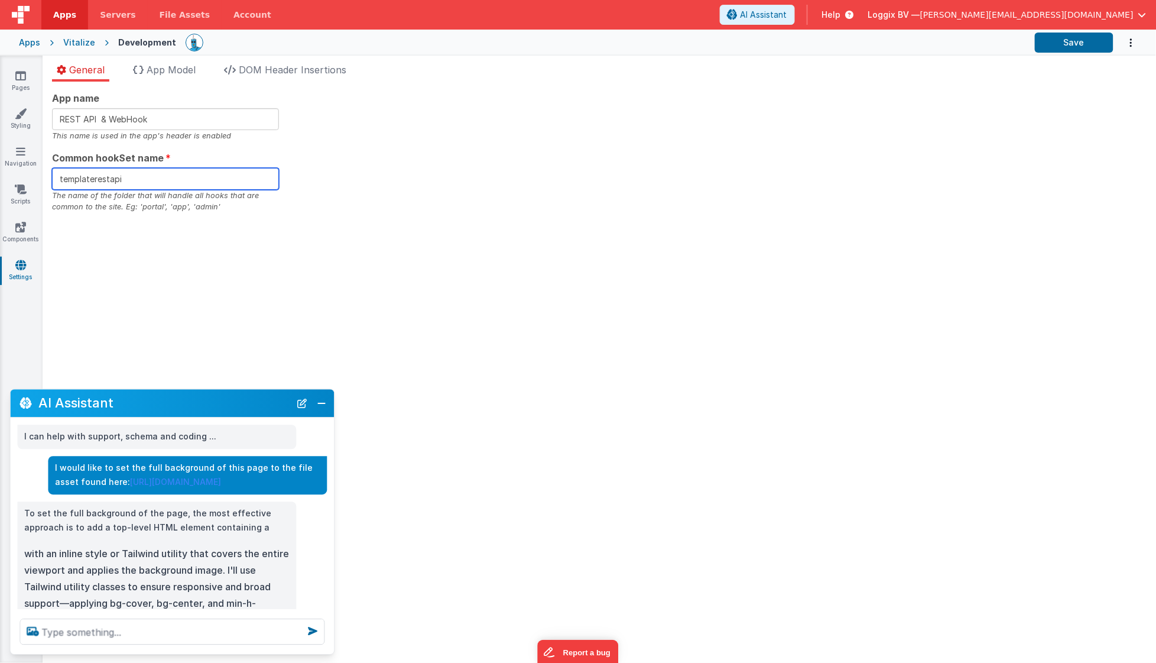
drag, startPoint x: 130, startPoint y: 180, endPoint x: 59, endPoint y: 170, distance: 71.6
click at [59, 170] on input "templaterestapi" at bounding box center [165, 179] width 227 height 22
type input "vitalize"
click at [181, 252] on div "App name REST API & WebHook This name is used in the app's header is enabled Co…" at bounding box center [600, 372] width 1114 height 581
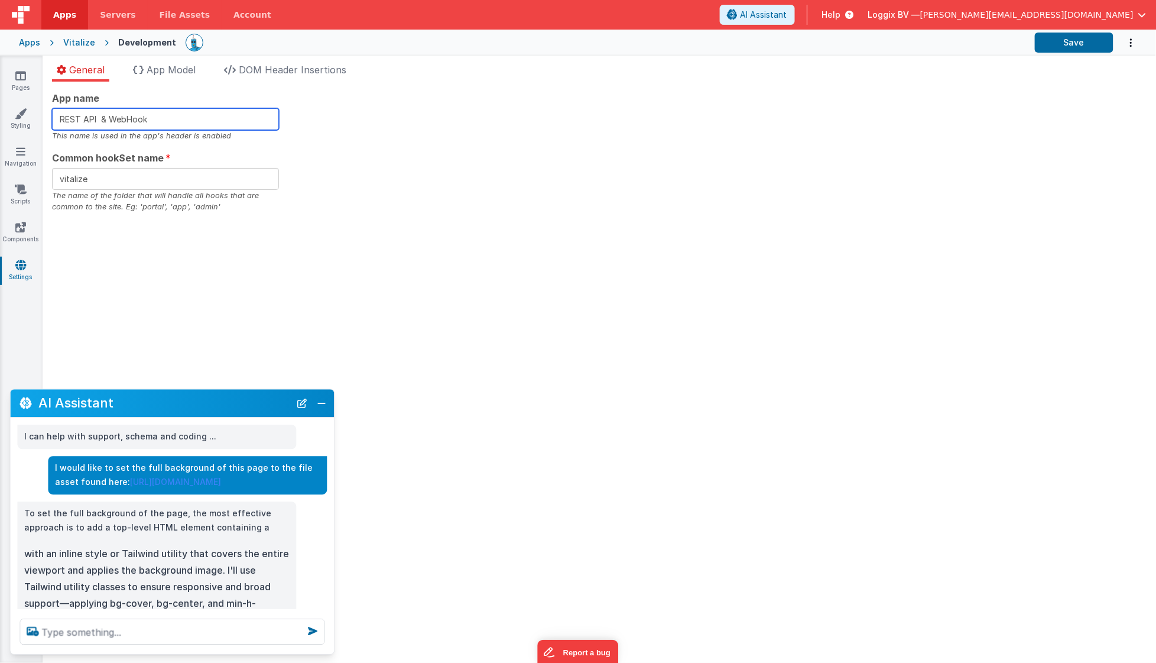
drag, startPoint x: 110, startPoint y: 118, endPoint x: 9, endPoint y: 96, distance: 103.4
click at [9, 96] on section "Pages Styling Navigation Scripts Components Settings General App Model DOM Head…" at bounding box center [578, 359] width 1156 height 607
click at [159, 120] on input "WebHook" at bounding box center [165, 119] width 227 height 22
click at [62, 118] on input "WebHooks" at bounding box center [165, 119] width 227 height 22
drag, startPoint x: 144, startPoint y: 126, endPoint x: 238, endPoint y: 140, distance: 95.5
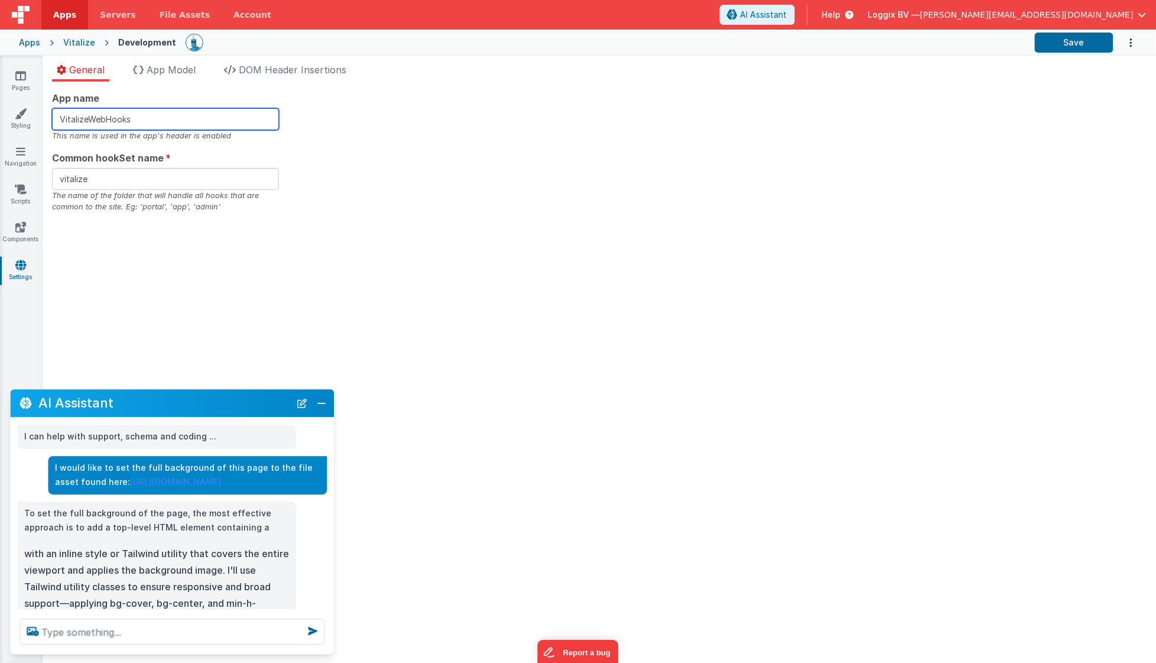
click at [238, 140] on div "App name VitalizeWebHooks This name is used in the app's header is enabled" at bounding box center [165, 116] width 227 height 50
type input "VitalizeAPI"
click at [585, 179] on div "App name VitalizeAPI This name is used in the app's header is enabled Common ho…" at bounding box center [599, 152] width 1095 height 122
drag, startPoint x: 1046, startPoint y: 38, endPoint x: 1007, endPoint y: 48, distance: 40.3
click at [946, 38] on button "Save" at bounding box center [1074, 43] width 79 height 20
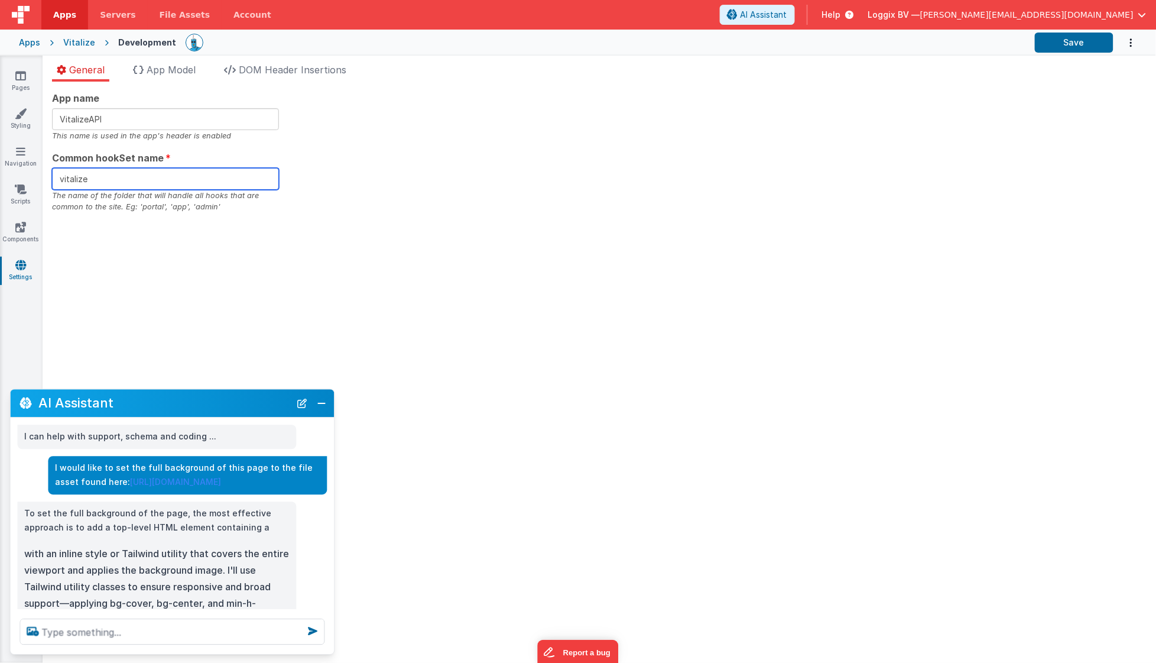
click at [126, 176] on input "vitalize" at bounding box center [165, 179] width 227 height 22
type input "vit"
click at [400, 199] on div "App name VitalizeAPI This name is used in the app's header is enabled Common ho…" at bounding box center [599, 152] width 1095 height 122
click at [946, 40] on button "Save" at bounding box center [1074, 43] width 79 height 20
drag, startPoint x: 1045, startPoint y: 43, endPoint x: 1039, endPoint y: 44, distance: 6.0
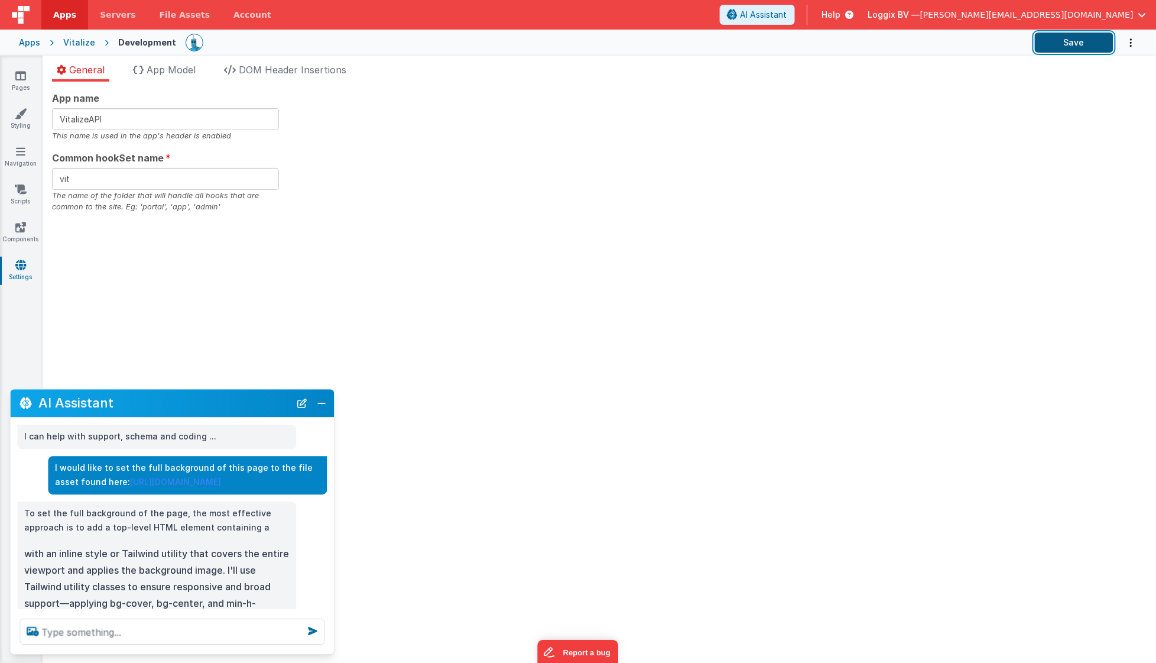
click at [946, 43] on button "Save" at bounding box center [1074, 43] width 79 height 20
click at [18, 75] on icon at bounding box center [20, 76] width 11 height 12
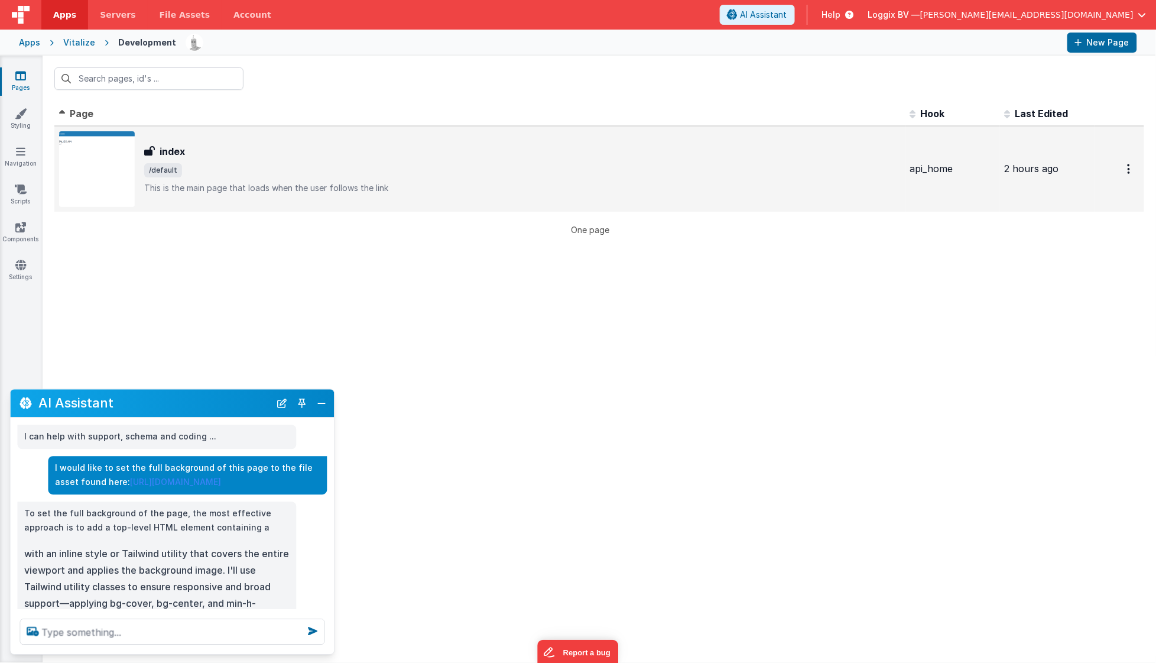
click at [224, 168] on span "/default" at bounding box center [522, 170] width 757 height 14
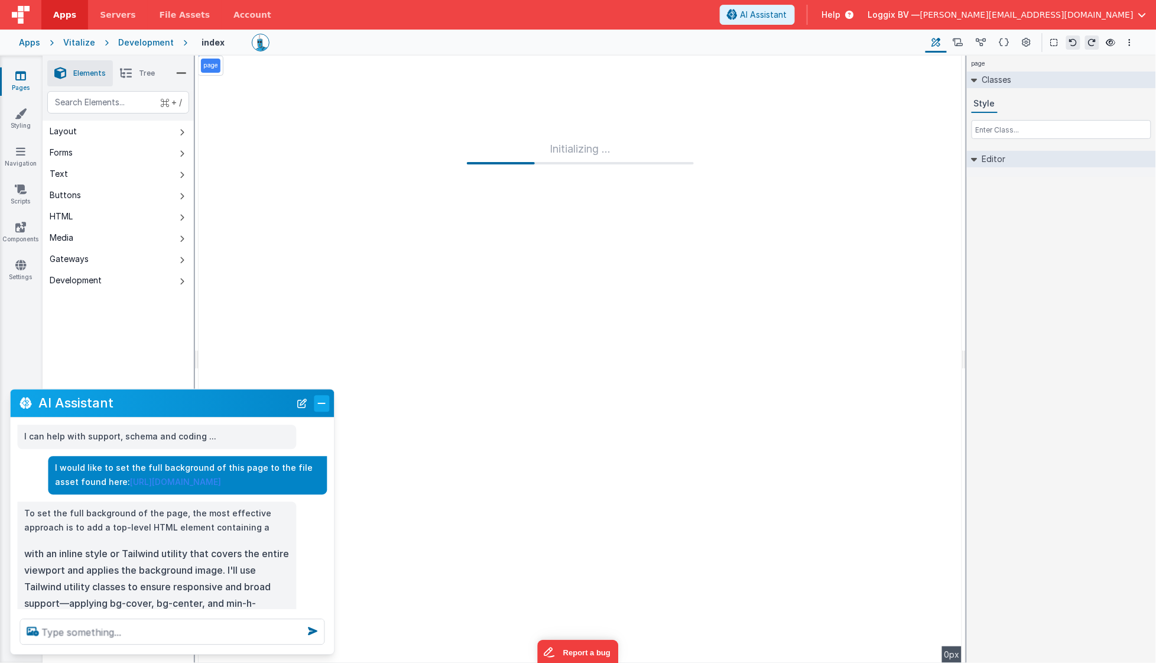
click at [323, 401] on button "Close" at bounding box center [321, 403] width 15 height 17
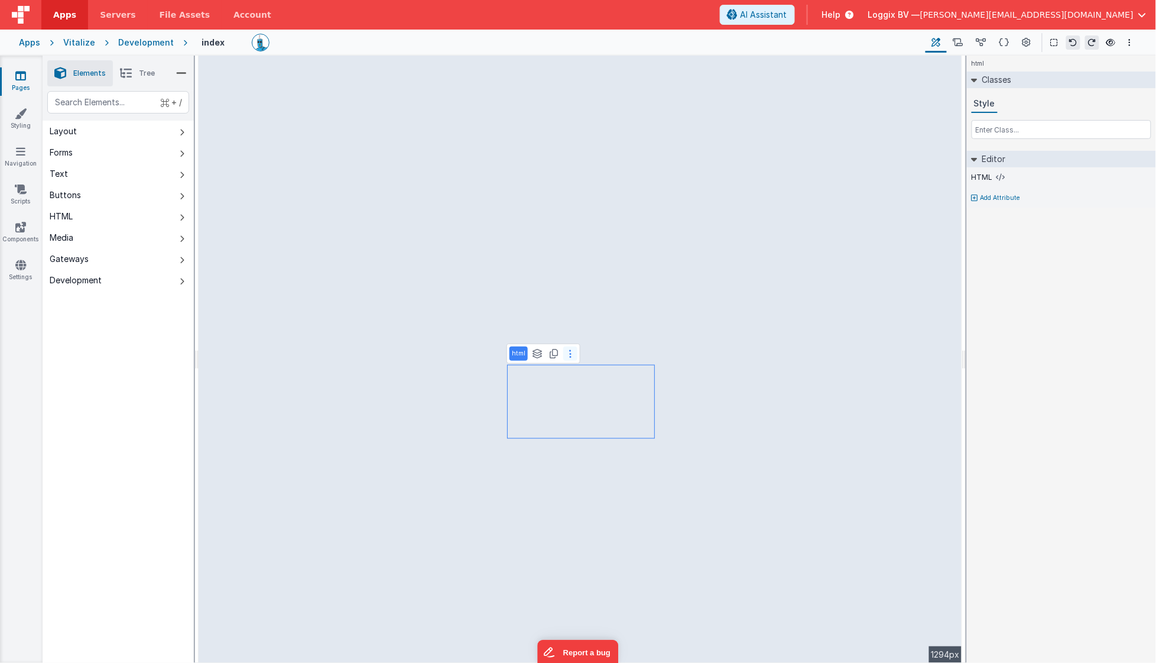
click at [565, 350] on button at bounding box center [570, 353] width 14 height 14
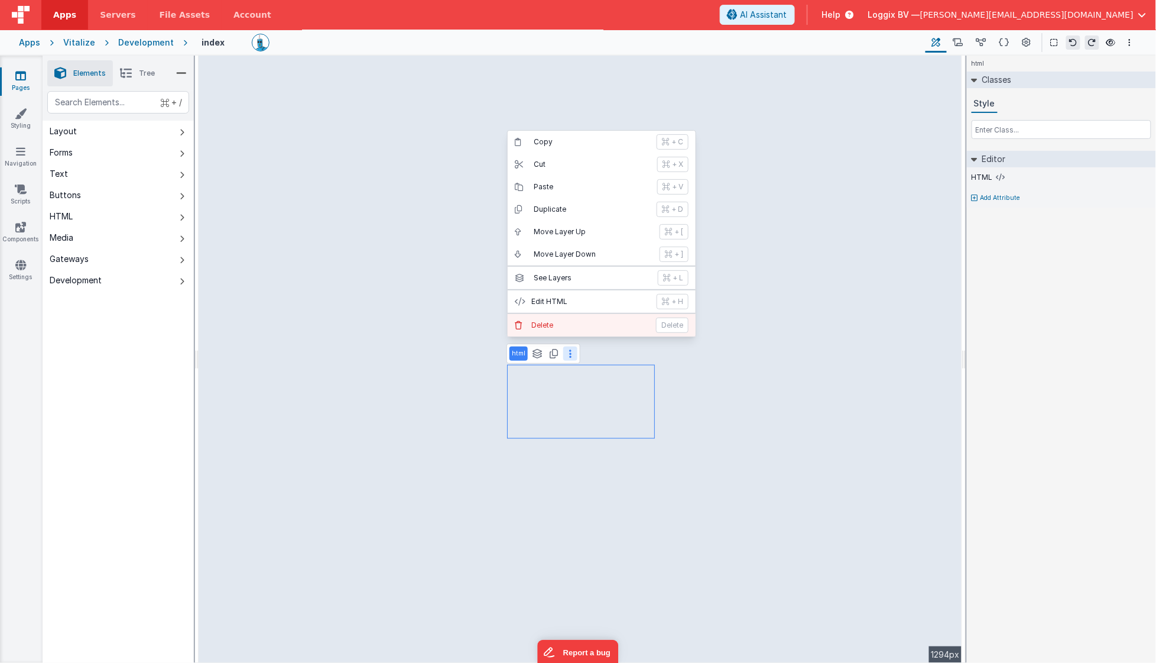
click at [541, 317] on button "[PERSON_NAME]" at bounding box center [602, 325] width 188 height 22
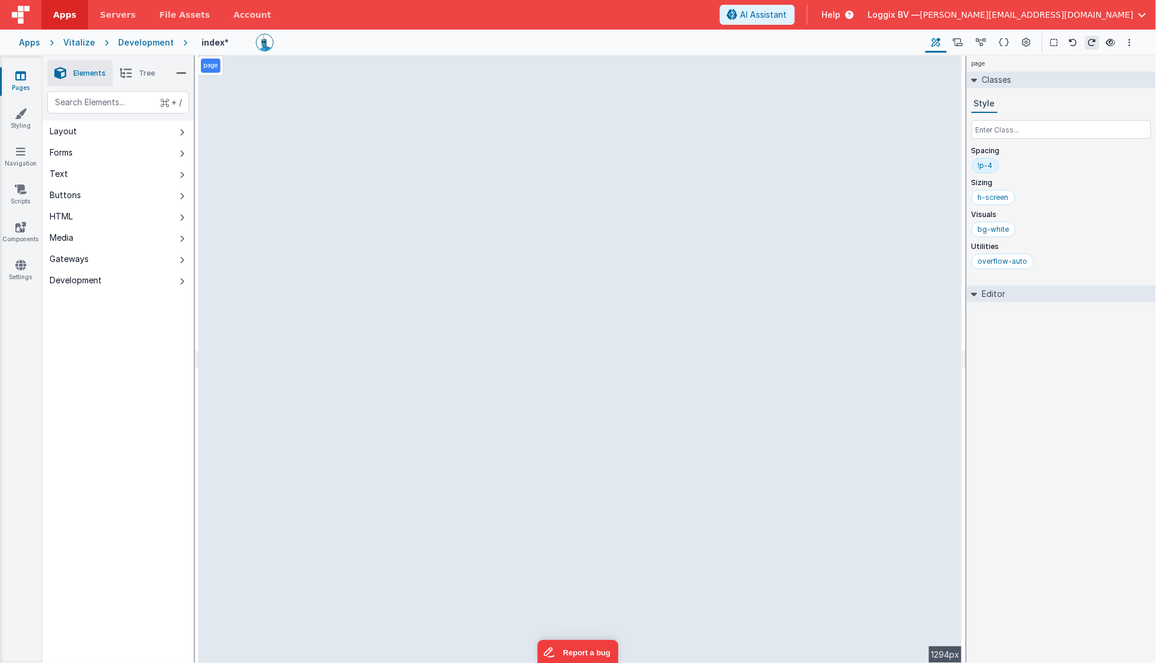
click at [946, 397] on div "page Classes Style Spacing !p-4 Sizing h-screen Visuals bg-white Utilities over…" at bounding box center [1061, 359] width 189 height 607
